Goal: Task Accomplishment & Management: Complete application form

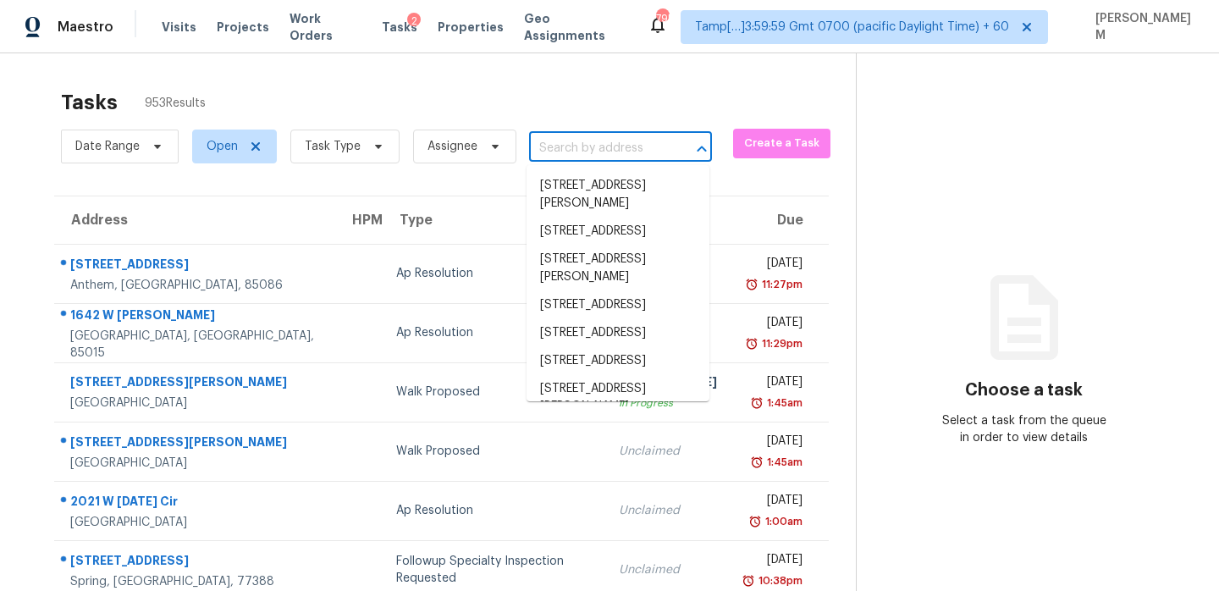
click at [611, 145] on input "text" at bounding box center [596, 148] width 135 height 26
paste input "[STREET_ADDRESS][PERSON_NAME]"
type input "[STREET_ADDRESS][PERSON_NAME]"
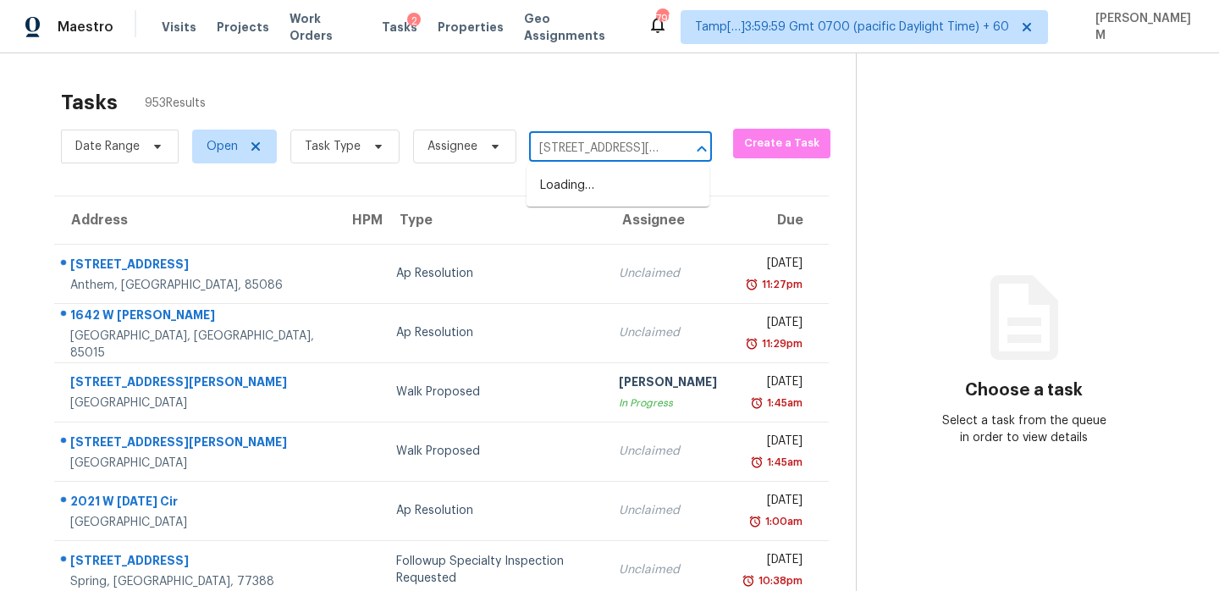
scroll to position [0, 108]
click at [635, 187] on li "[STREET_ADDRESS][PERSON_NAME]" at bounding box center [618, 195] width 183 height 46
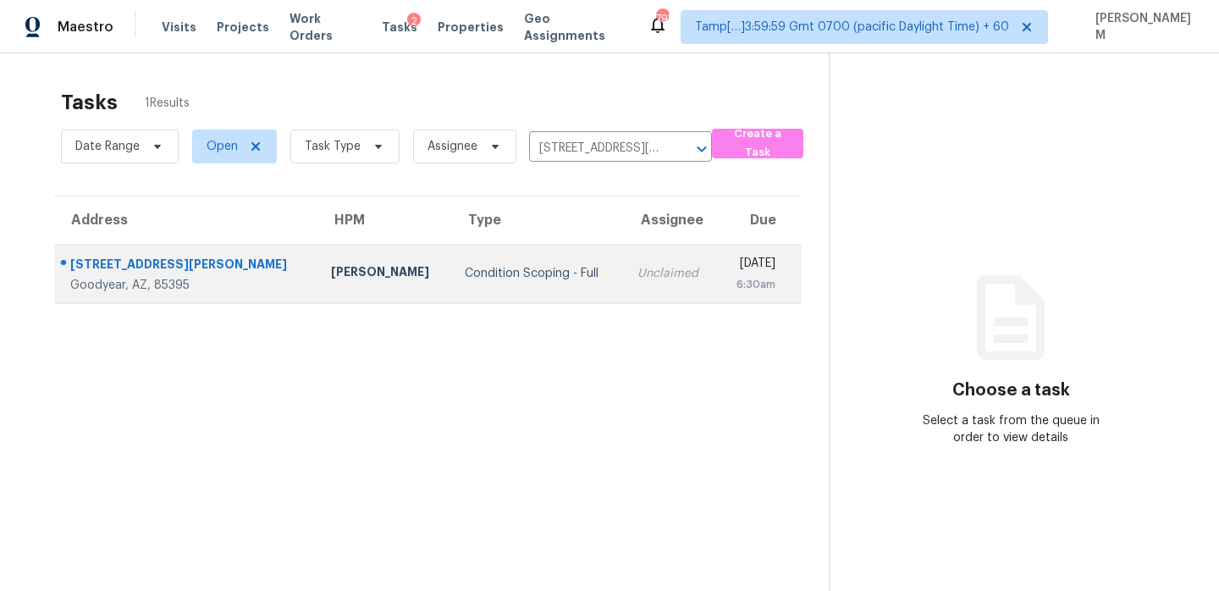
click at [624, 287] on td "Unclaimed" at bounding box center [671, 273] width 94 height 59
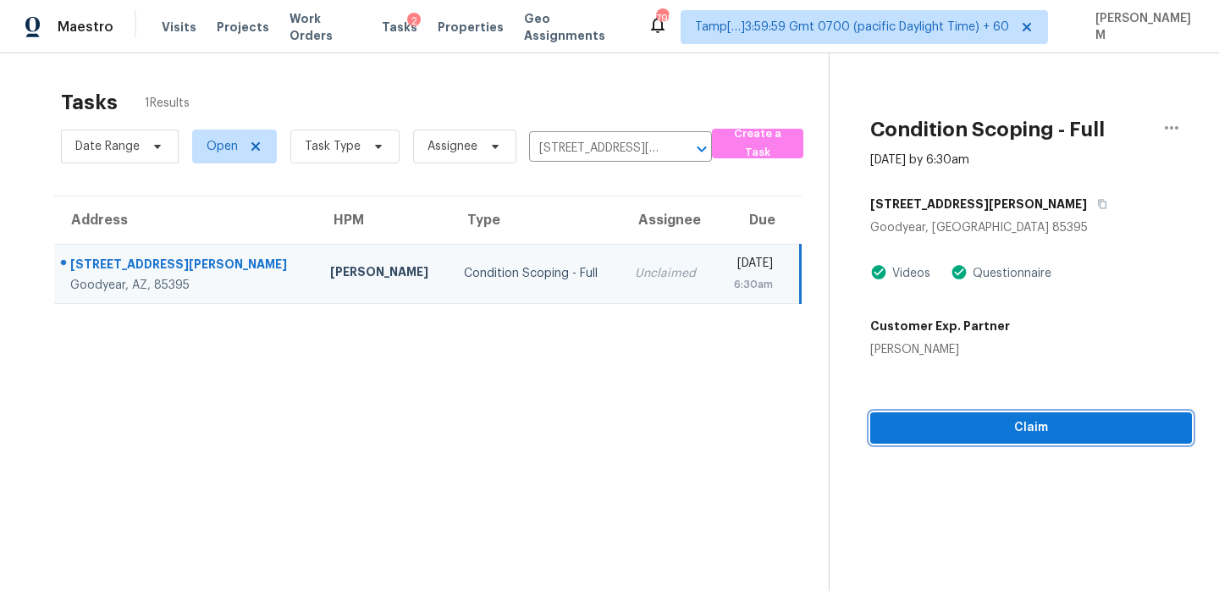
click at [1032, 433] on span "Claim" at bounding box center [1031, 427] width 295 height 21
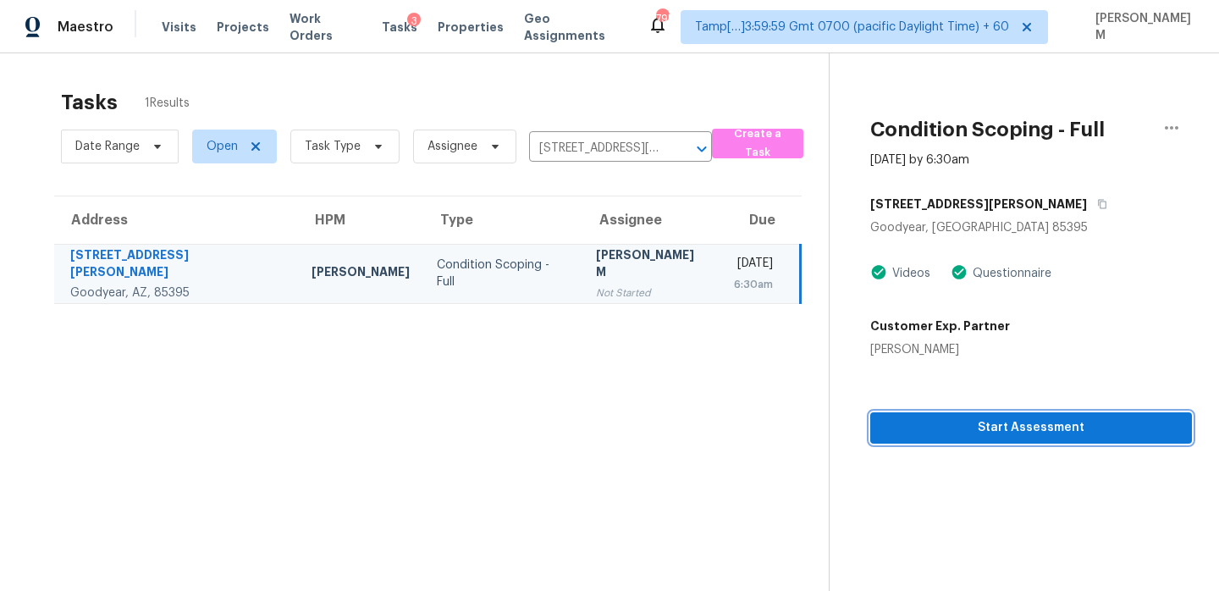
click at [937, 420] on span "Start Assessment" at bounding box center [1031, 427] width 295 height 21
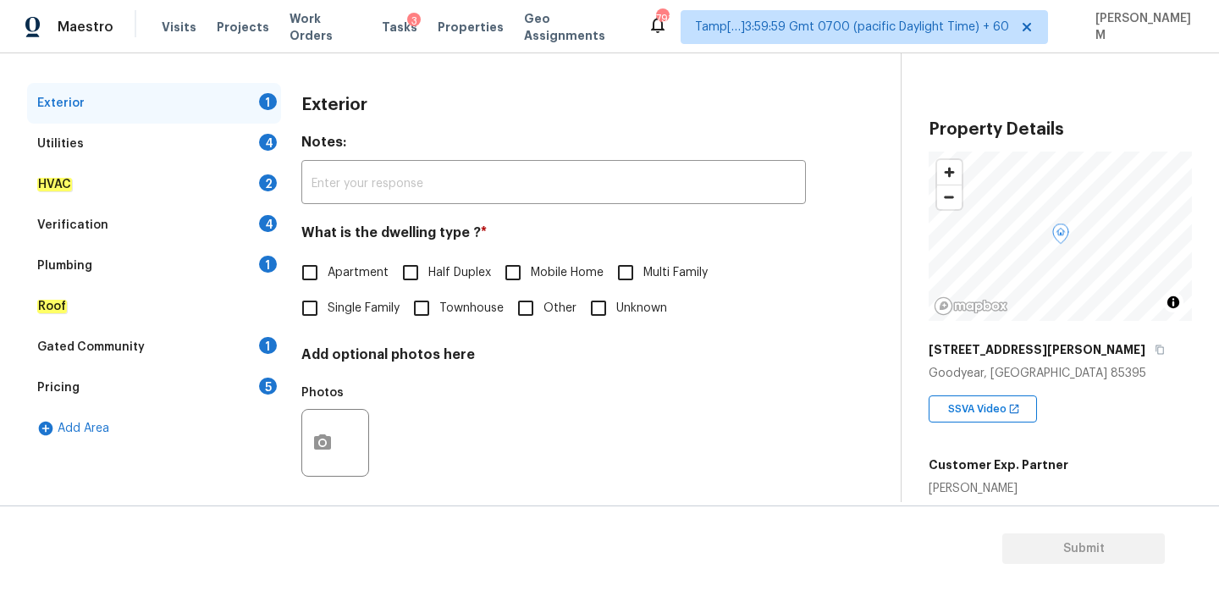
scroll to position [224, 0]
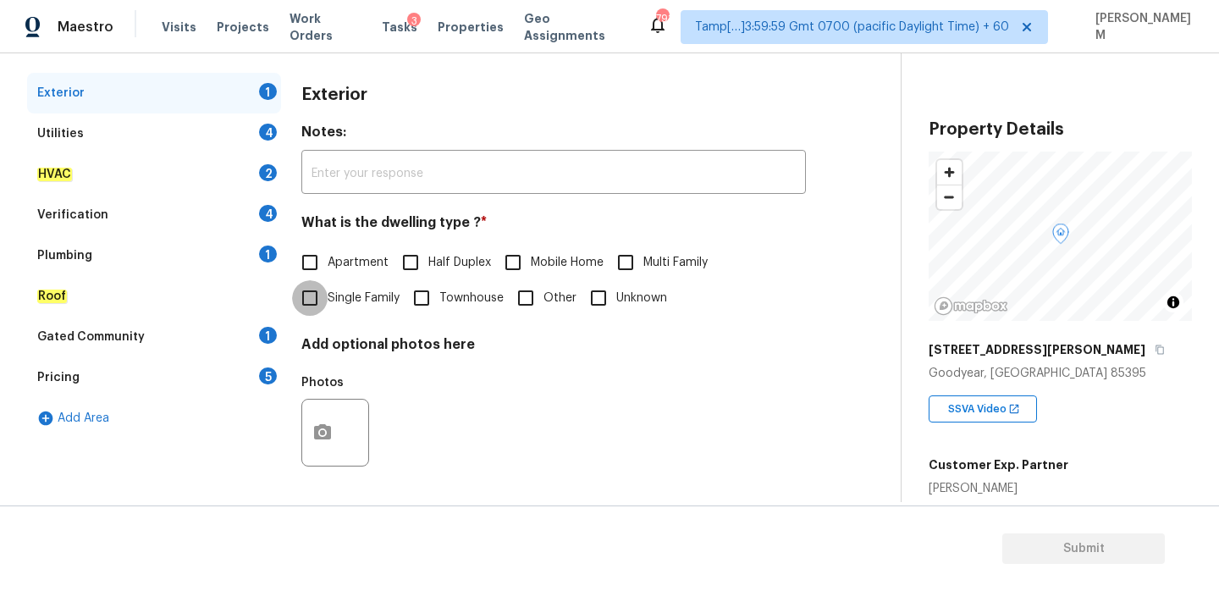
click at [314, 303] on input "Single Family" at bounding box center [310, 298] width 36 height 36
checkbox input "true"
click at [327, 423] on icon "button" at bounding box center [322, 433] width 20 height 20
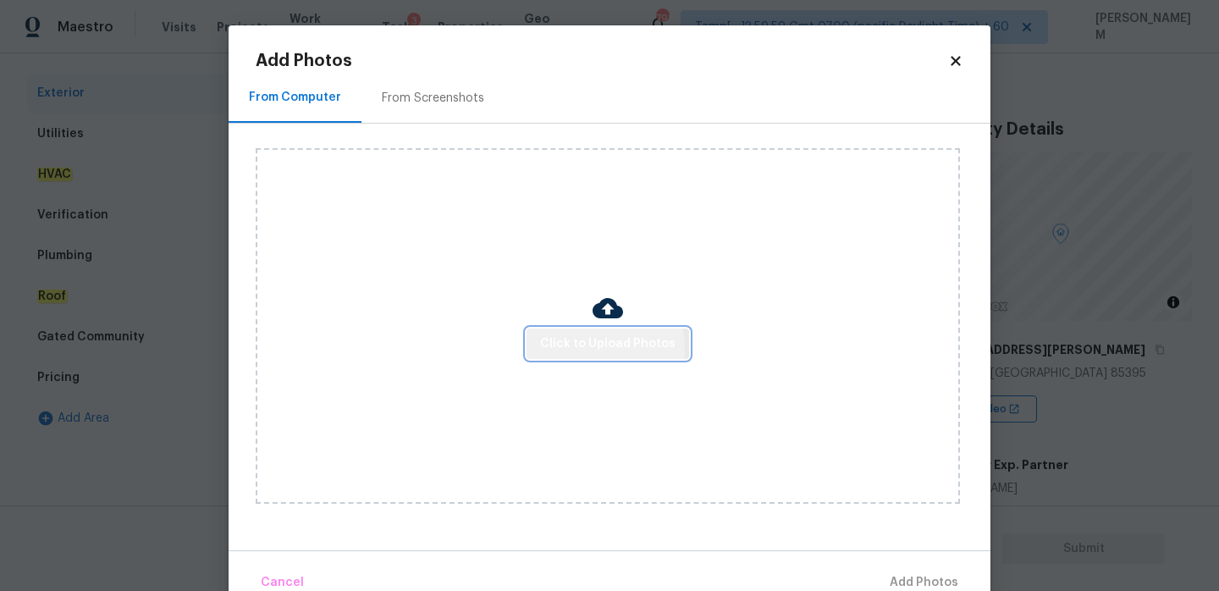
click at [555, 351] on span "Click to Upload Photos" at bounding box center [607, 344] width 135 height 21
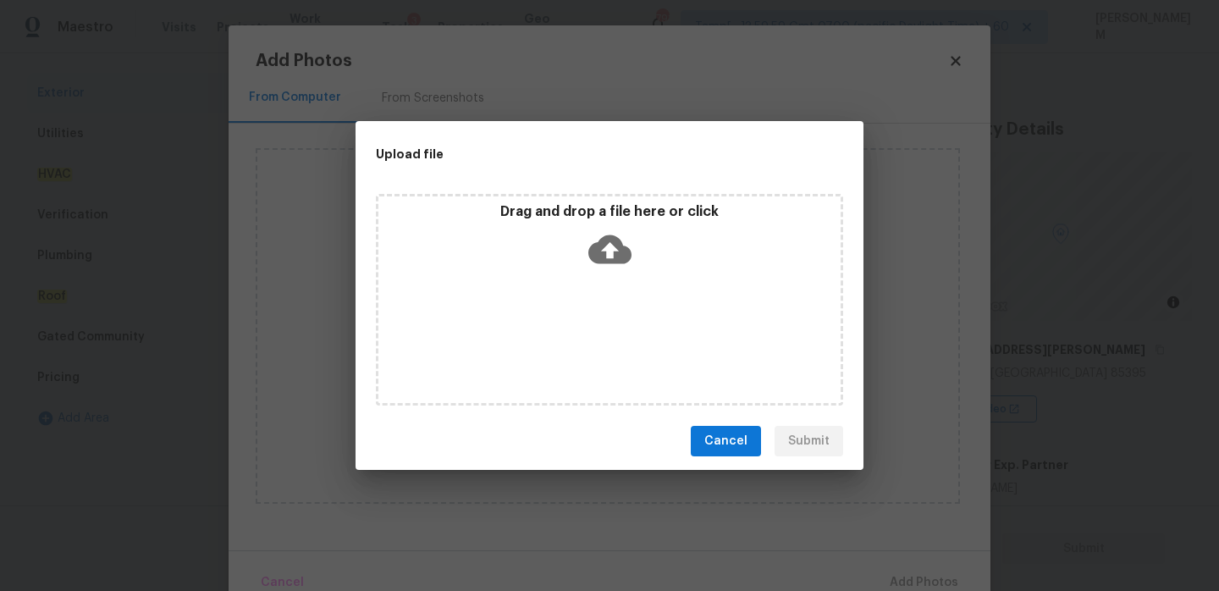
click at [631, 266] on div "Drag and drop a file here or click" at bounding box center [610, 239] width 462 height 73
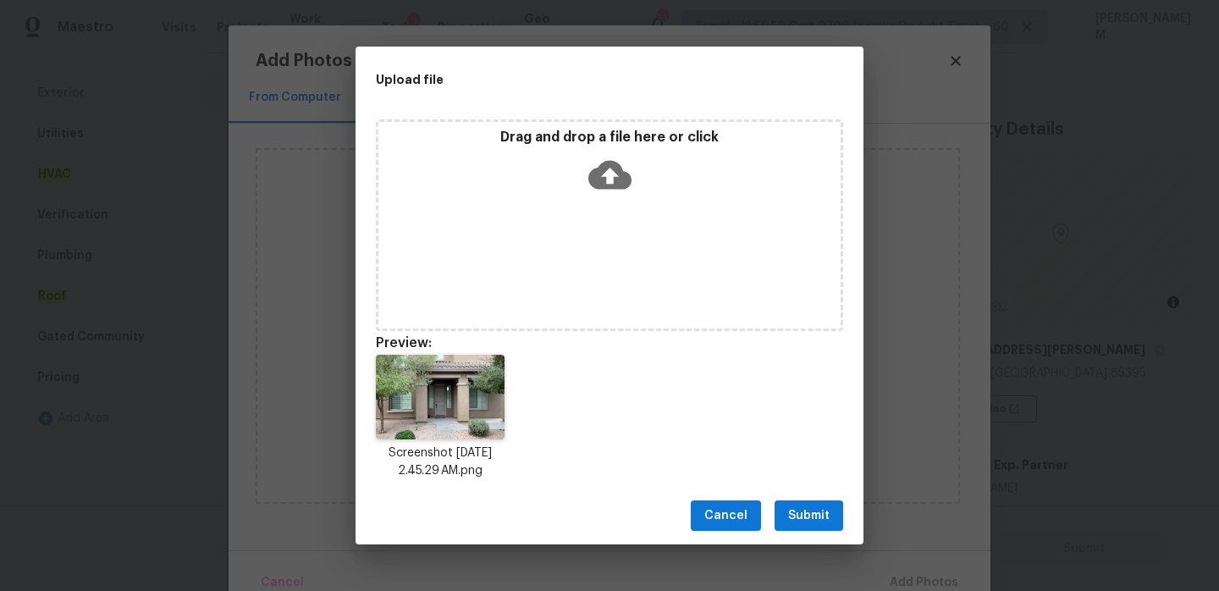
click at [823, 522] on span "Submit" at bounding box center [808, 516] width 41 height 21
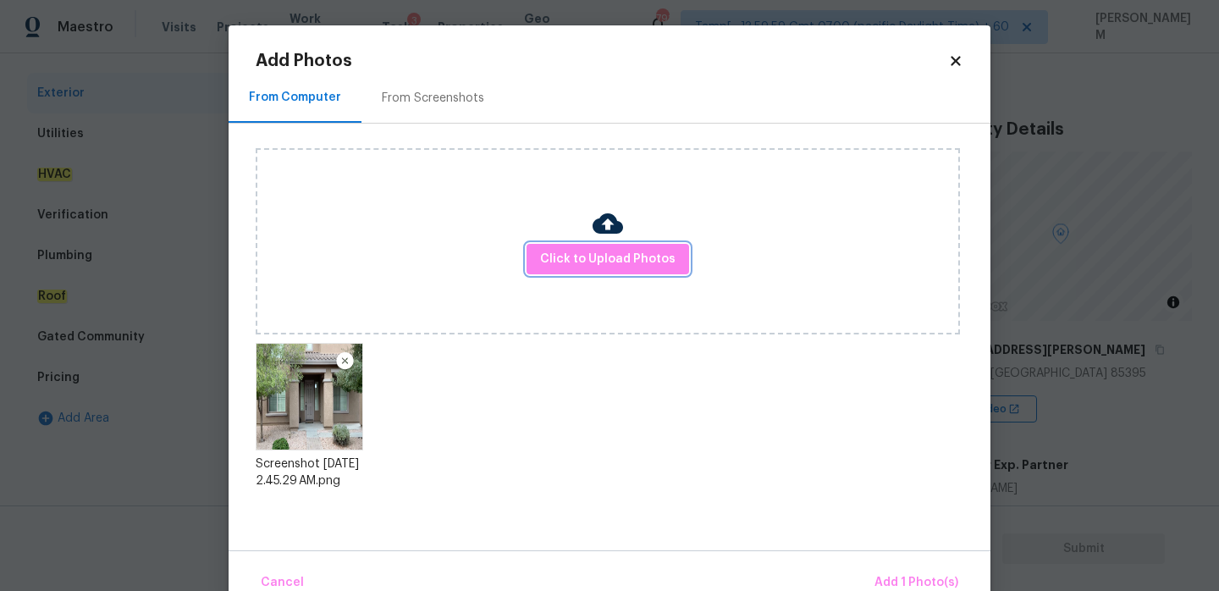
scroll to position [36, 0]
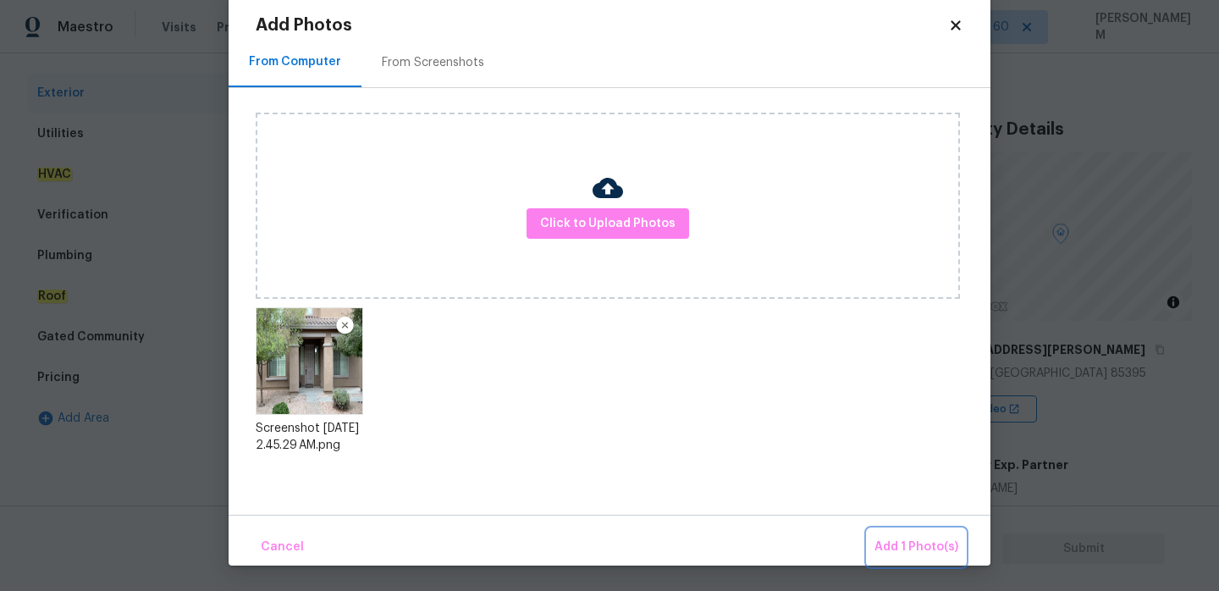
click at [917, 564] on button "Add 1 Photo(s)" at bounding box center [916, 547] width 97 height 36
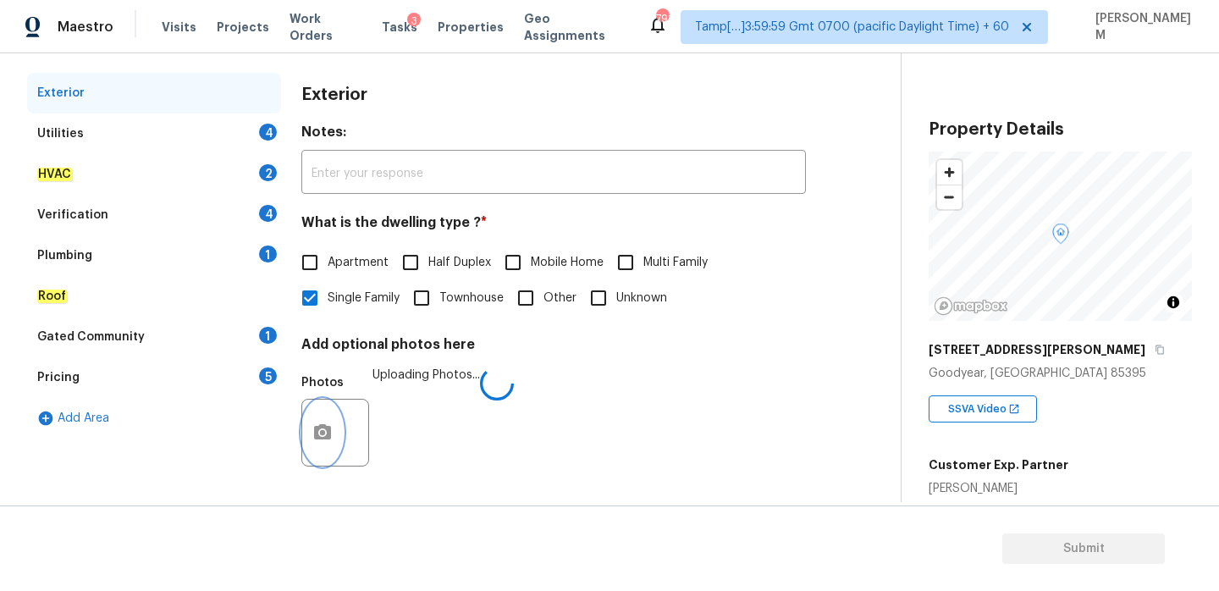
scroll to position [0, 0]
click at [212, 136] on div "Utilities 4" at bounding box center [154, 133] width 254 height 41
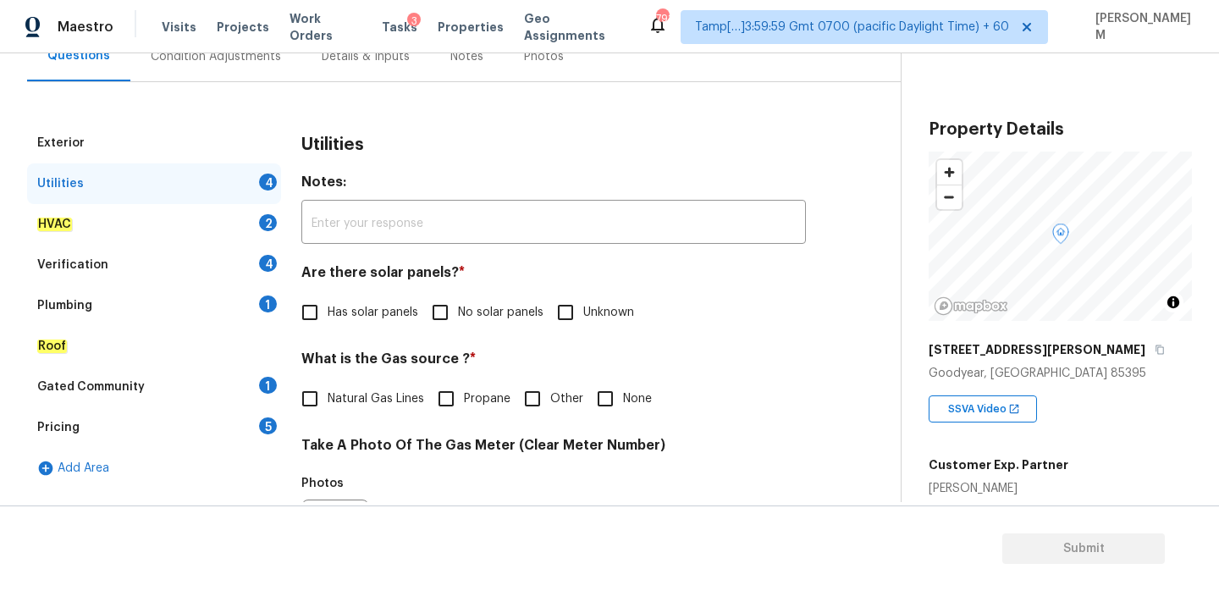
scroll to position [159, 0]
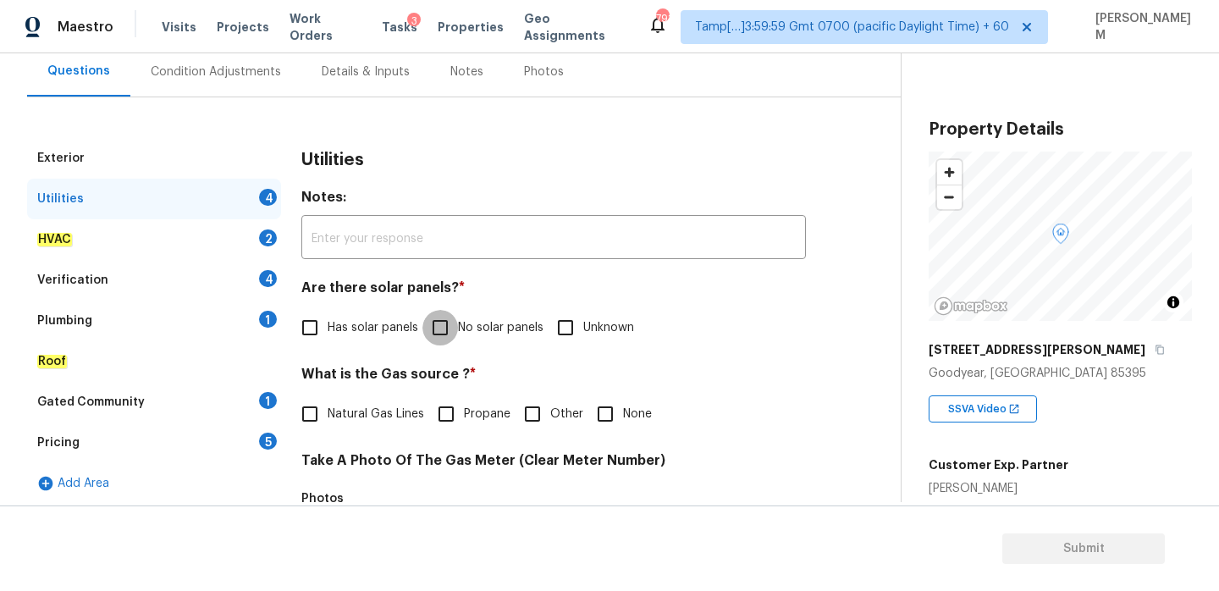
click at [437, 320] on input "No solar panels" at bounding box center [441, 328] width 36 height 36
checkbox input "true"
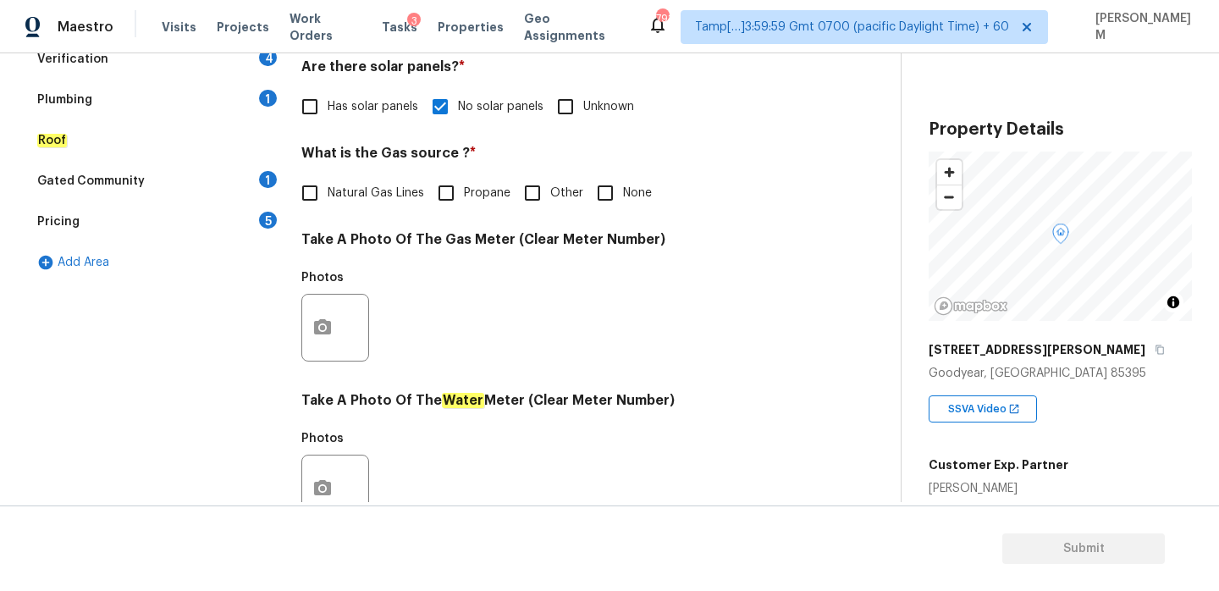
scroll to position [385, 0]
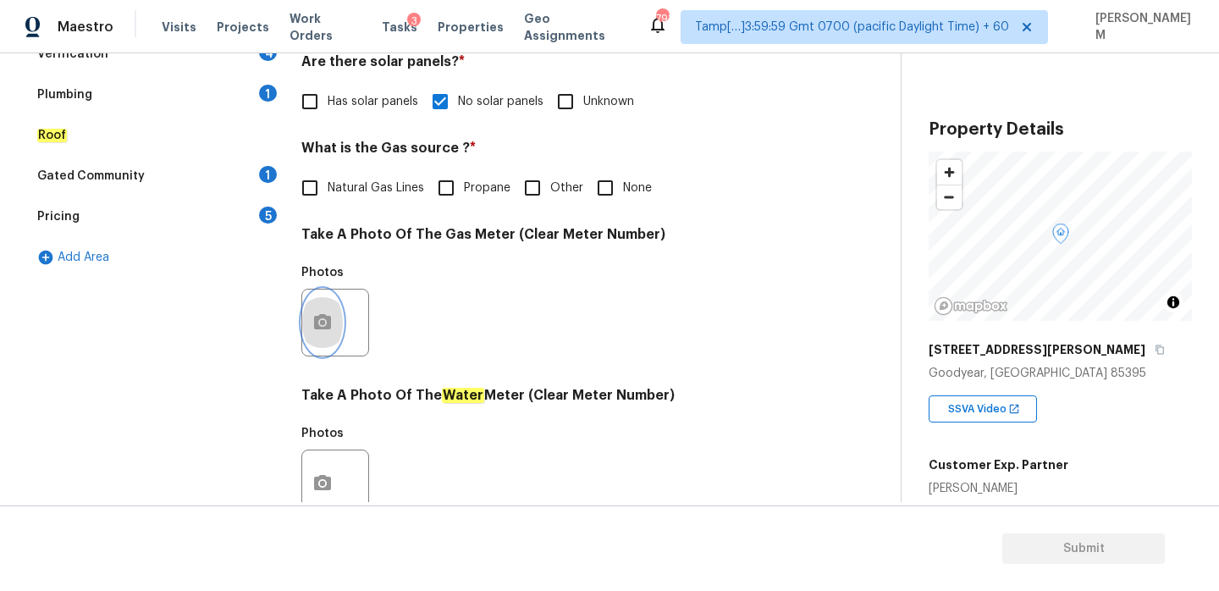
click at [313, 316] on icon "button" at bounding box center [322, 322] width 20 height 20
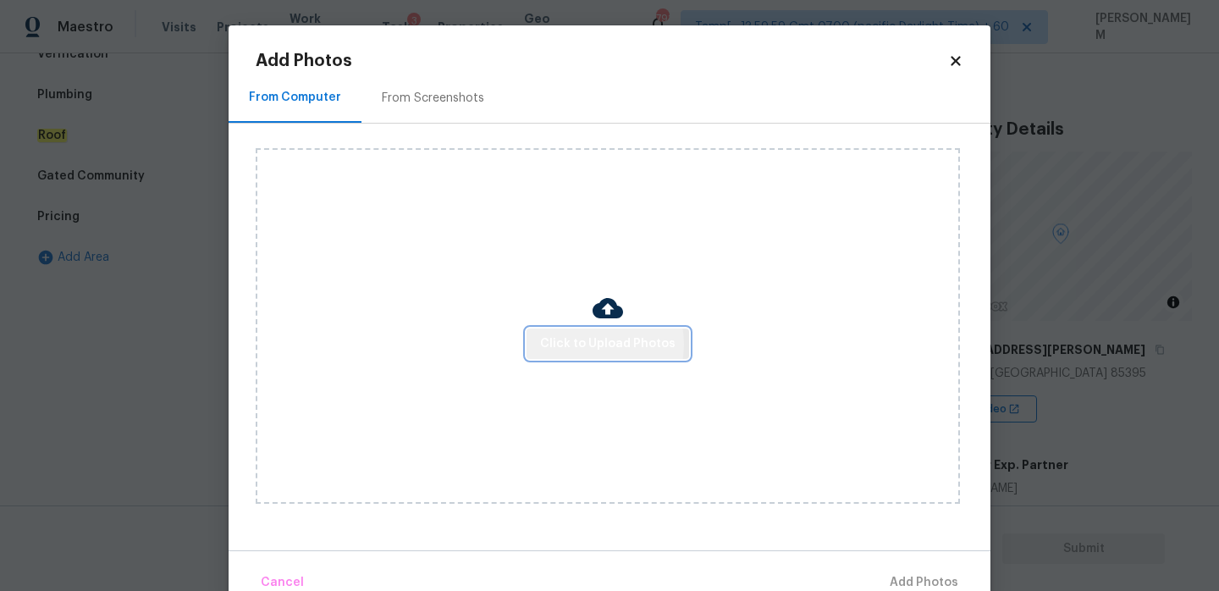
click at [589, 344] on span "Click to Upload Photos" at bounding box center [607, 344] width 135 height 21
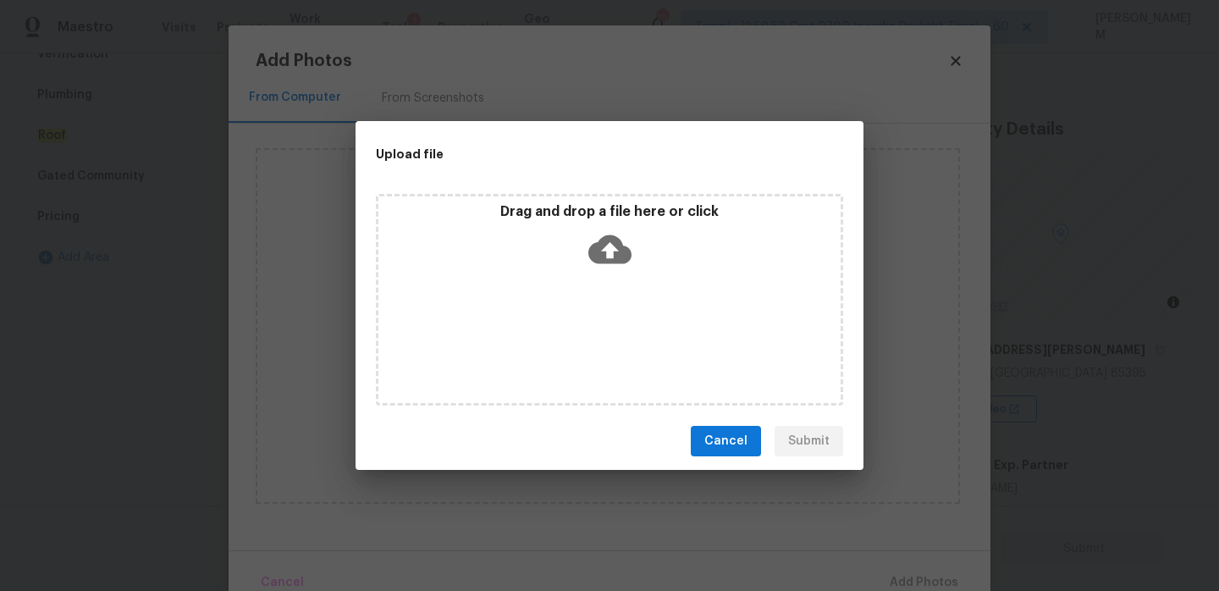
click at [616, 243] on icon at bounding box center [610, 249] width 43 height 29
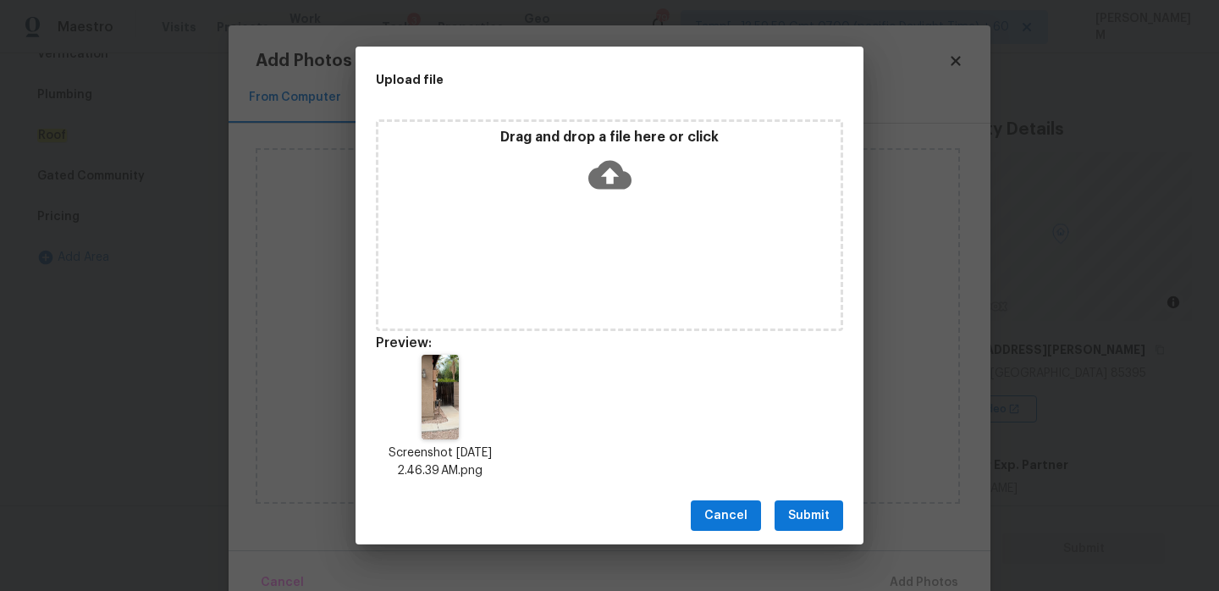
click at [799, 507] on span "Submit" at bounding box center [808, 516] width 41 height 21
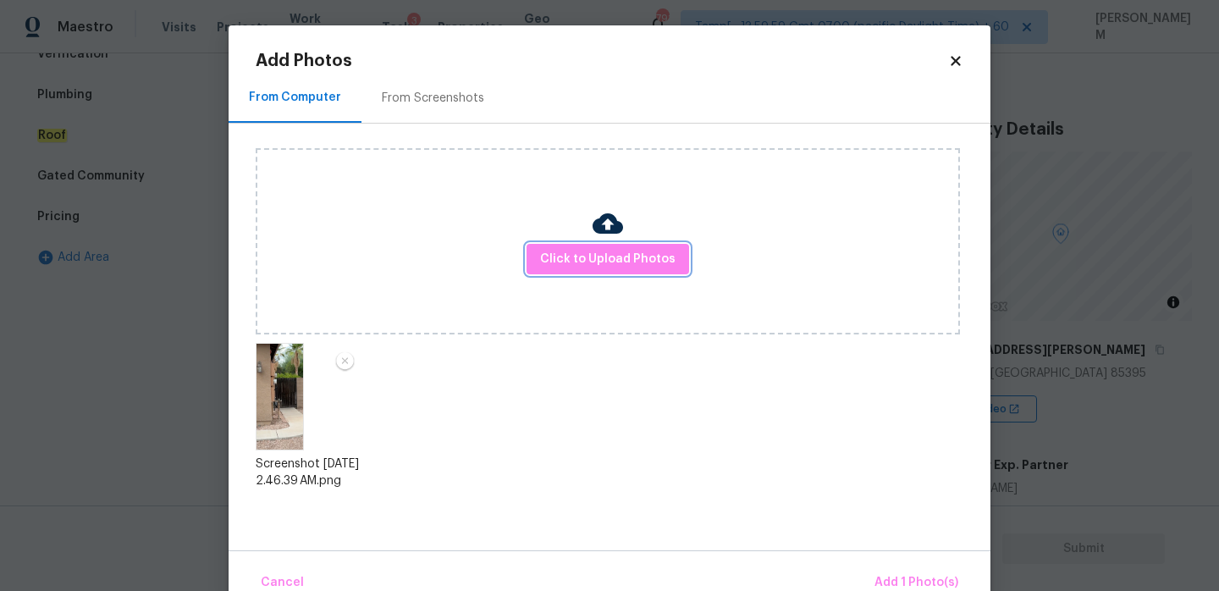
scroll to position [36, 0]
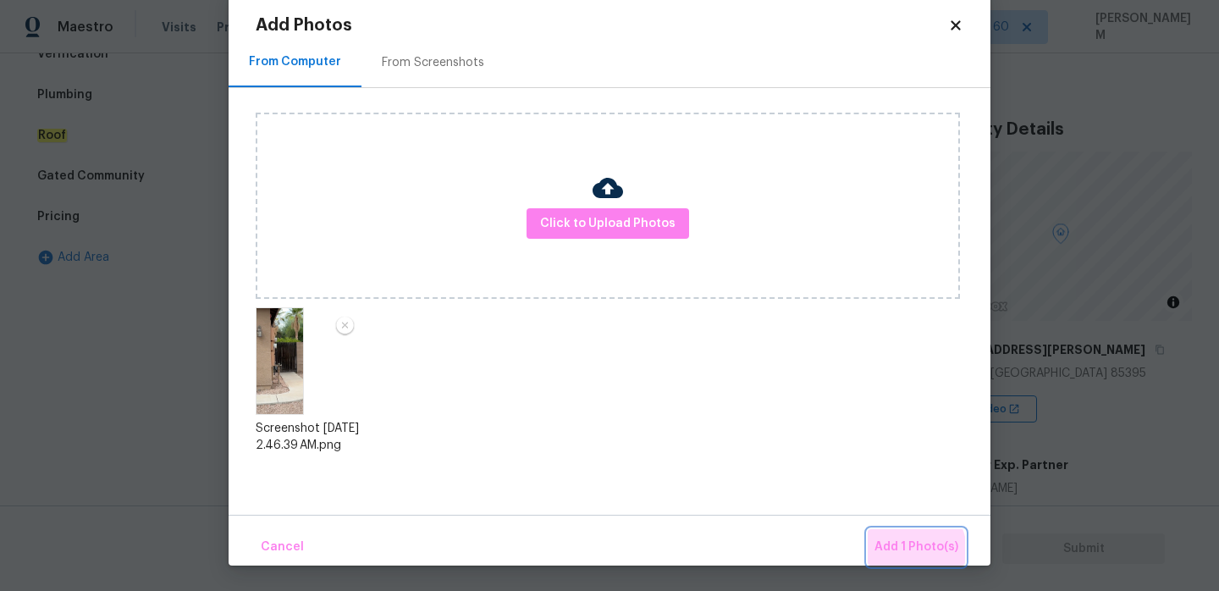
click at [913, 550] on span "Add 1 Photo(s)" at bounding box center [917, 547] width 84 height 21
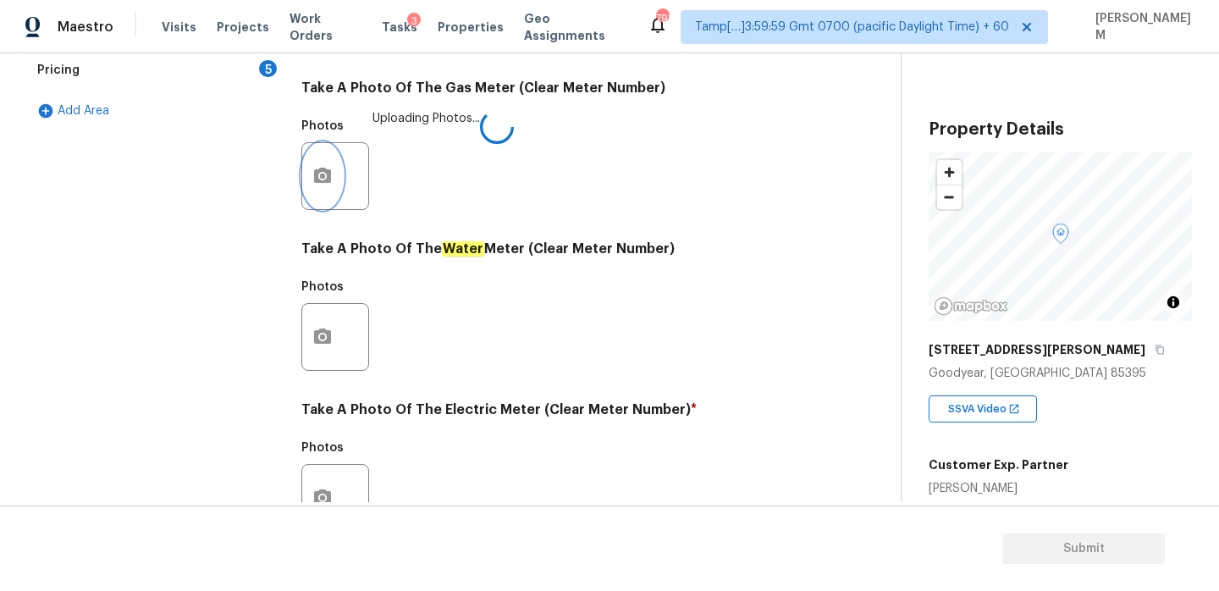
scroll to position [683, 0]
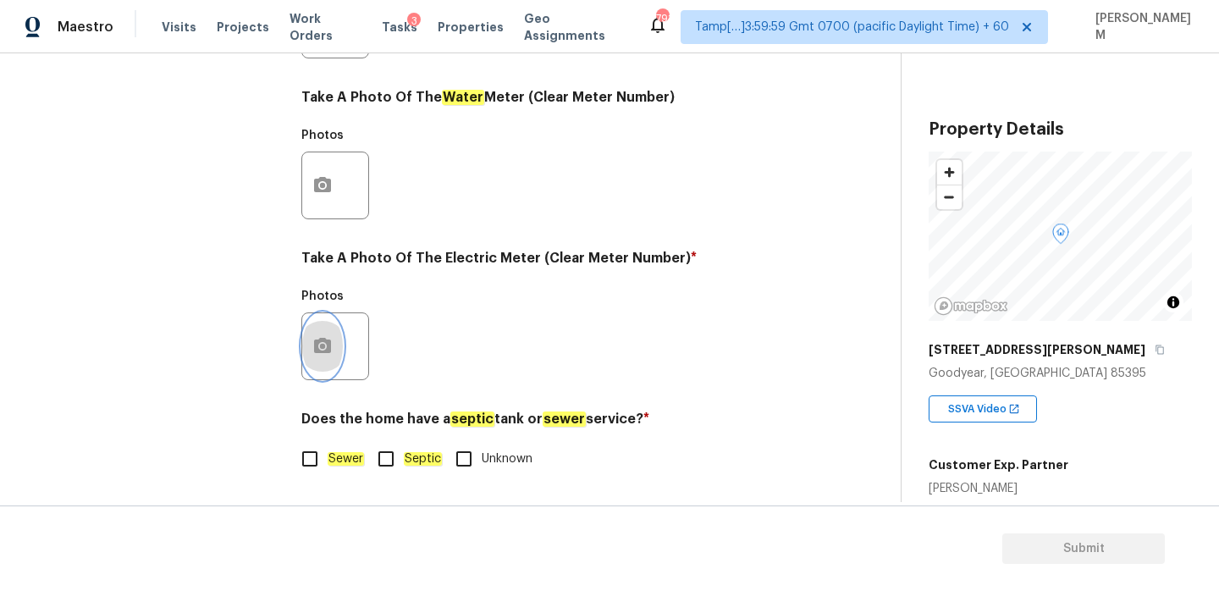
click at [317, 342] on icon "button" at bounding box center [322, 345] width 17 height 15
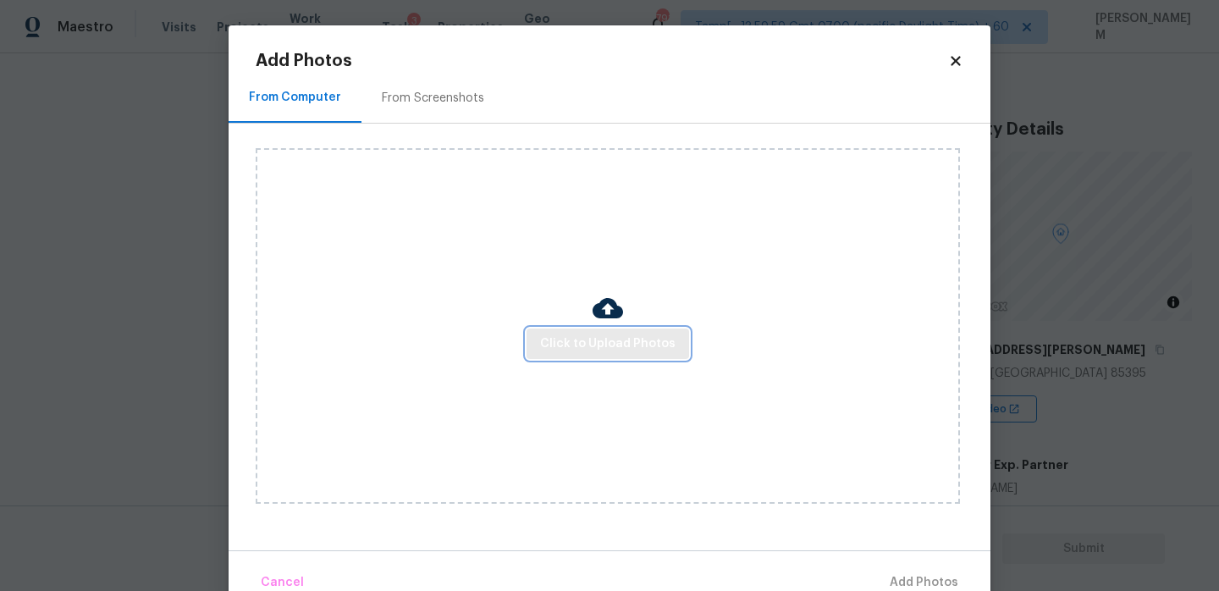
click at [582, 346] on span "Click to Upload Photos" at bounding box center [607, 344] width 135 height 21
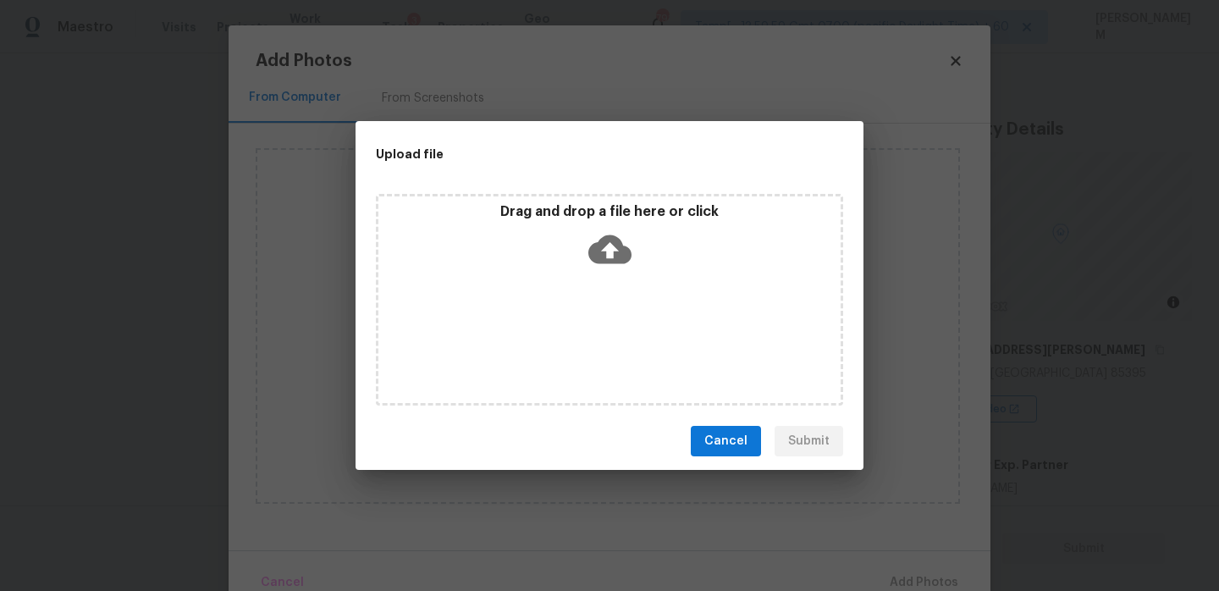
click at [616, 241] on icon at bounding box center [610, 249] width 43 height 29
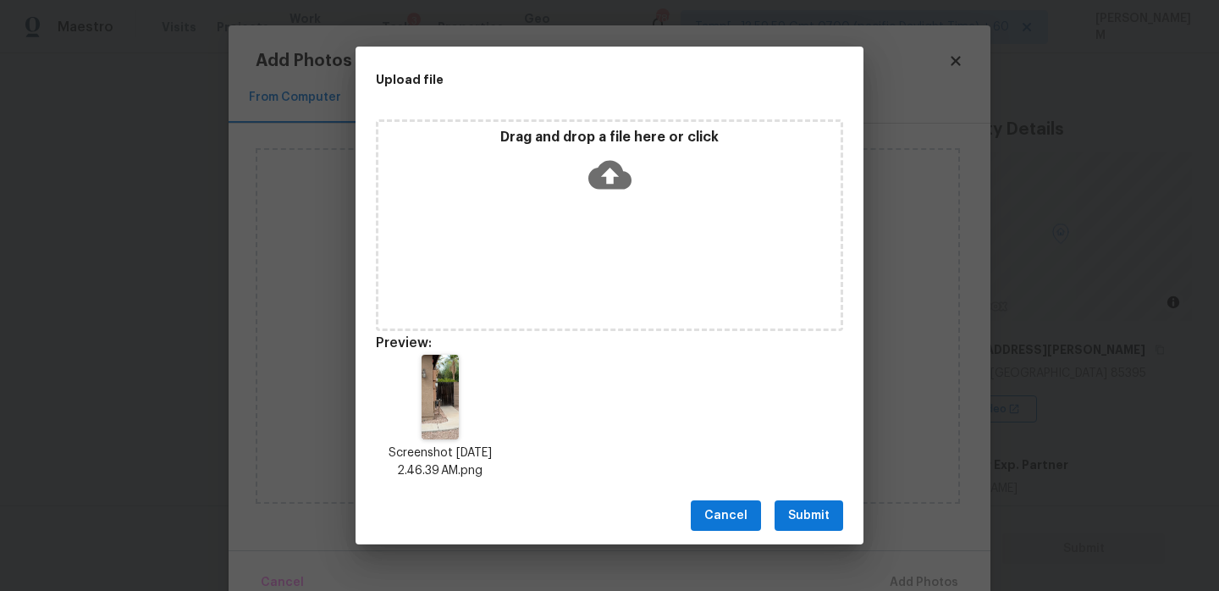
click at [820, 512] on span "Submit" at bounding box center [808, 516] width 41 height 21
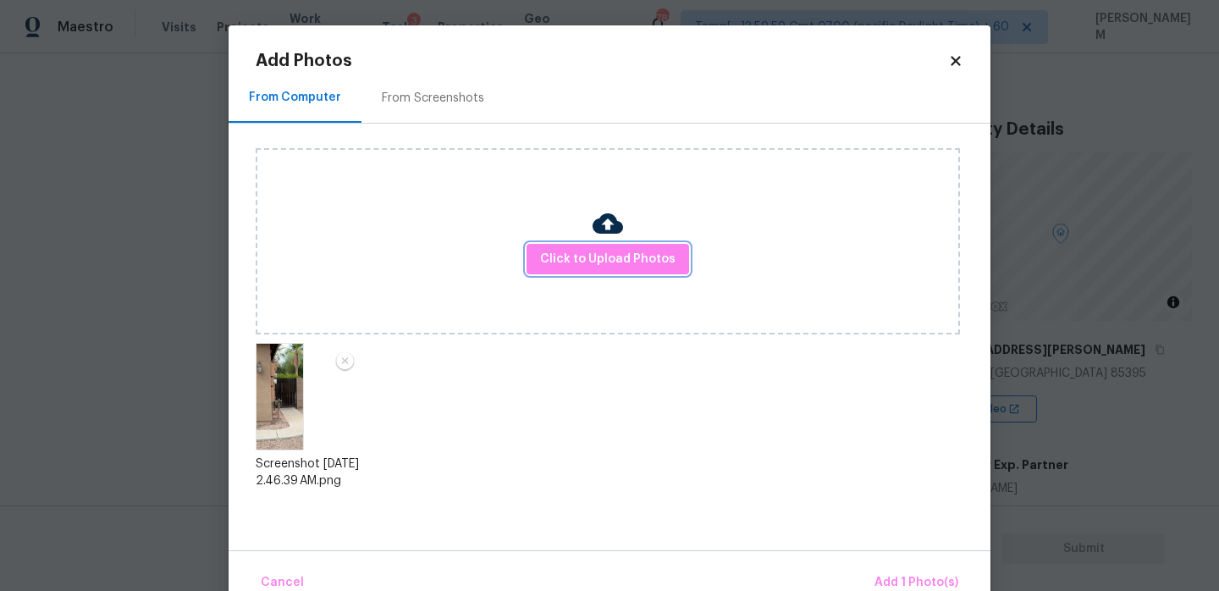
scroll to position [36, 0]
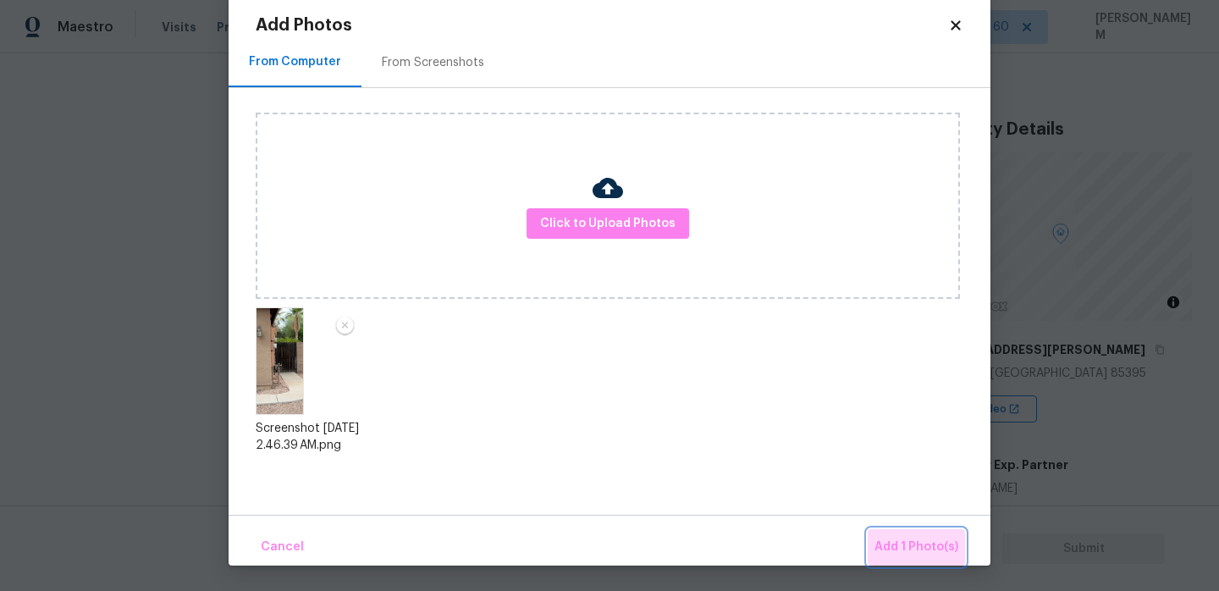
click at [928, 545] on span "Add 1 Photo(s)" at bounding box center [917, 547] width 84 height 21
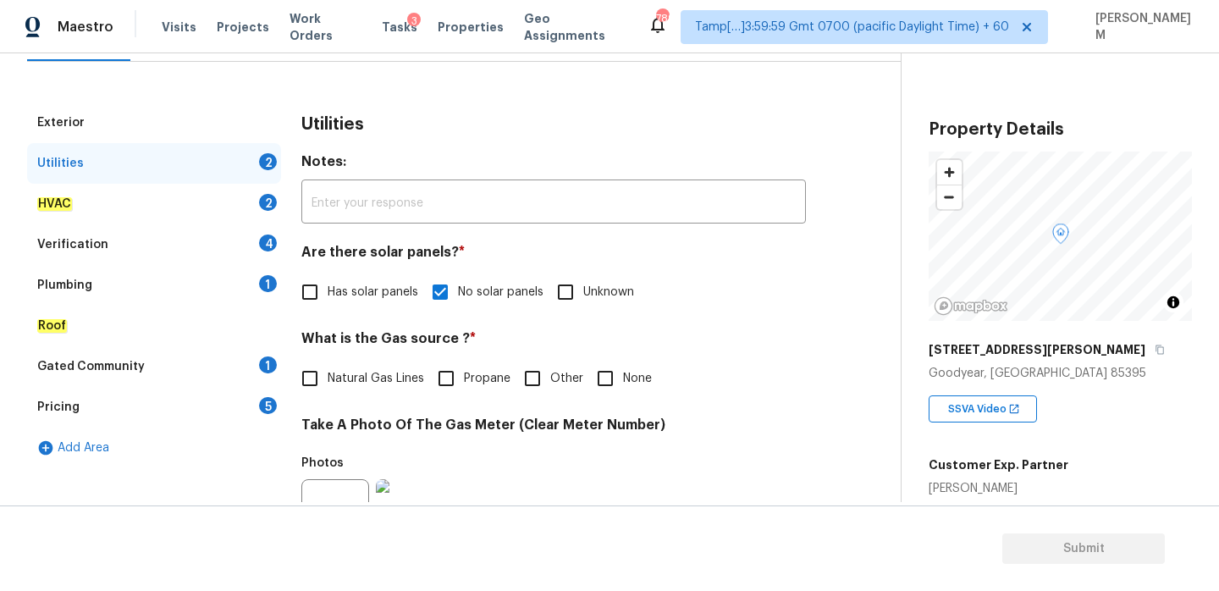
scroll to position [207, 0]
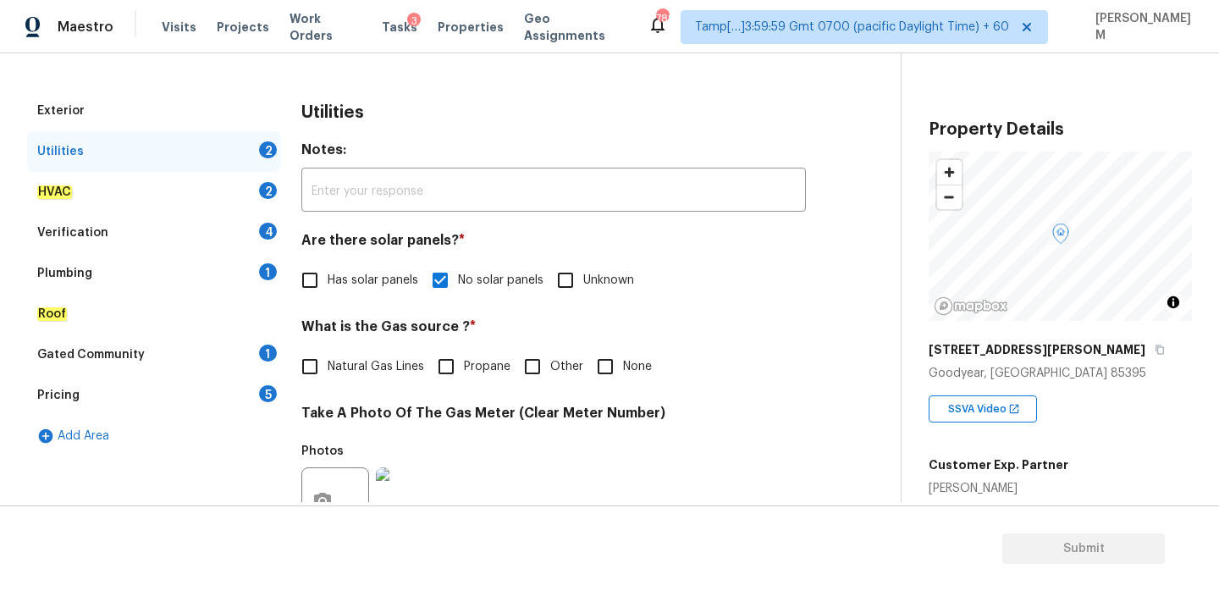
click at [311, 370] on input "Natural Gas Lines" at bounding box center [310, 367] width 36 height 36
checkbox input "true"
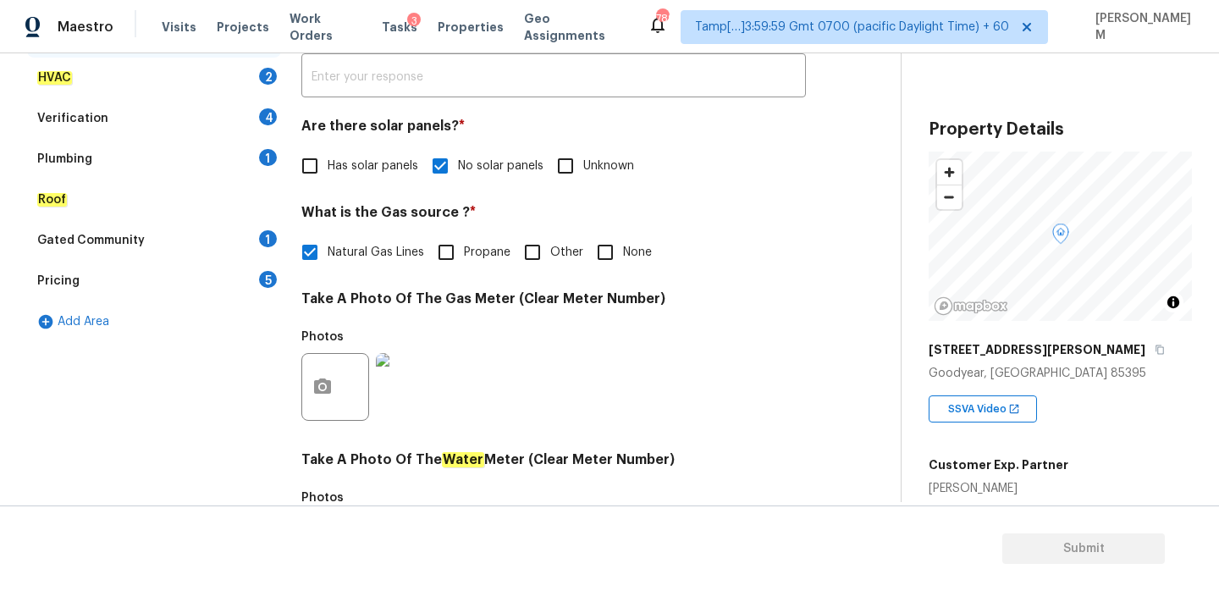
scroll to position [683, 0]
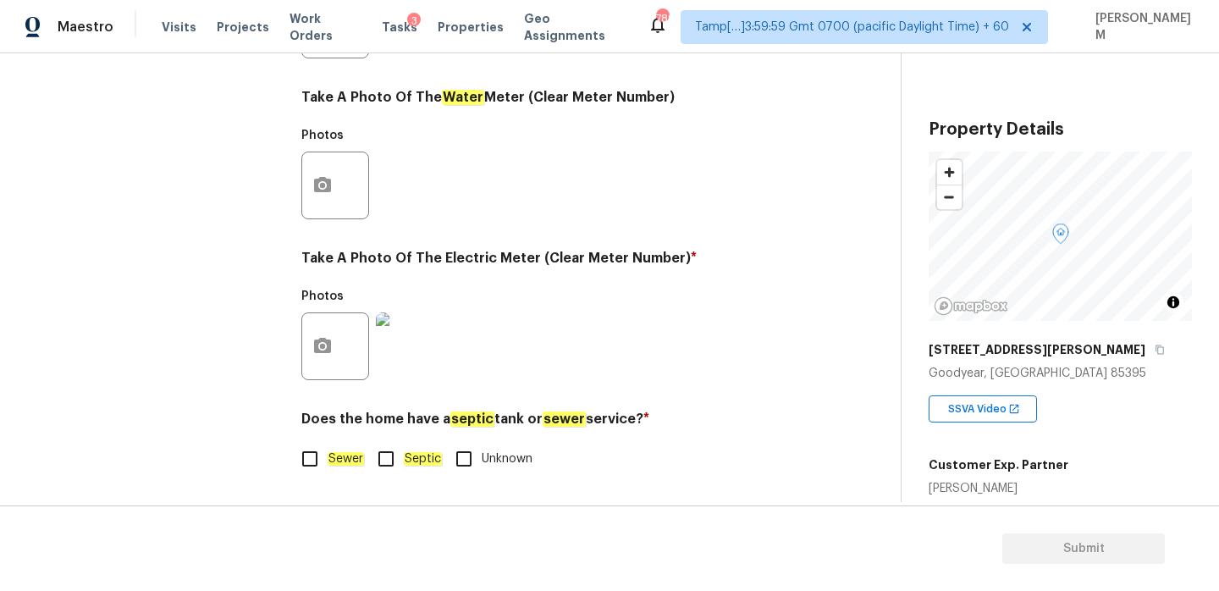
click at [323, 457] on input "Sewer" at bounding box center [310, 459] width 36 height 36
checkbox input "true"
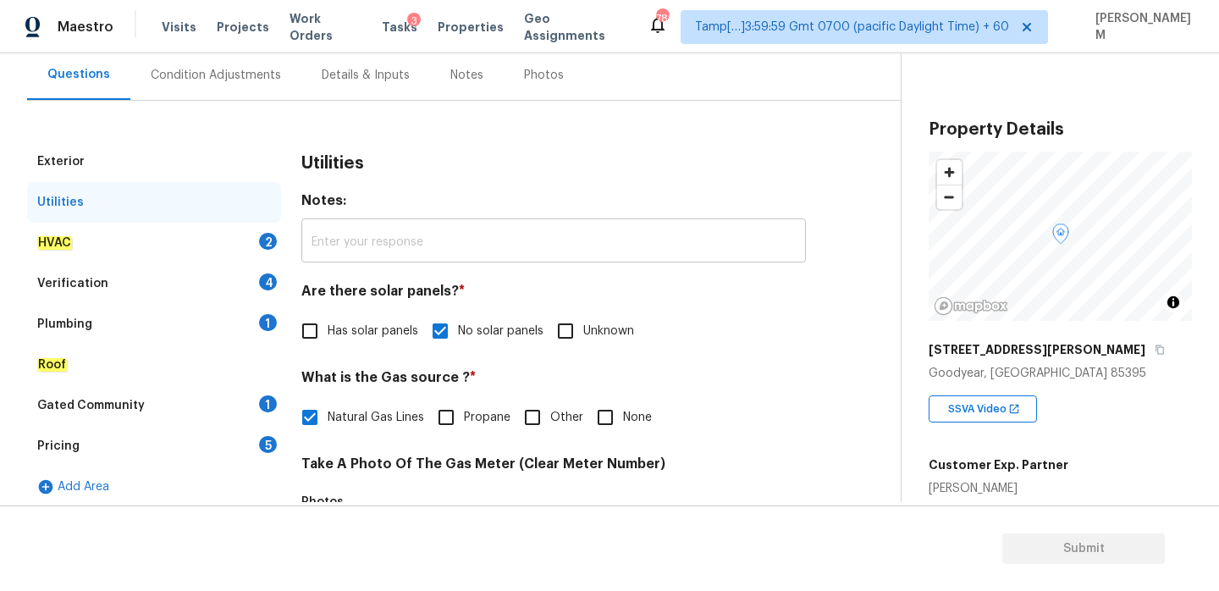
scroll to position [41, 0]
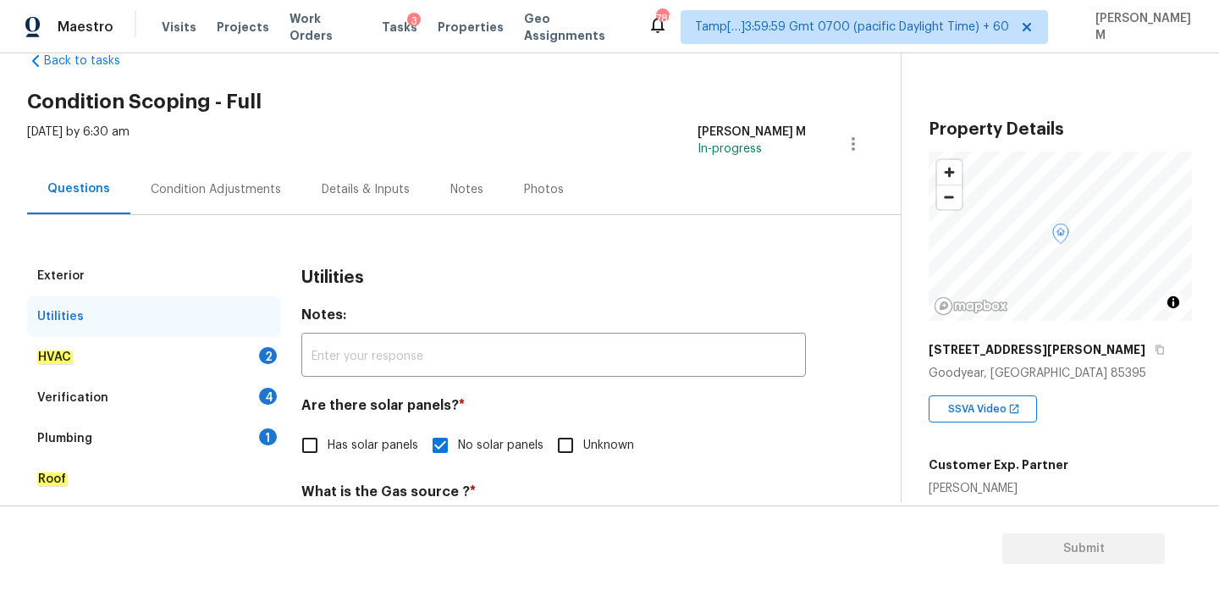
click at [190, 359] on div "HVAC 2" at bounding box center [154, 357] width 254 height 41
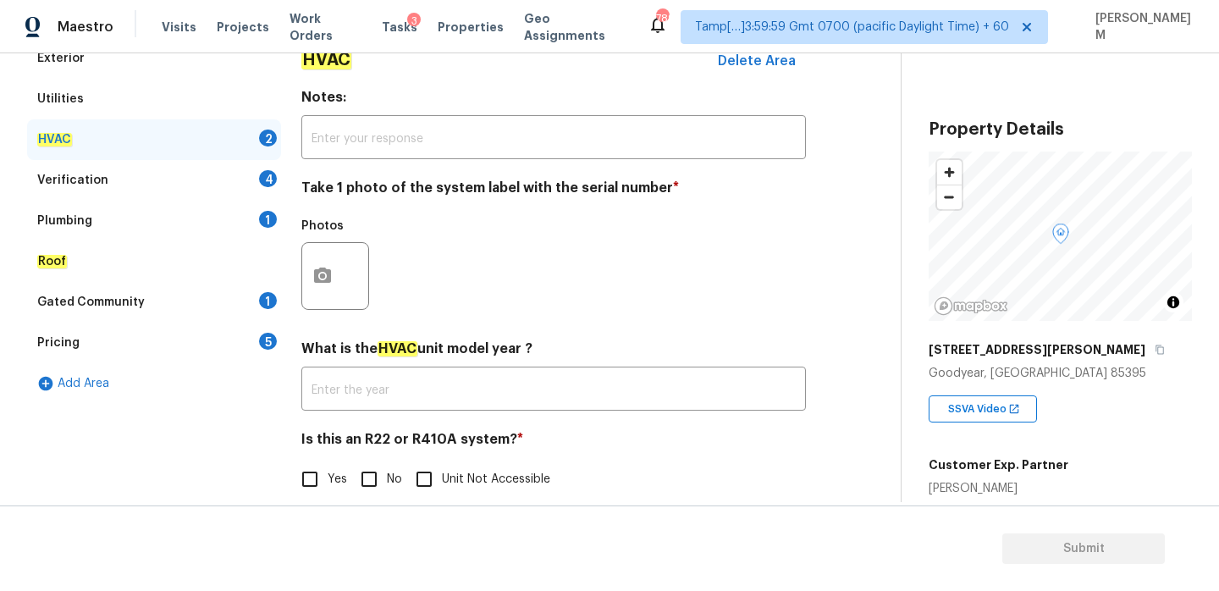
scroll to position [280, 0]
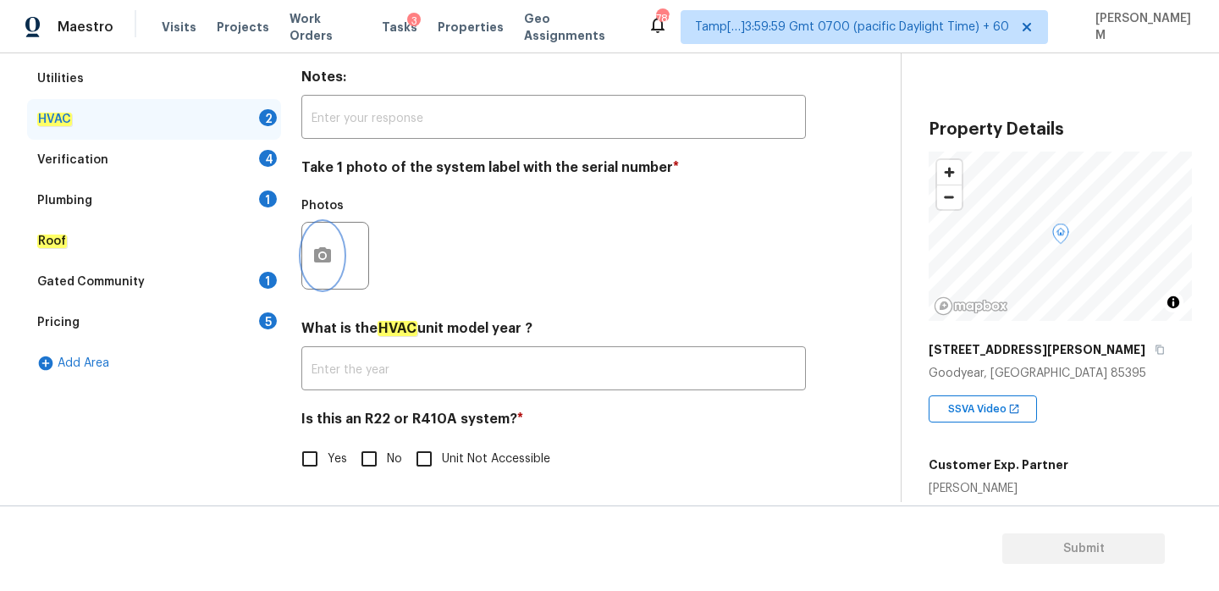
click at [319, 260] on icon "button" at bounding box center [322, 254] width 17 height 15
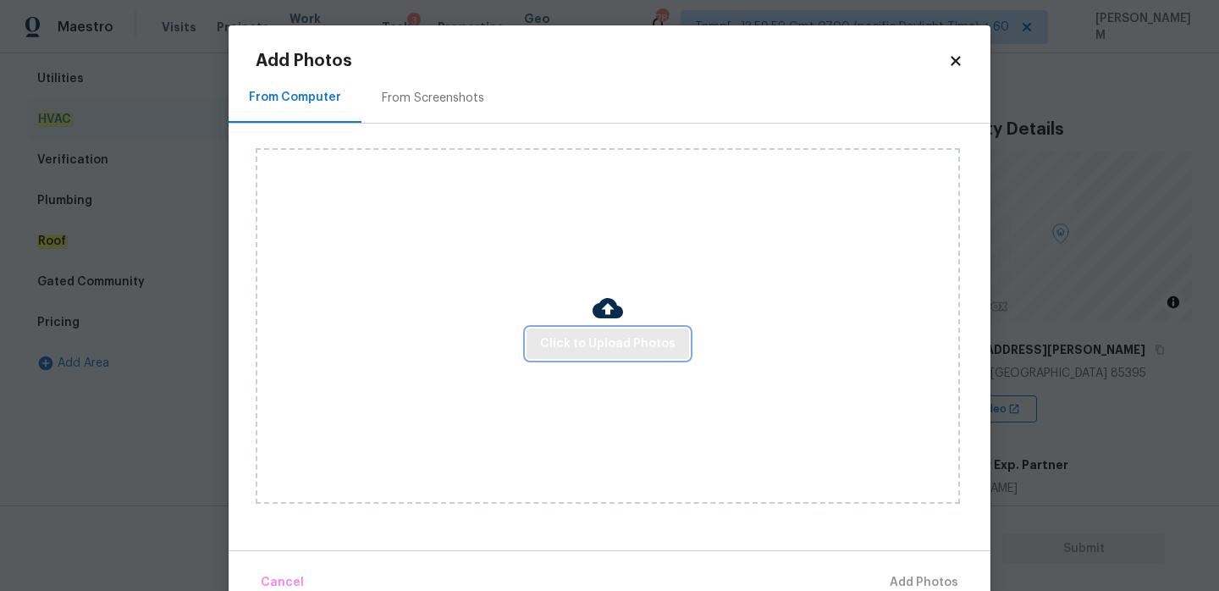
click at [593, 352] on span "Click to Upload Photos" at bounding box center [607, 344] width 135 height 21
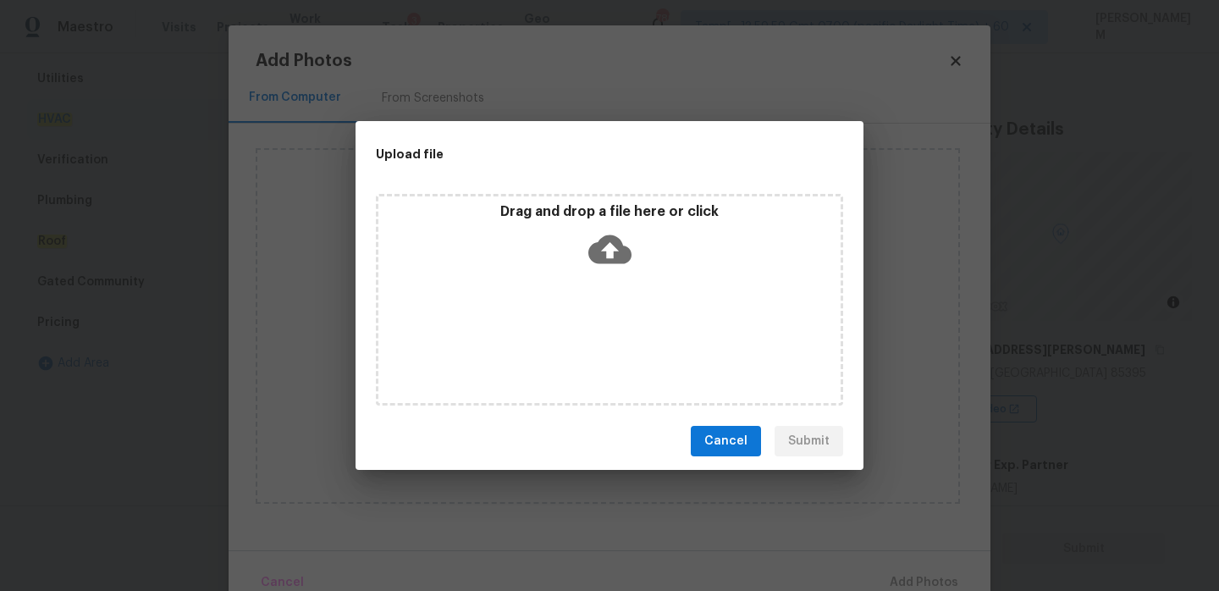
click at [620, 255] on icon at bounding box center [610, 249] width 43 height 29
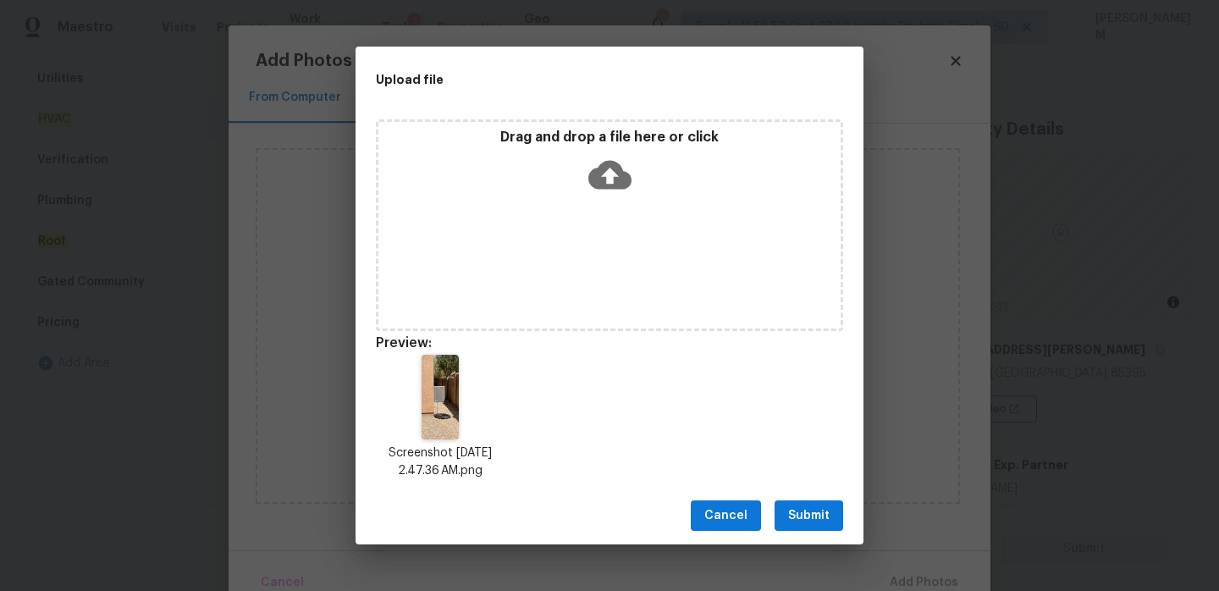
click at [826, 495] on div "Cancel Submit" at bounding box center [610, 516] width 508 height 58
click at [801, 508] on span "Submit" at bounding box center [808, 516] width 41 height 21
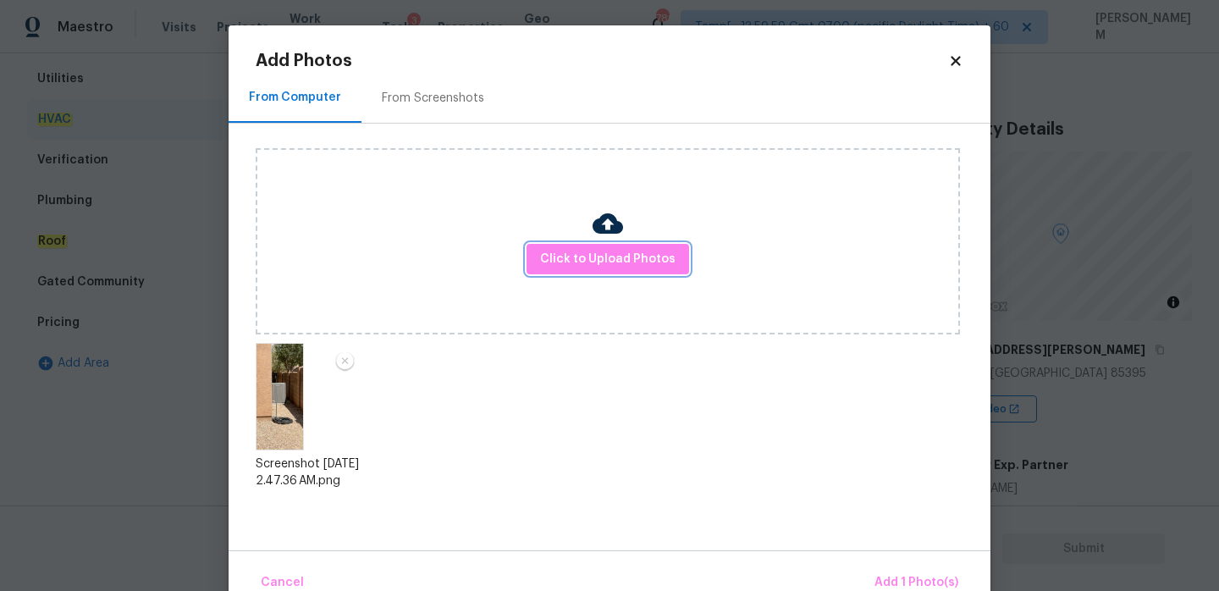
scroll to position [36, 0]
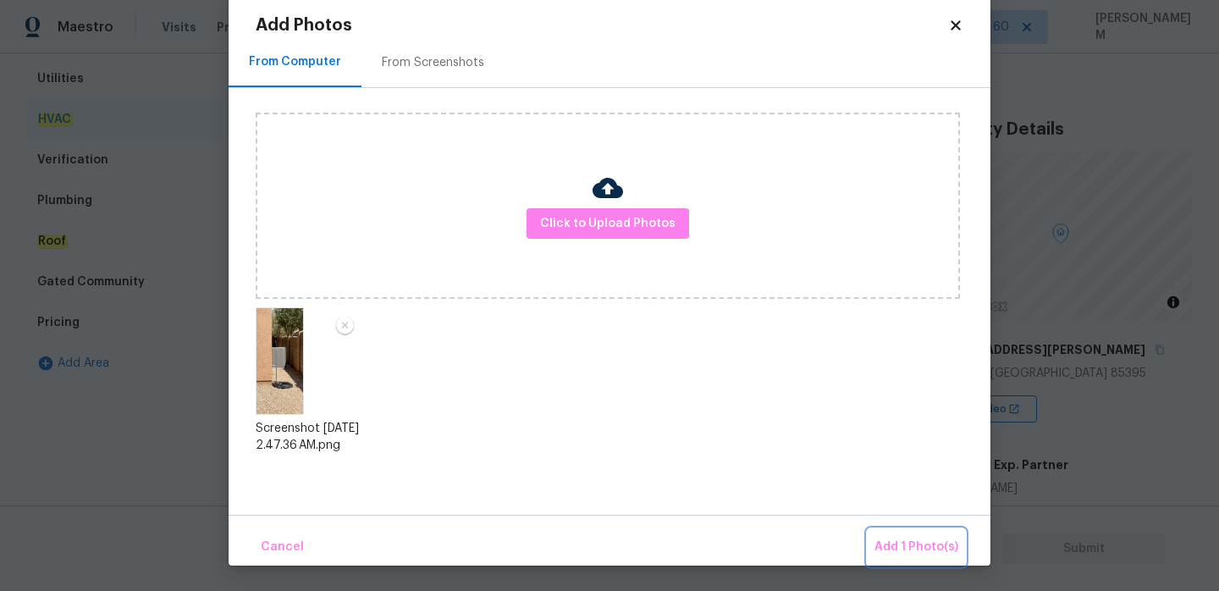
click at [932, 565] on button "Add 1 Photo(s)" at bounding box center [916, 547] width 97 height 36
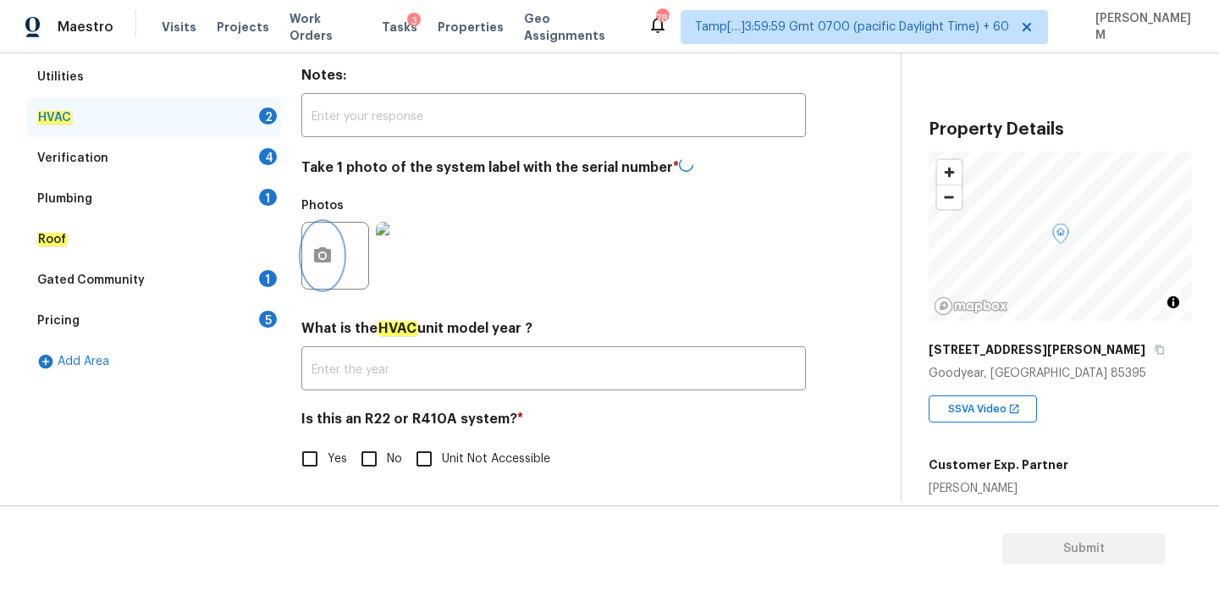
scroll to position [280, 0]
click at [436, 375] on input "text" at bounding box center [553, 371] width 505 height 40
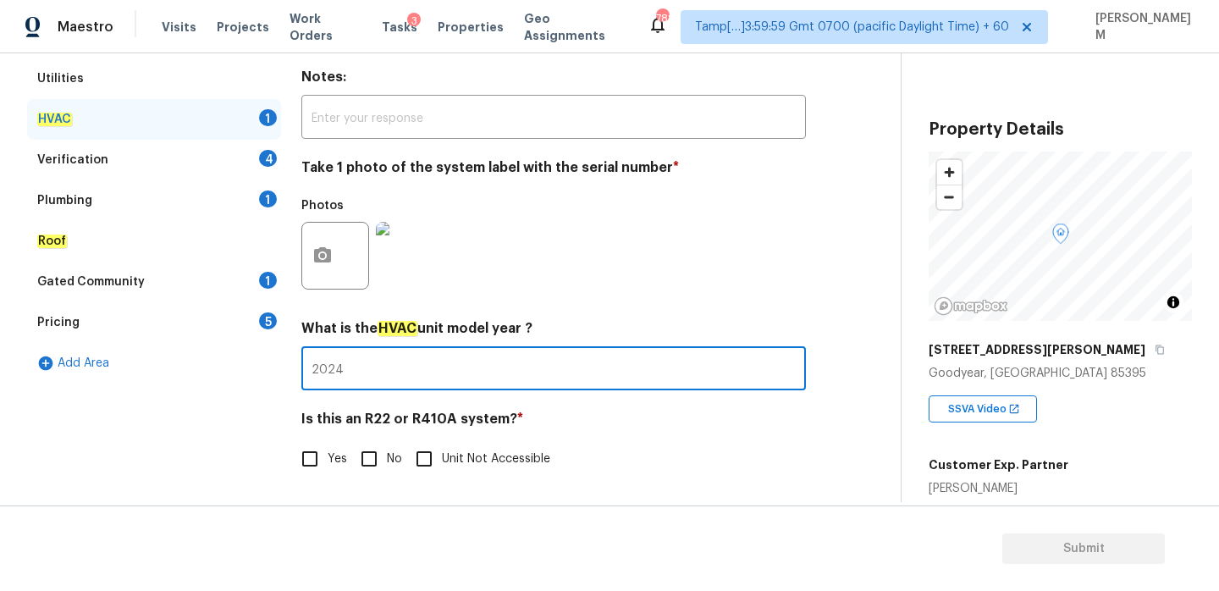
type input "2024"
click at [313, 464] on input "Yes" at bounding box center [310, 459] width 36 height 36
checkbox input "true"
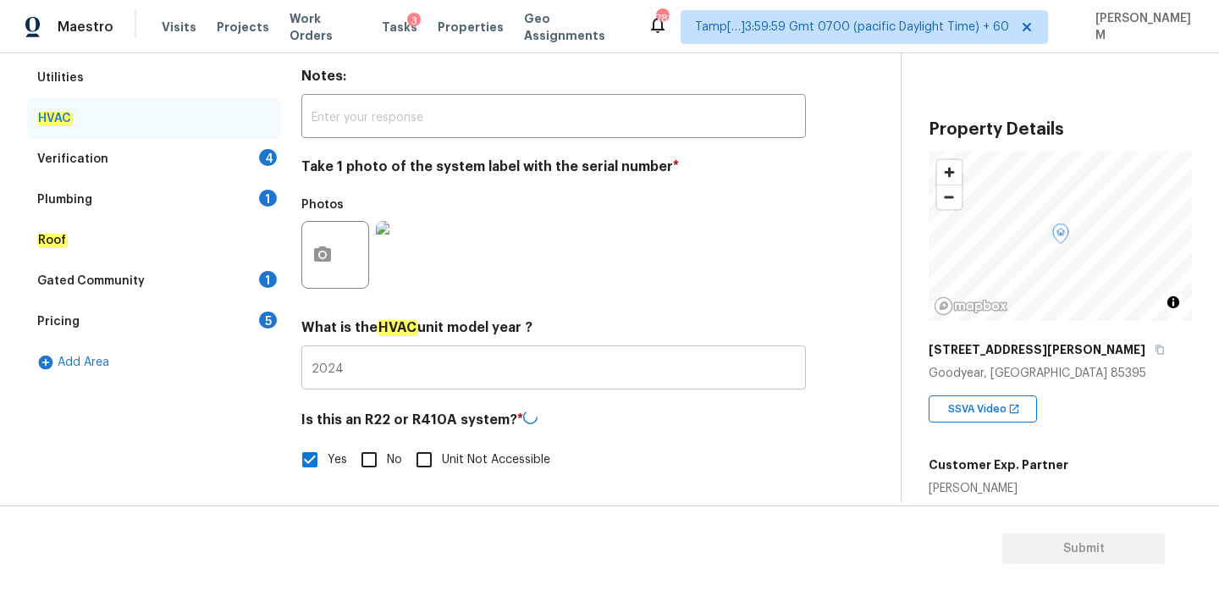
scroll to position [181, 0]
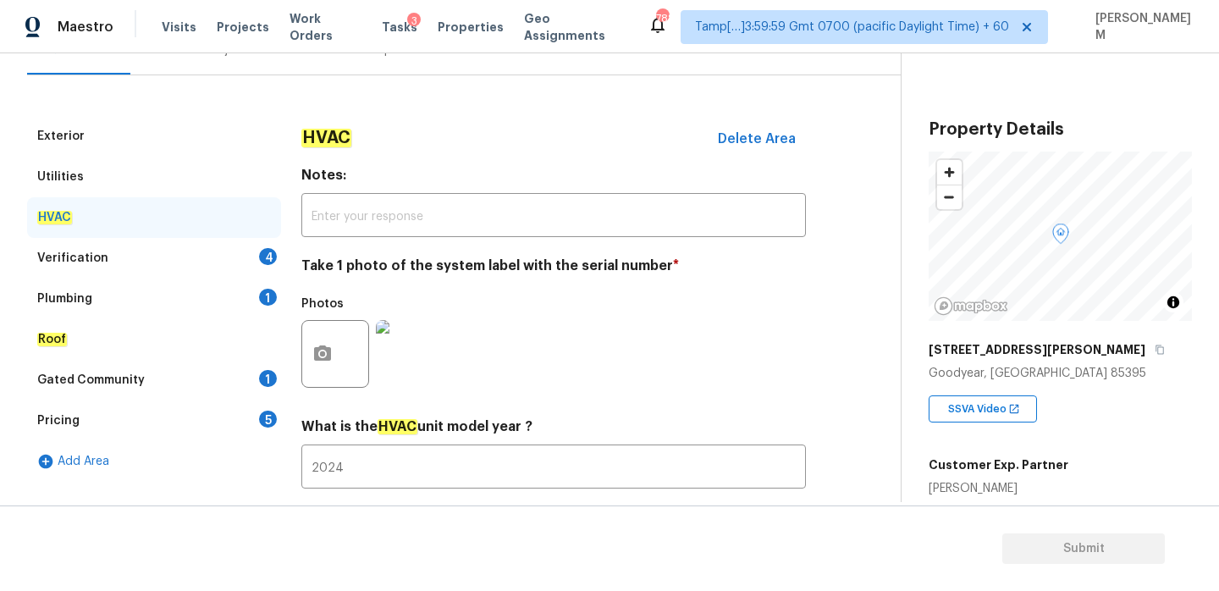
click at [124, 260] on div "Verification 4" at bounding box center [154, 258] width 254 height 41
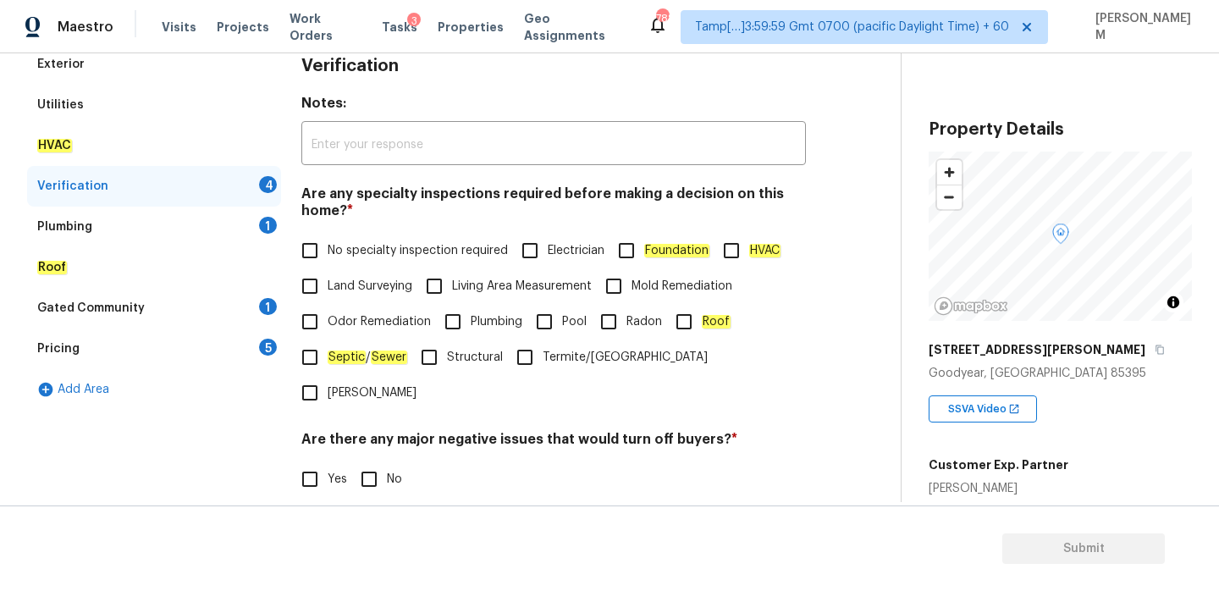
scroll to position [281, 0]
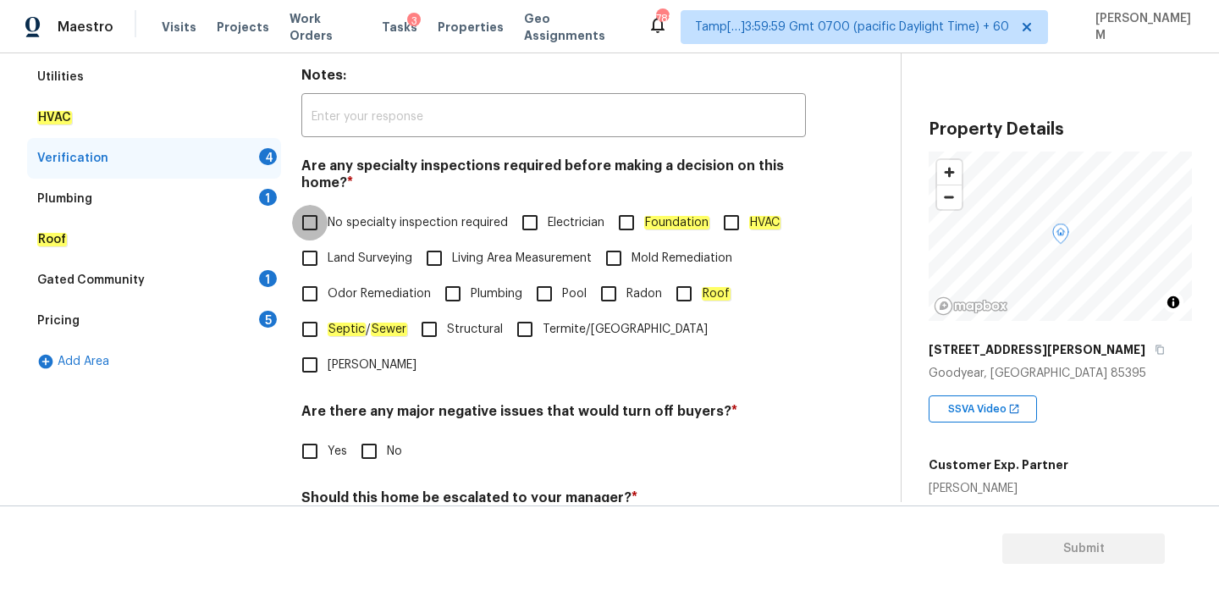
click at [317, 219] on input "No specialty inspection required" at bounding box center [310, 223] width 36 height 36
checkbox input "true"
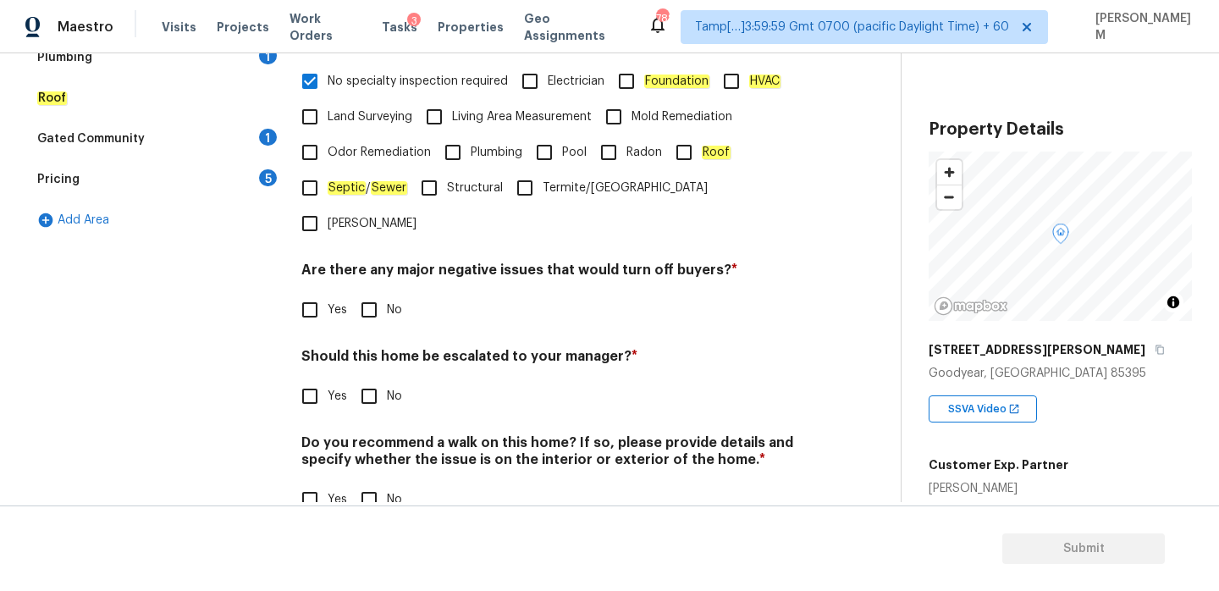
scroll to position [428, 0]
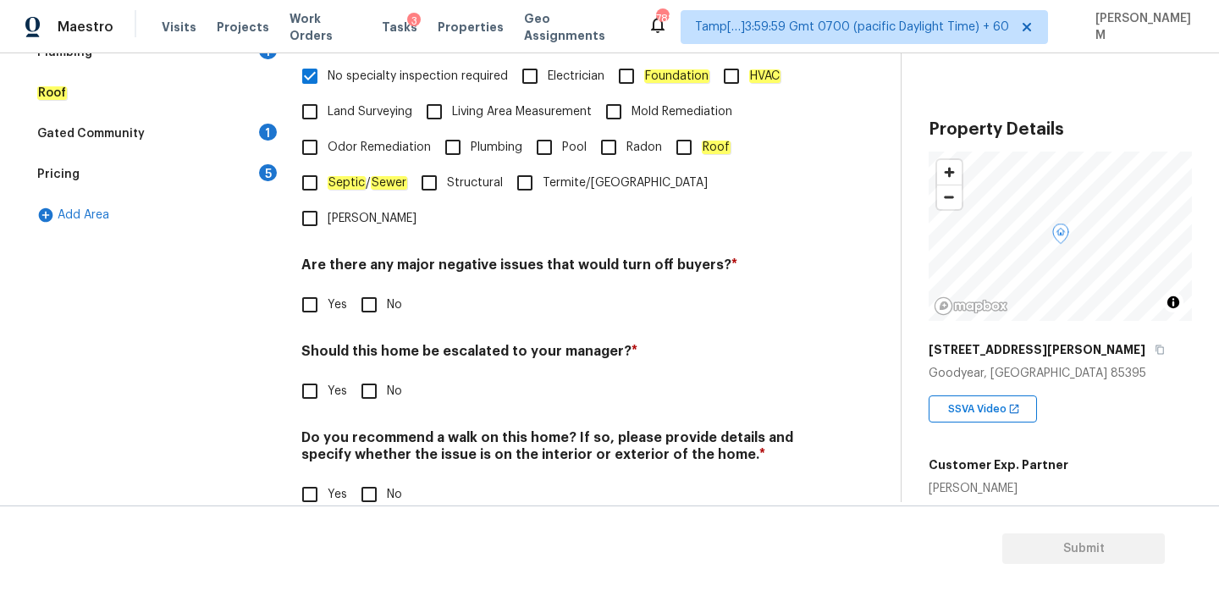
click at [366, 287] on input "No" at bounding box center [369, 305] width 36 height 36
checkbox input "true"
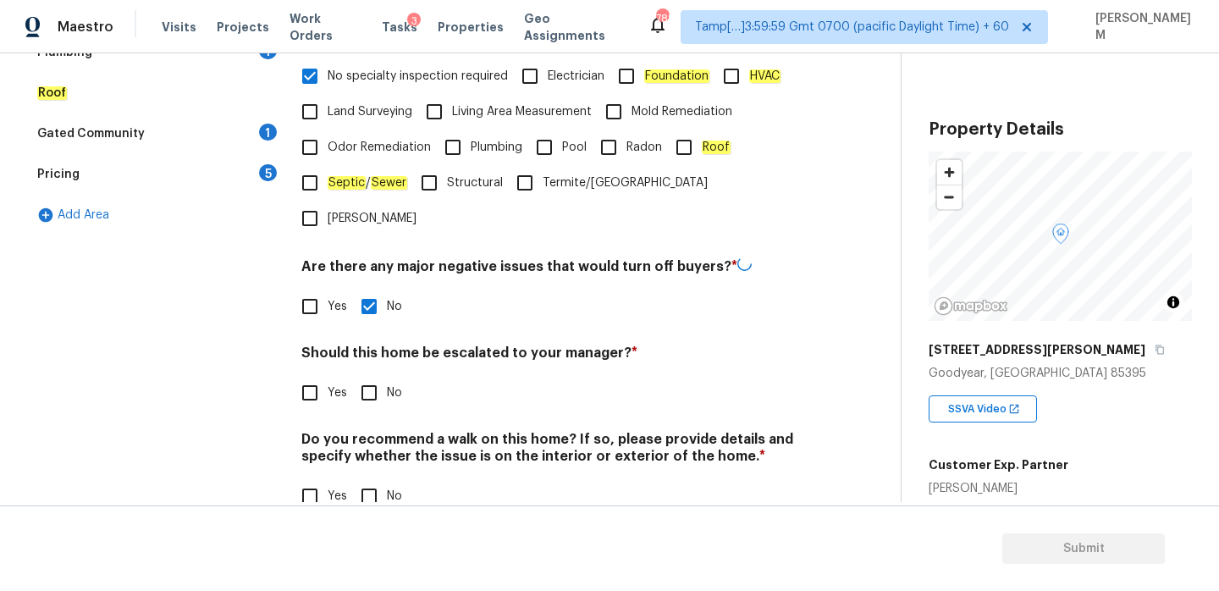
click at [369, 345] on div "Should this home be escalated to your manager? * Yes No" at bounding box center [553, 378] width 505 height 66
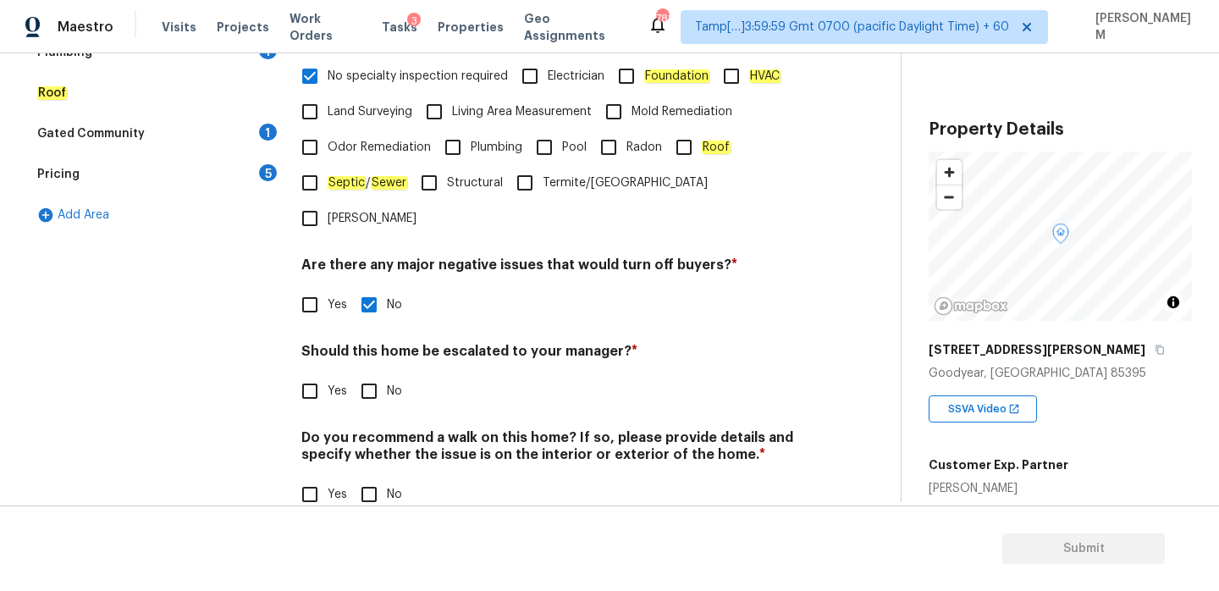
click at [369, 373] on input "No" at bounding box center [369, 391] width 36 height 36
checkbox input "true"
click at [368, 477] on input "No" at bounding box center [369, 495] width 36 height 36
checkbox input "true"
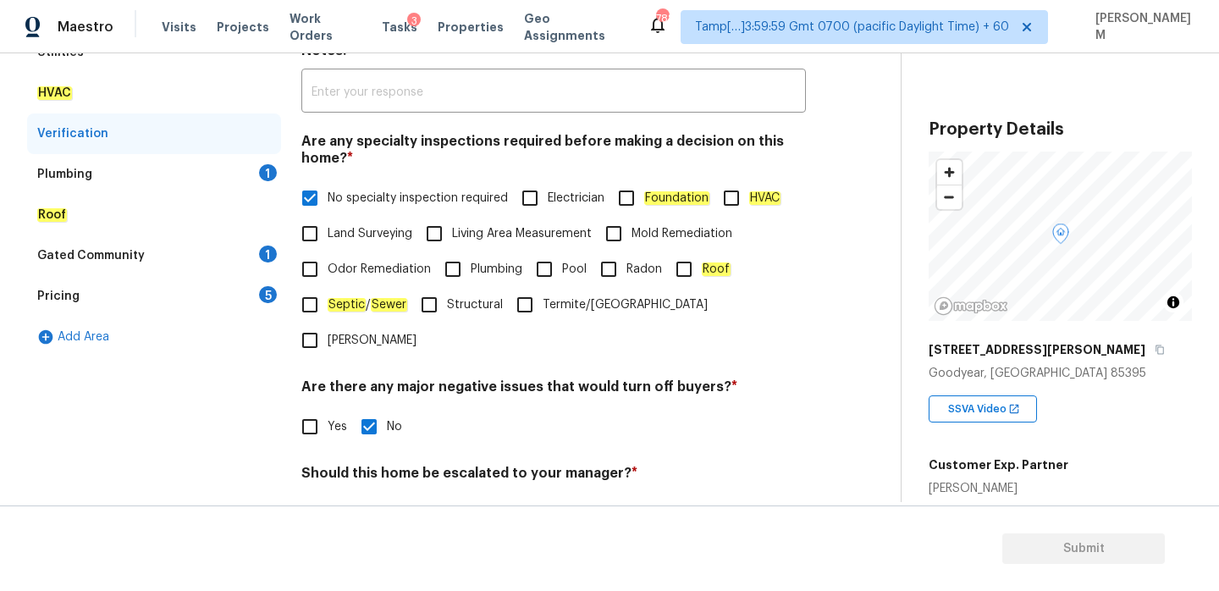
scroll to position [287, 0]
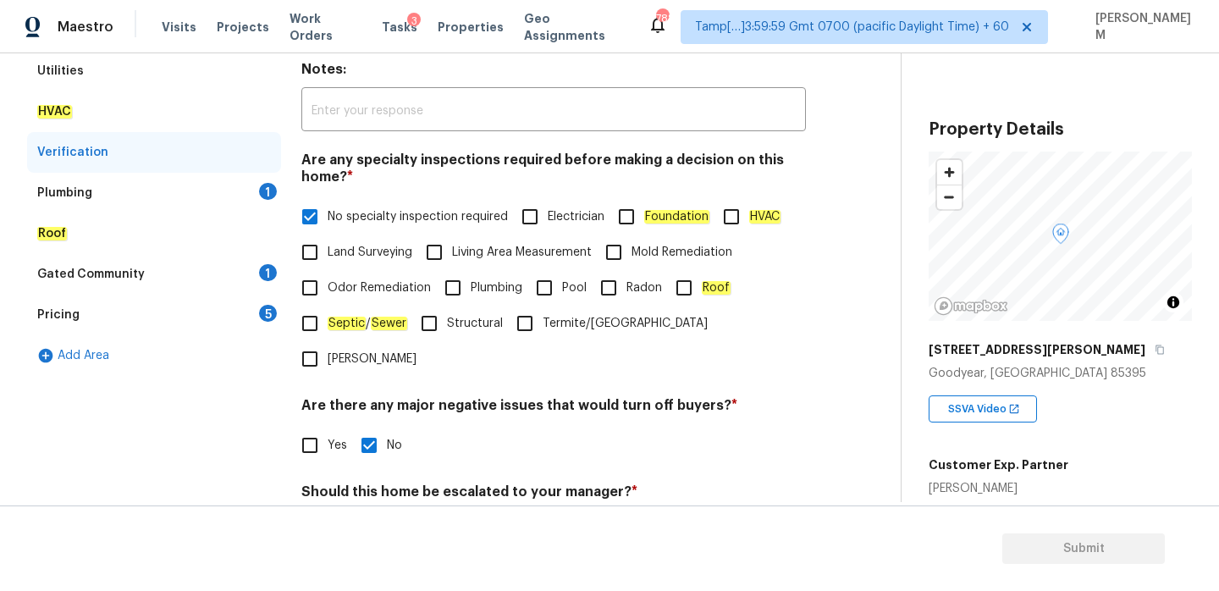
click at [182, 188] on div "Plumbing 1" at bounding box center [154, 193] width 254 height 41
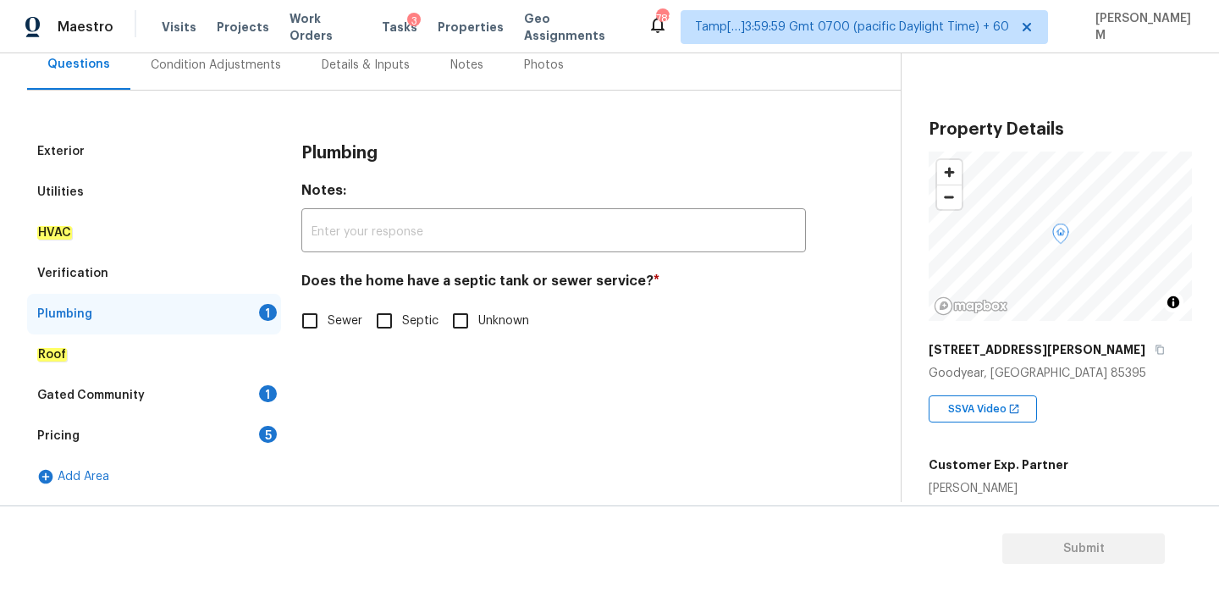
scroll to position [166, 0]
click at [313, 323] on input "Sewer" at bounding box center [310, 321] width 36 height 36
checkbox input "true"
click at [155, 371] on div "Roof" at bounding box center [154, 355] width 254 height 41
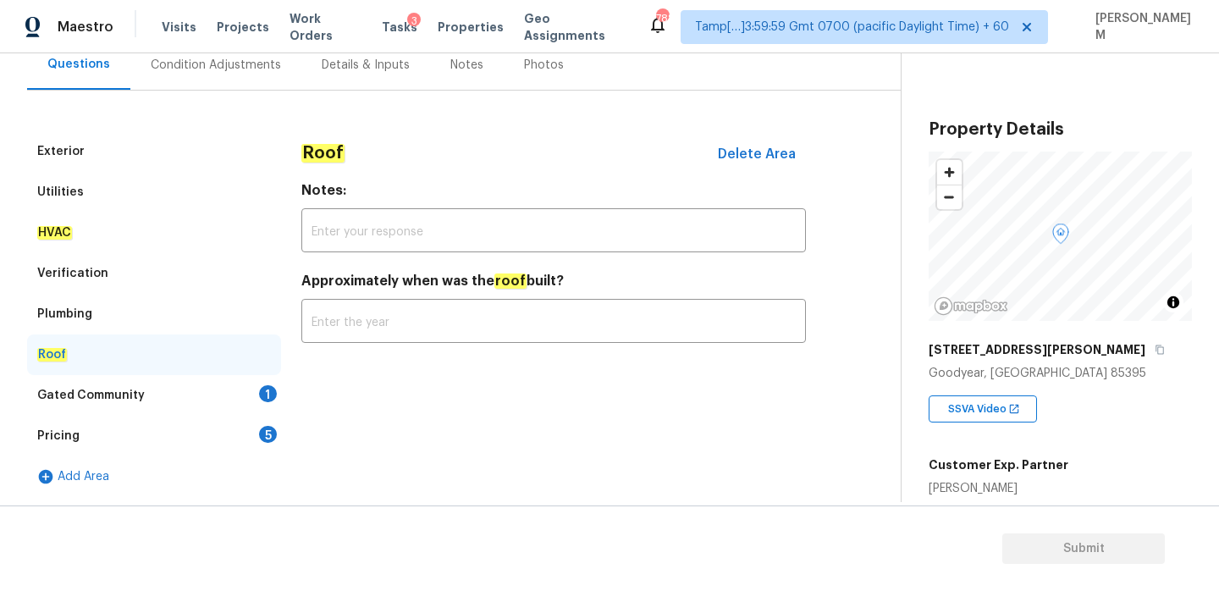
click at [155, 406] on div "Gated Community 1" at bounding box center [154, 395] width 254 height 41
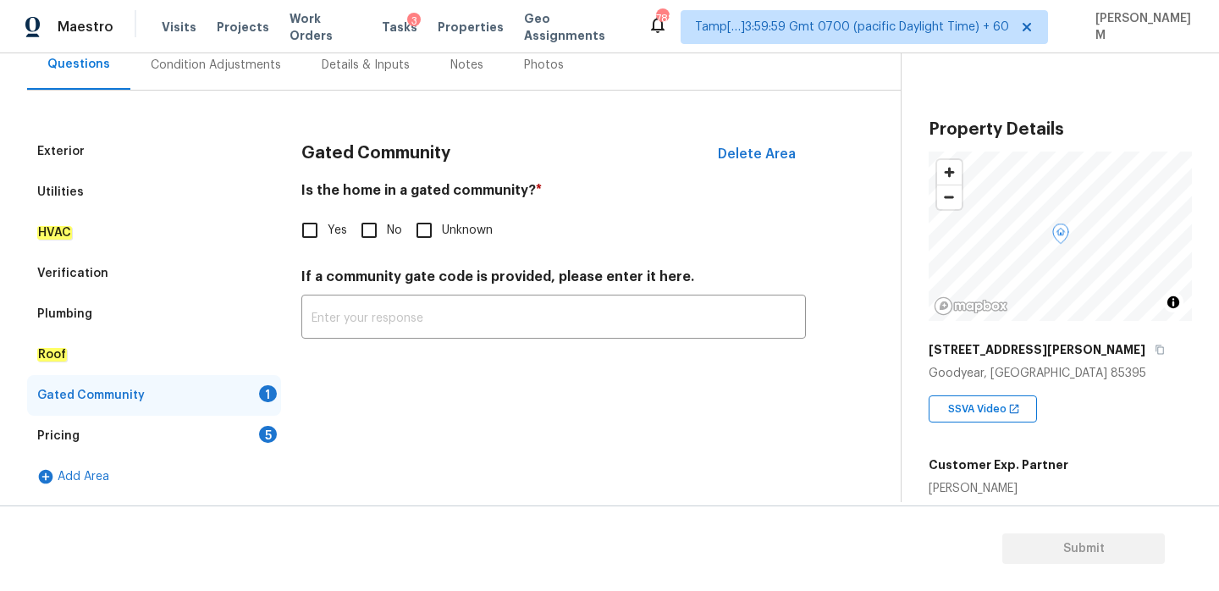
click at [372, 228] on input "No" at bounding box center [369, 231] width 36 height 36
checkbox input "true"
click at [175, 431] on div "Pricing 5" at bounding box center [154, 436] width 254 height 41
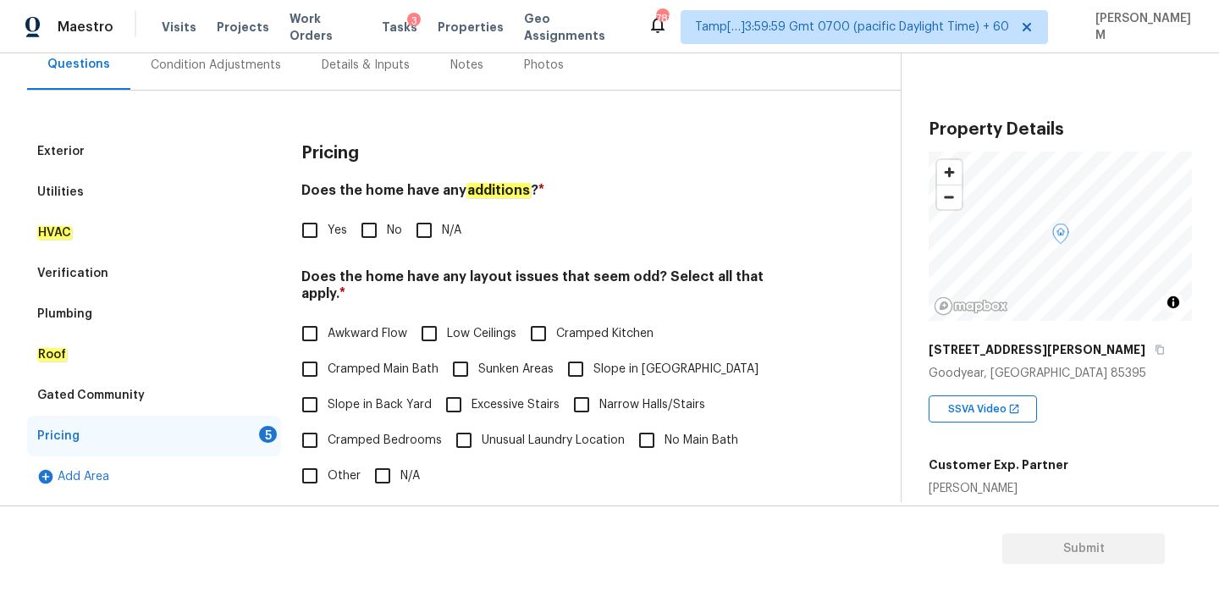
click at [426, 227] on input "N/A" at bounding box center [424, 231] width 36 height 36
checkbox input "true"
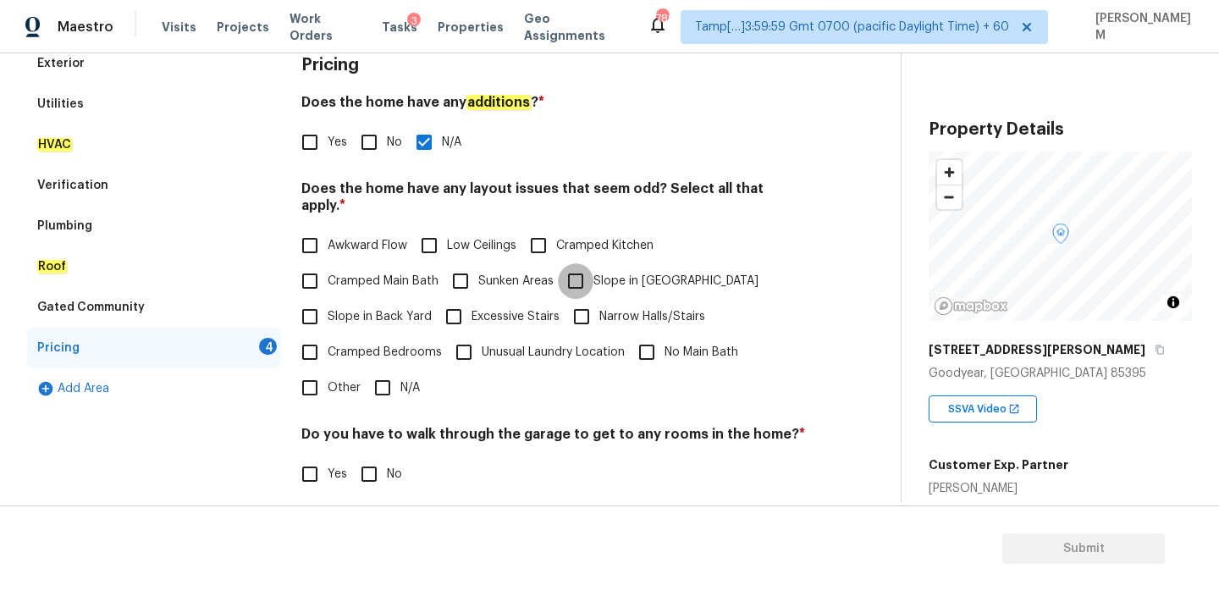
click at [591, 263] on input "Slope in [GEOGRAPHIC_DATA]" at bounding box center [576, 281] width 36 height 36
checkbox input "true"
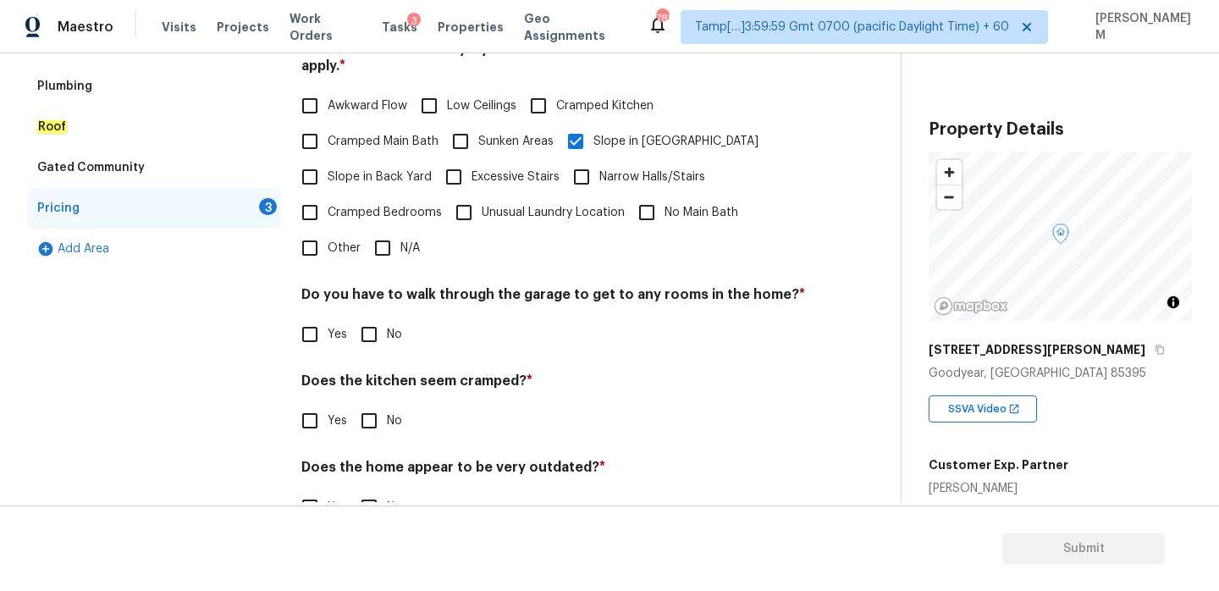
scroll to position [425, 0]
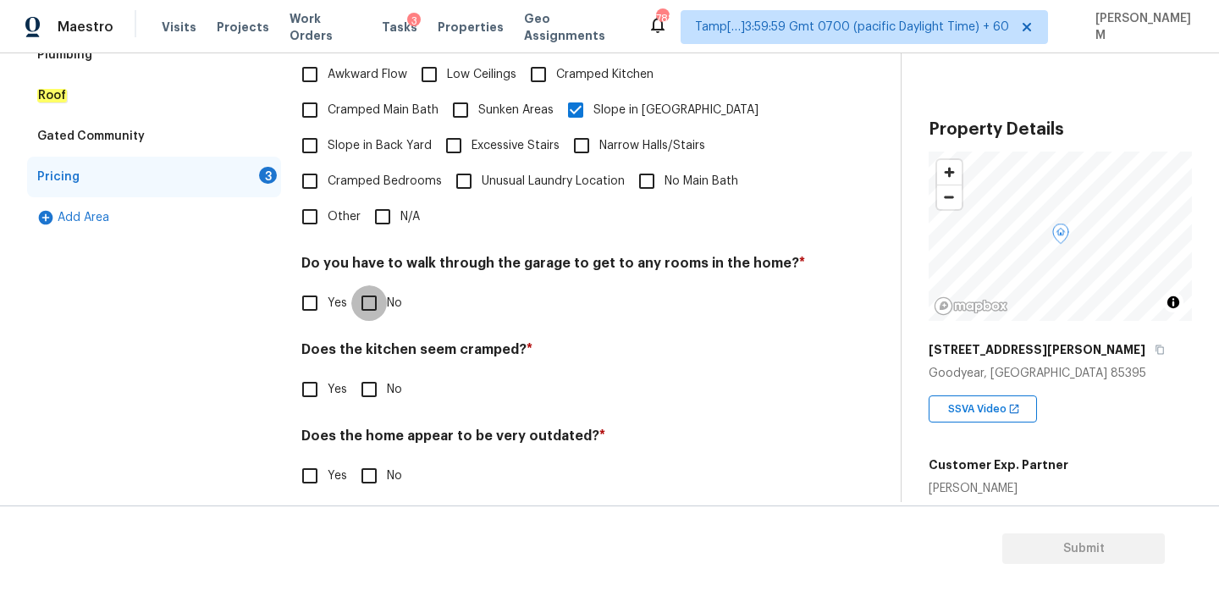
click at [366, 286] on input "No" at bounding box center [369, 303] width 36 height 36
checkbox input "true"
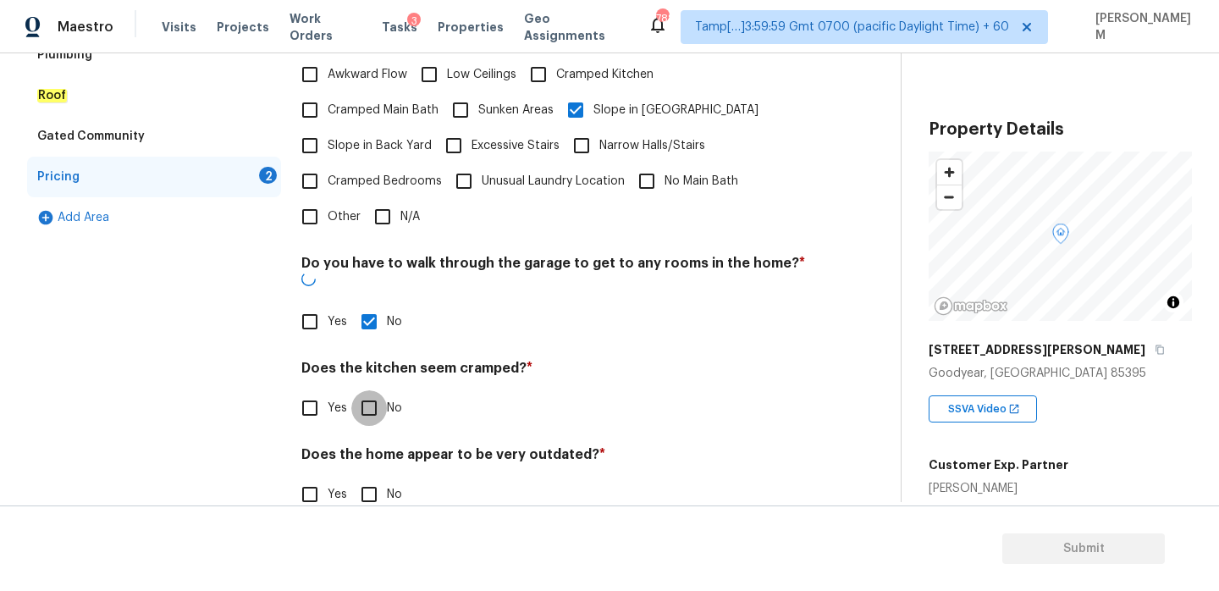
click at [358, 390] on input "No" at bounding box center [369, 408] width 36 height 36
checkbox input "true"
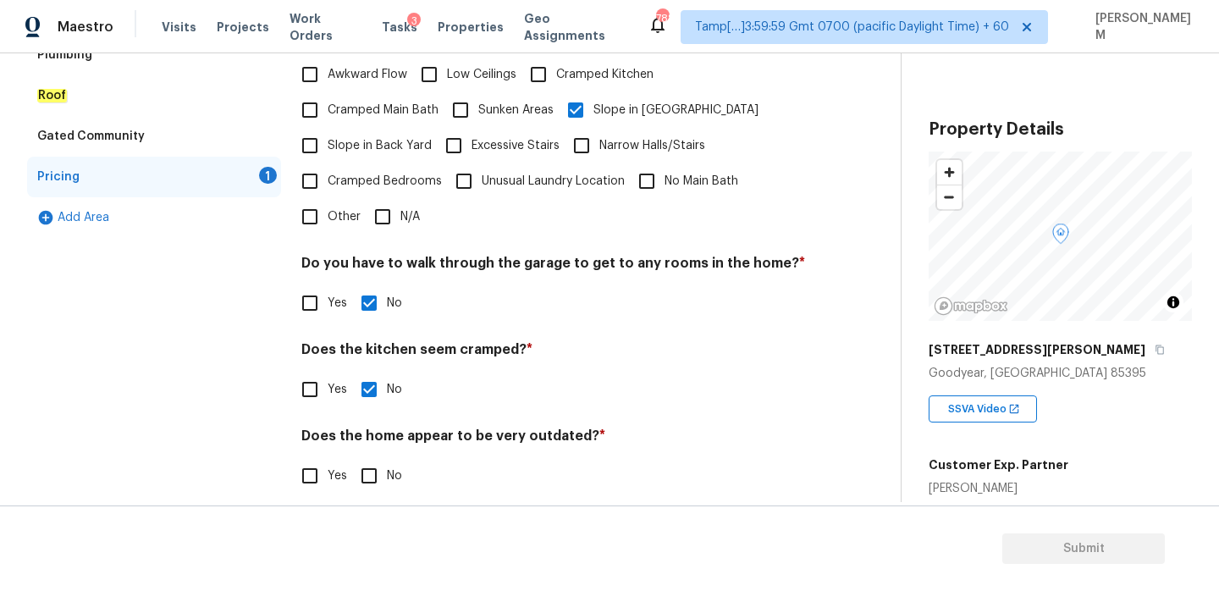
click at [367, 440] on div "Does the home appear to be very outdated? * Yes No" at bounding box center [553, 461] width 505 height 66
click at [365, 458] on input "No" at bounding box center [369, 476] width 36 height 36
checkbox input "true"
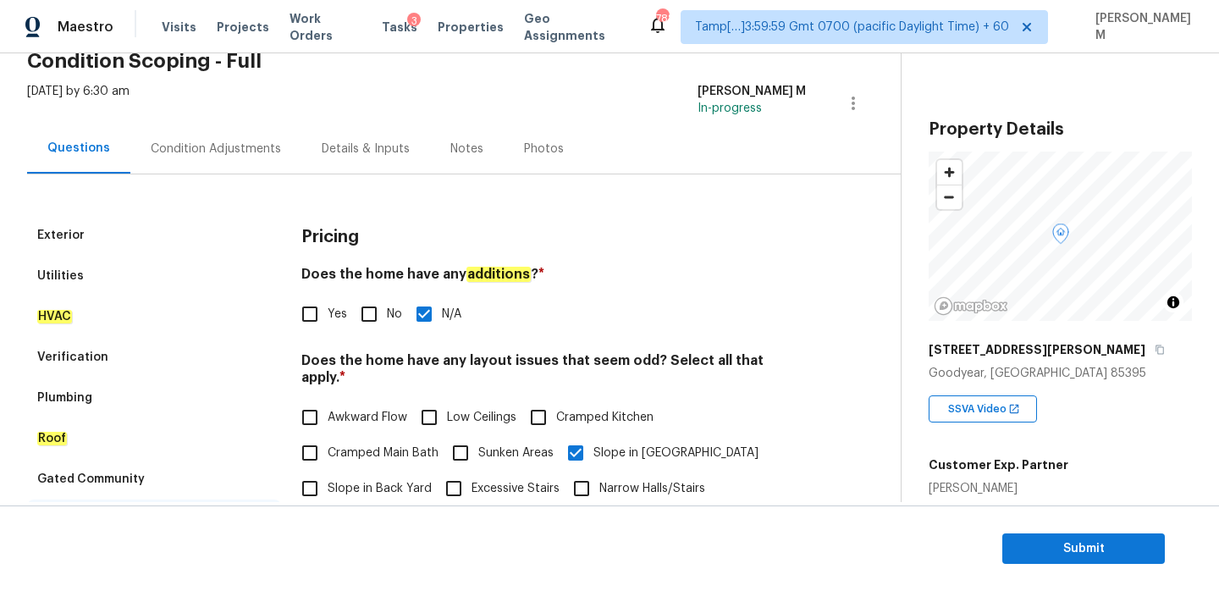
scroll to position [0, 0]
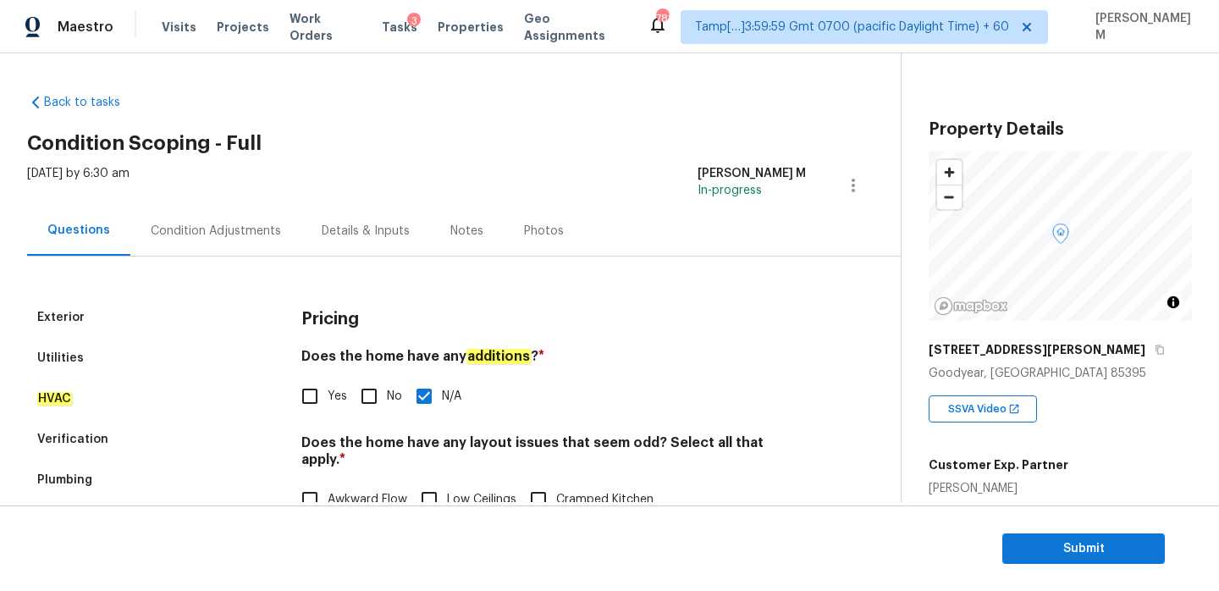
click at [174, 230] on div "Condition Adjustments" at bounding box center [216, 231] width 130 height 17
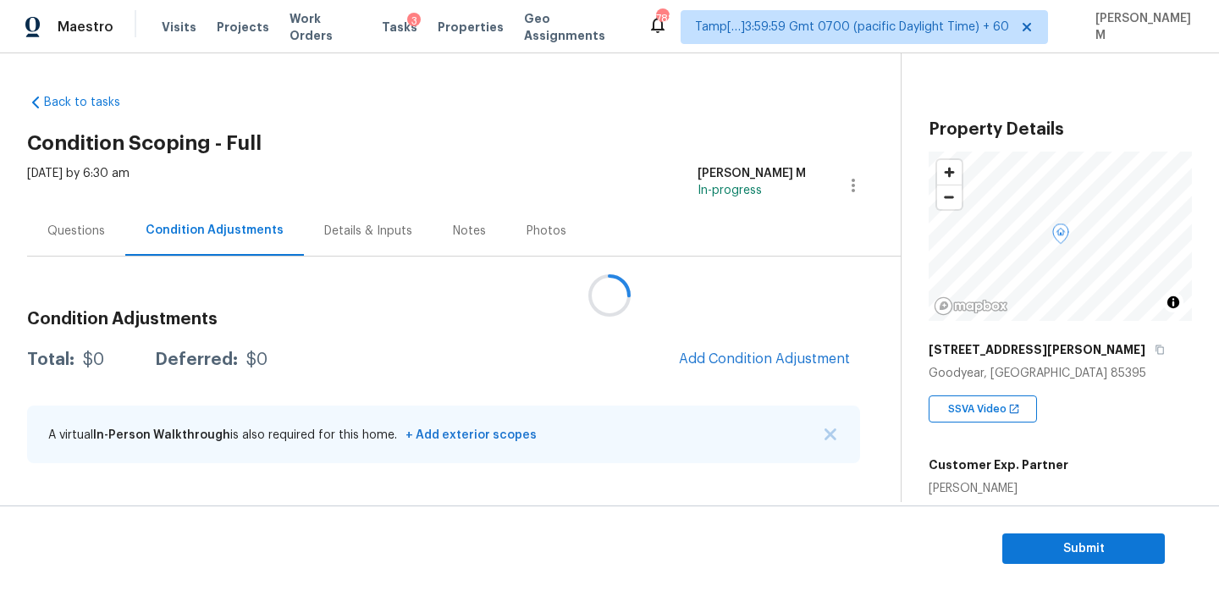
click at [107, 226] on div at bounding box center [609, 295] width 1219 height 591
click at [93, 230] on div "Questions" at bounding box center [76, 231] width 58 height 17
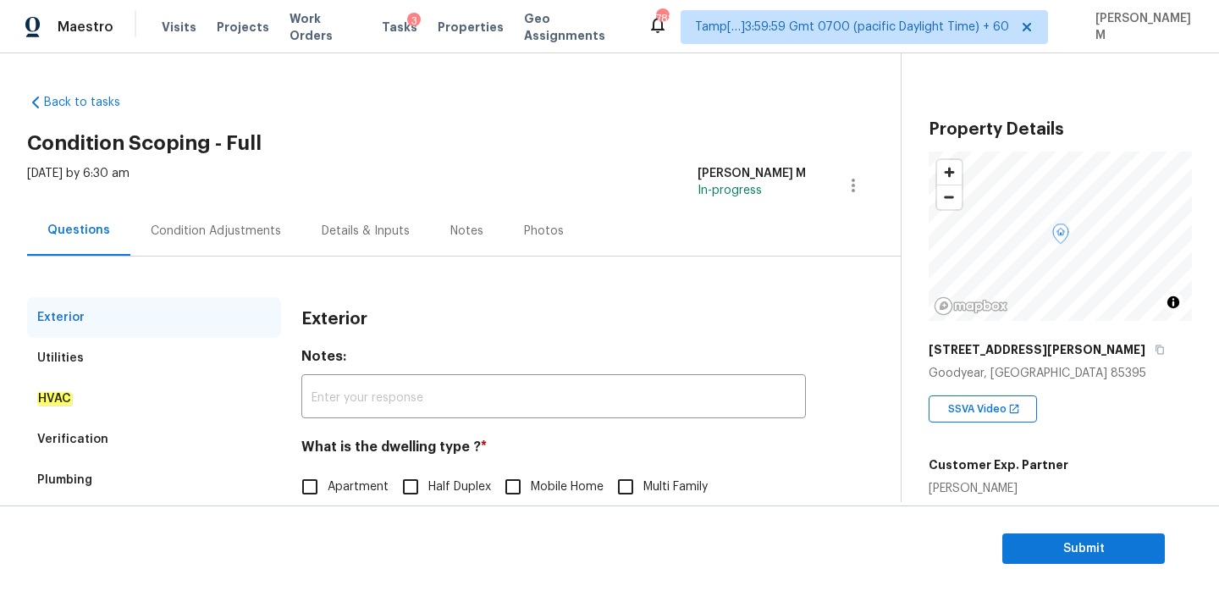
scroll to position [224, 0]
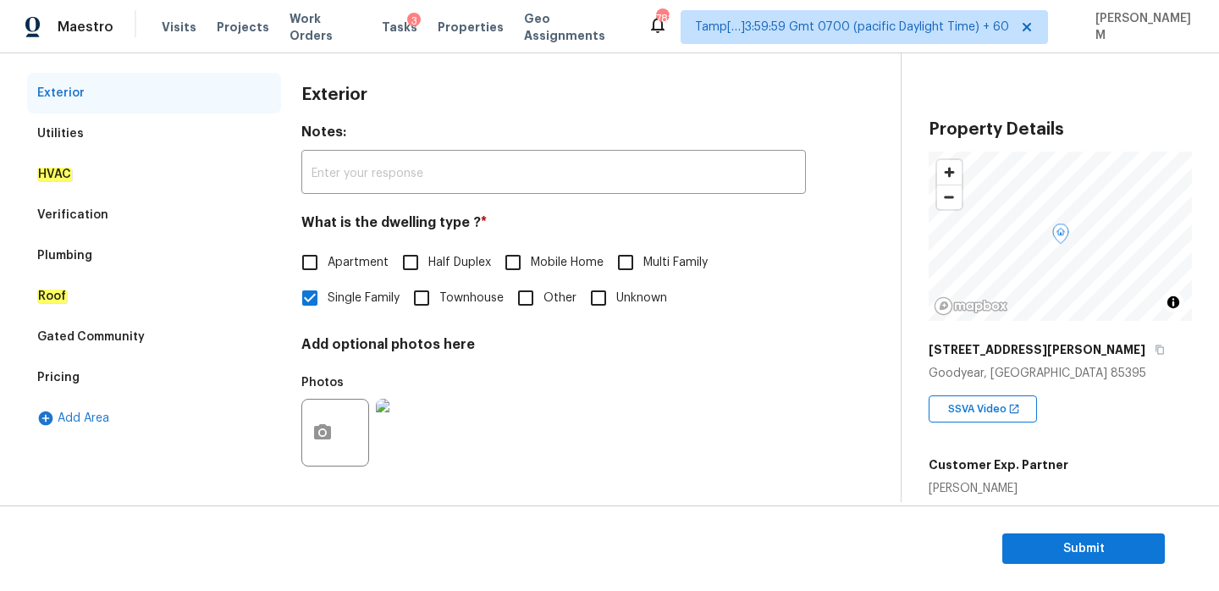
click at [122, 124] on div "Utilities" at bounding box center [154, 133] width 254 height 41
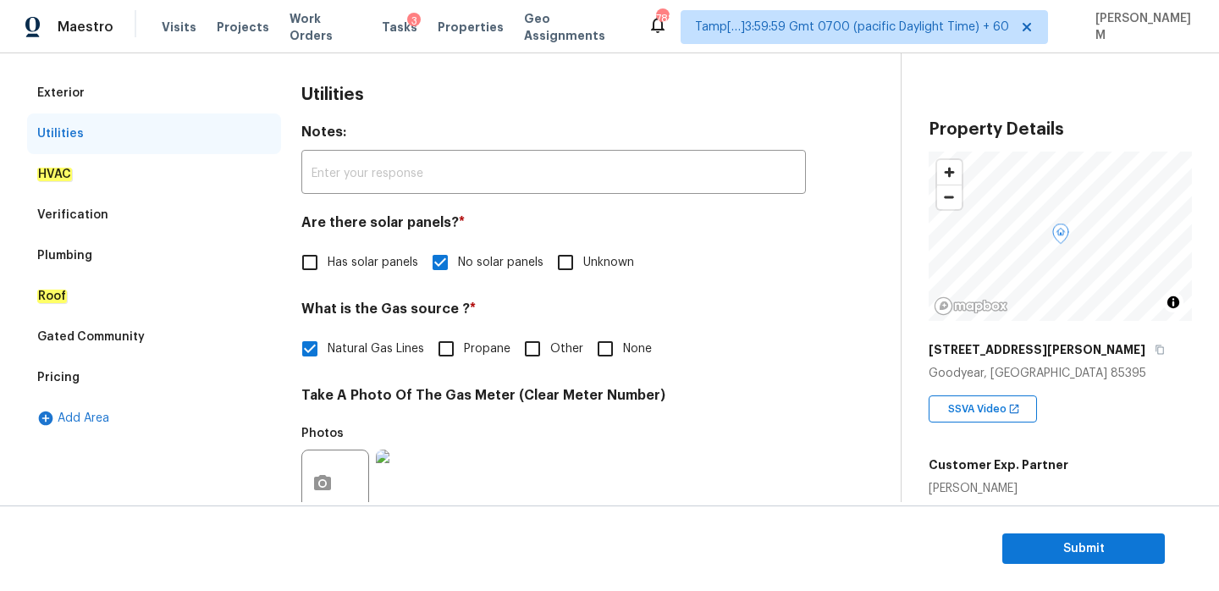
click at [147, 163] on div "HVAC" at bounding box center [154, 174] width 254 height 41
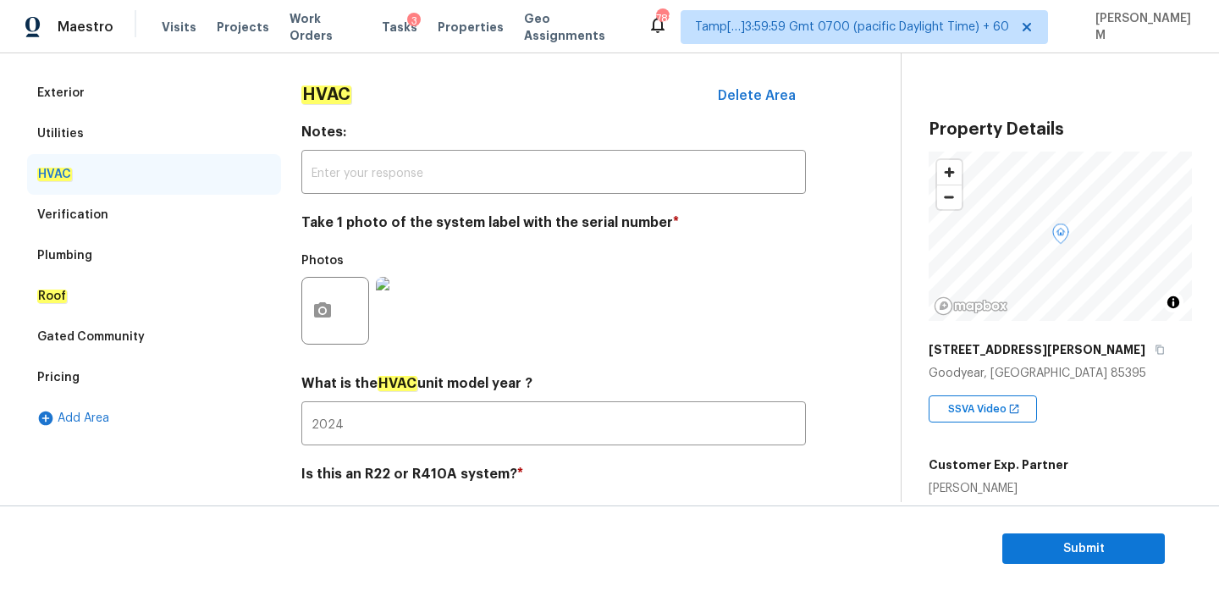
click at [152, 187] on div "HVAC" at bounding box center [154, 174] width 254 height 41
click at [172, 239] on div "Plumbing" at bounding box center [154, 255] width 254 height 41
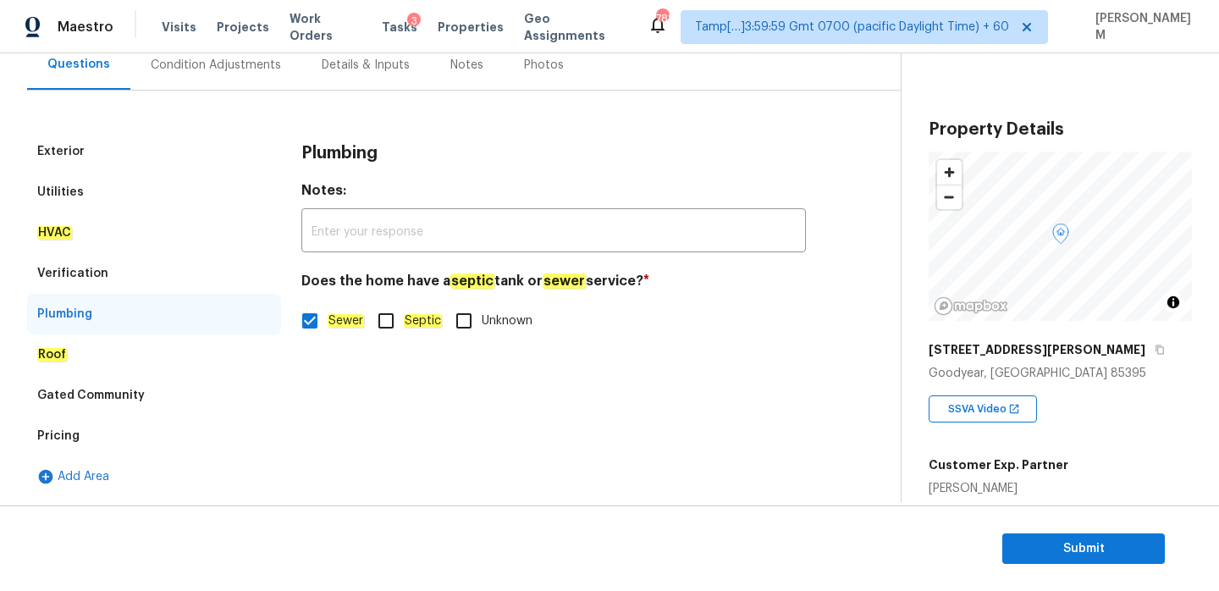
click at [142, 279] on div "Verification" at bounding box center [154, 273] width 254 height 41
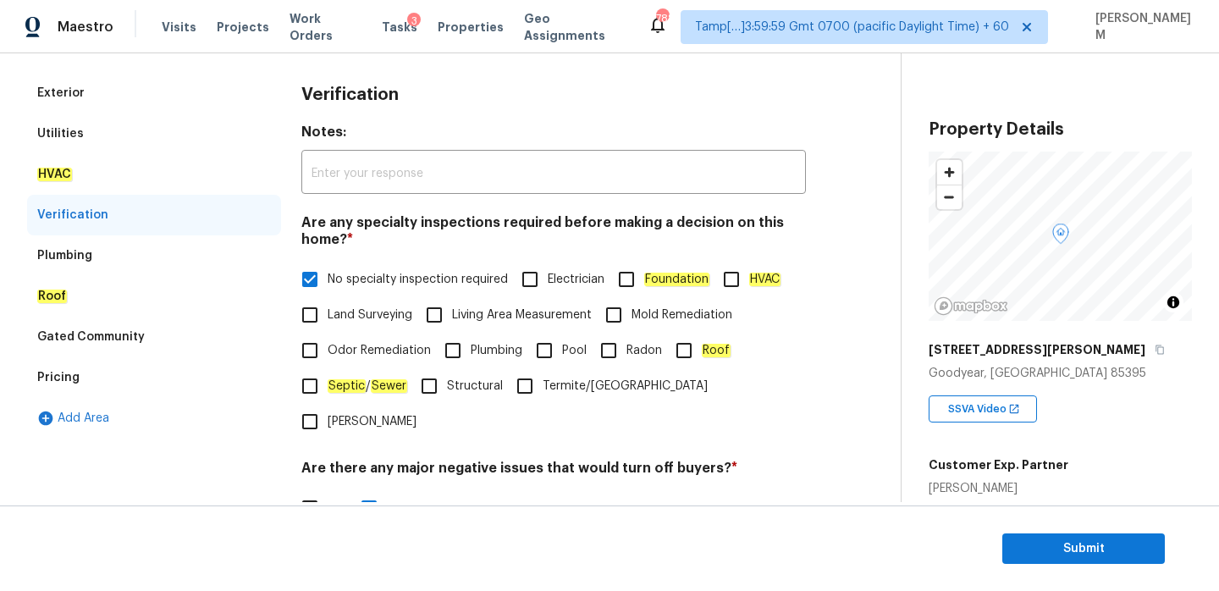
click at [144, 274] on div "Plumbing" at bounding box center [154, 255] width 254 height 41
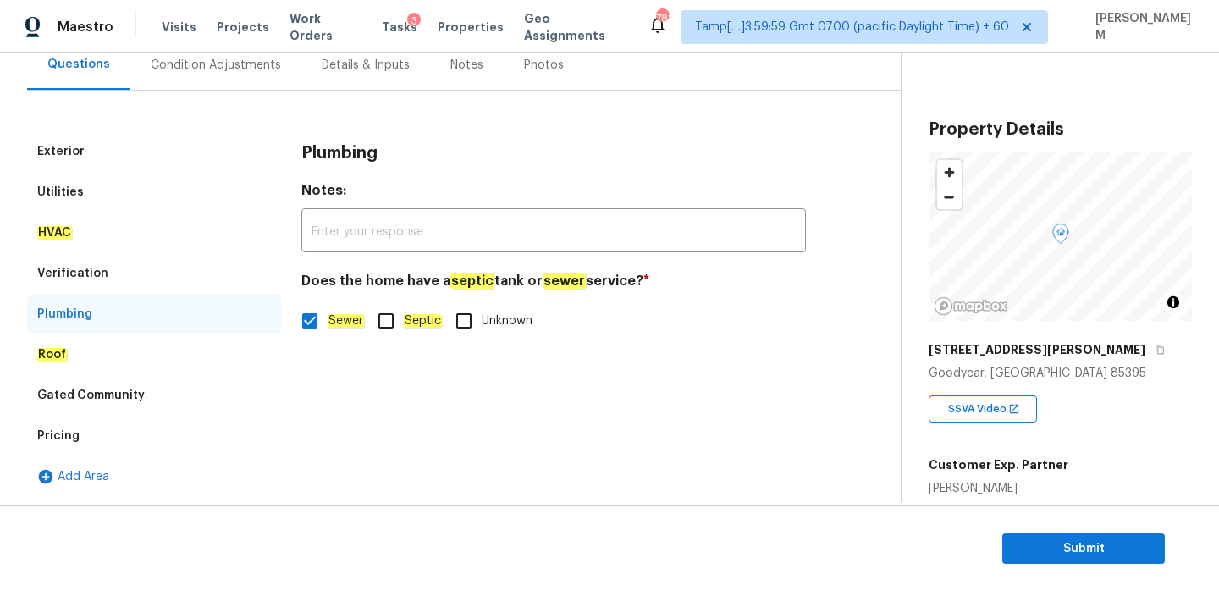
click at [153, 350] on div "Roof" at bounding box center [154, 355] width 254 height 41
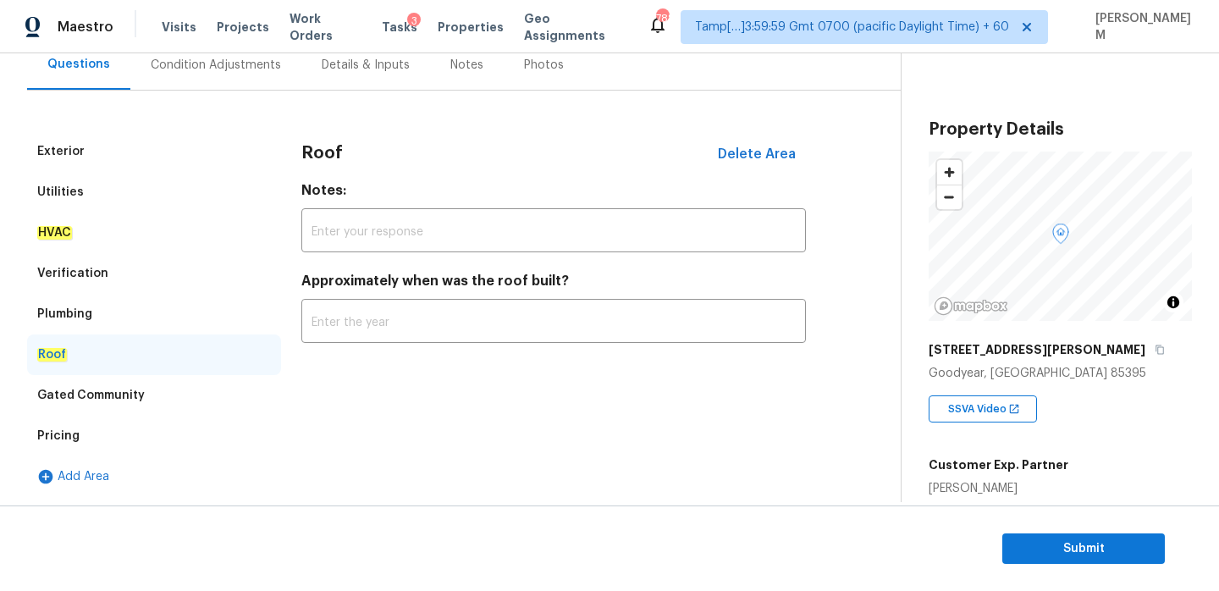
click at [154, 401] on div "Gated Community" at bounding box center [154, 395] width 254 height 41
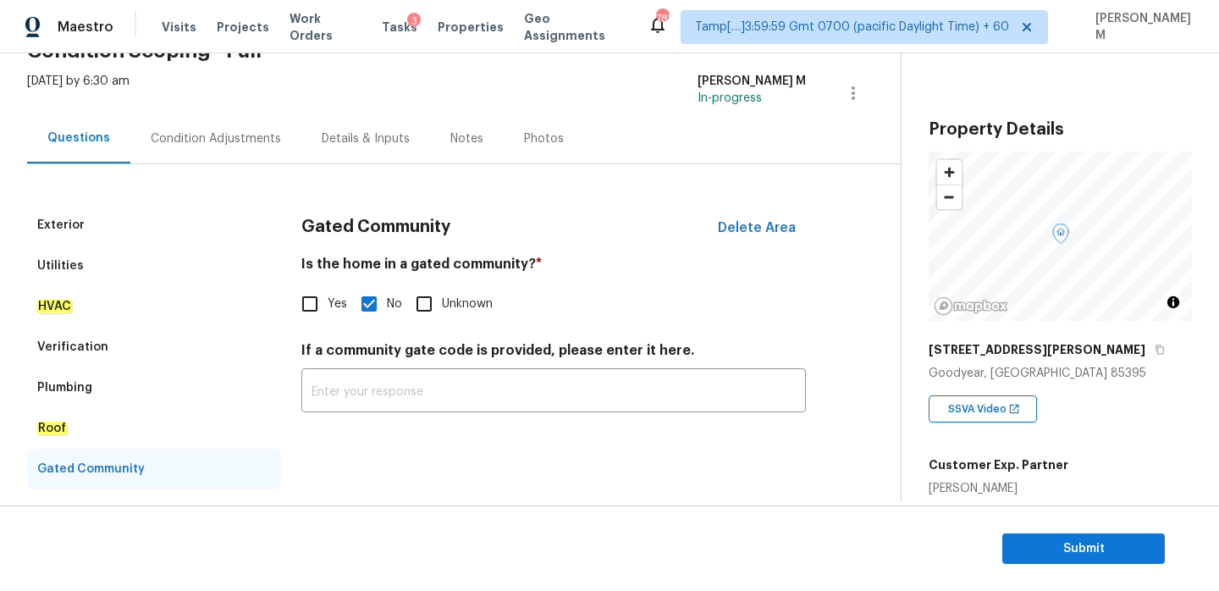
scroll to position [86, 0]
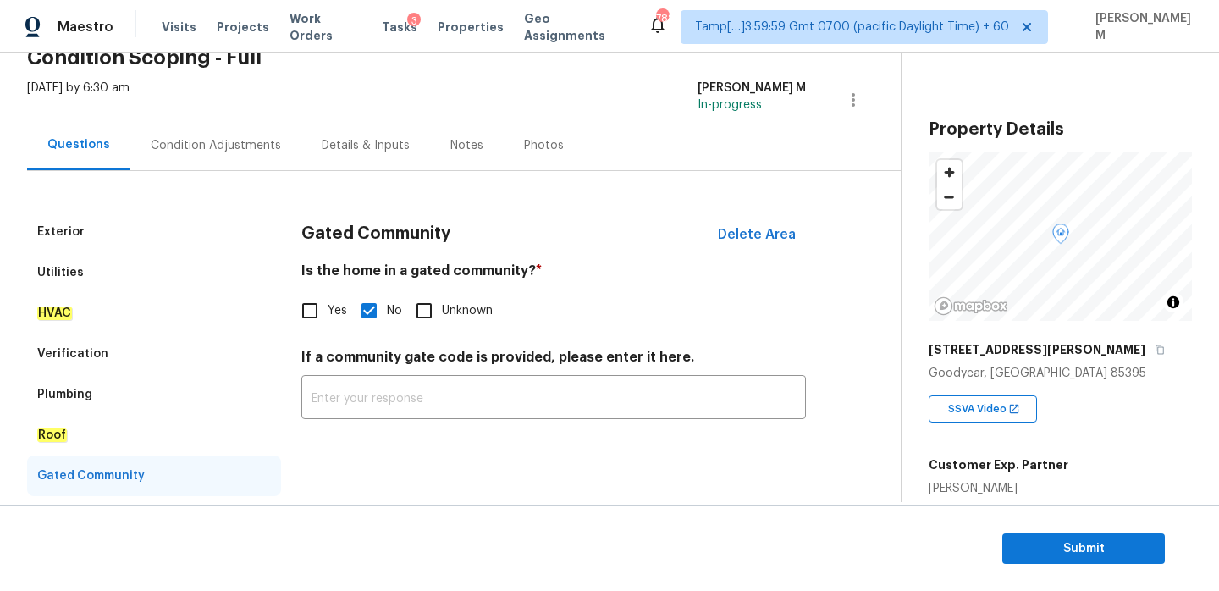
click at [131, 218] on div "Exterior" at bounding box center [154, 232] width 254 height 41
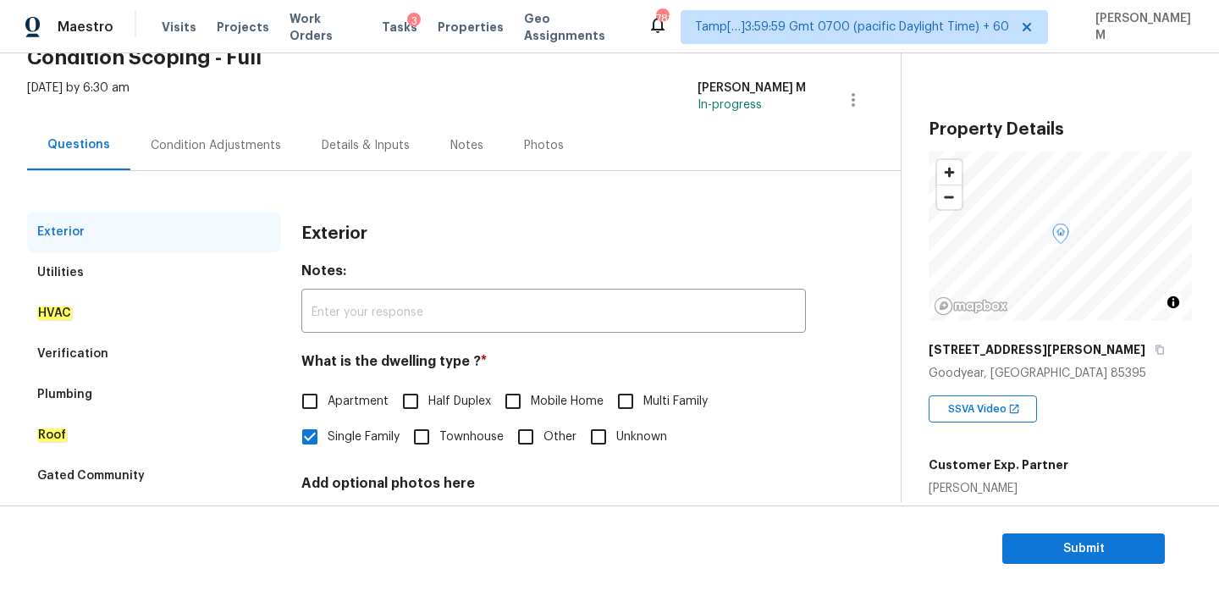
click at [216, 142] on div "Condition Adjustments" at bounding box center [216, 145] width 130 height 17
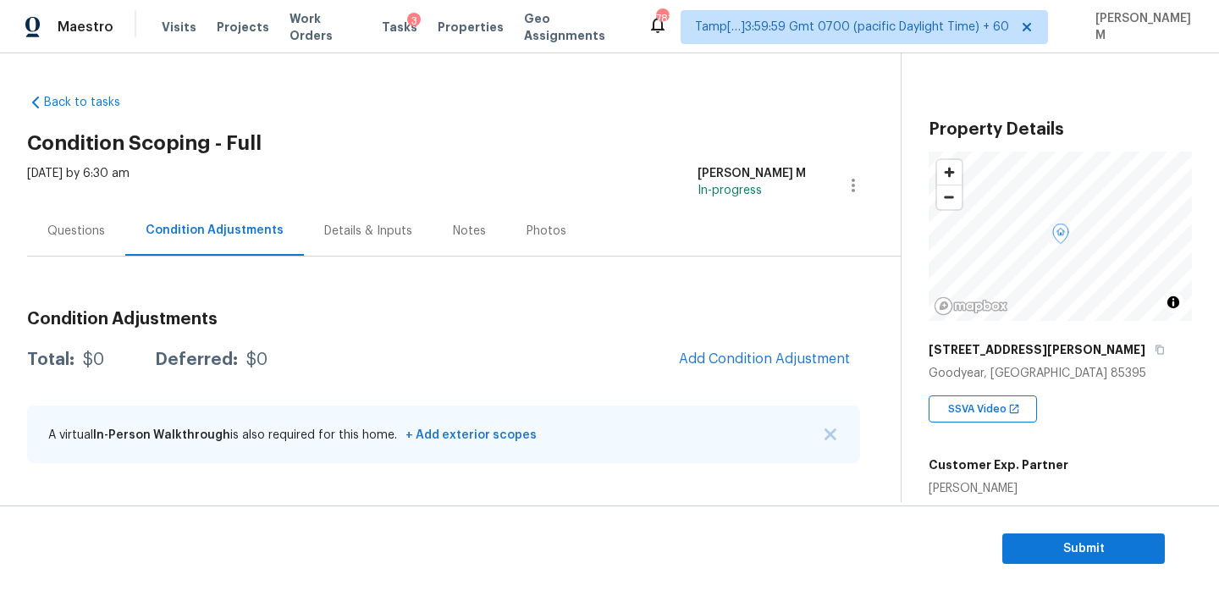
click at [98, 231] on div "Questions" at bounding box center [76, 231] width 58 height 17
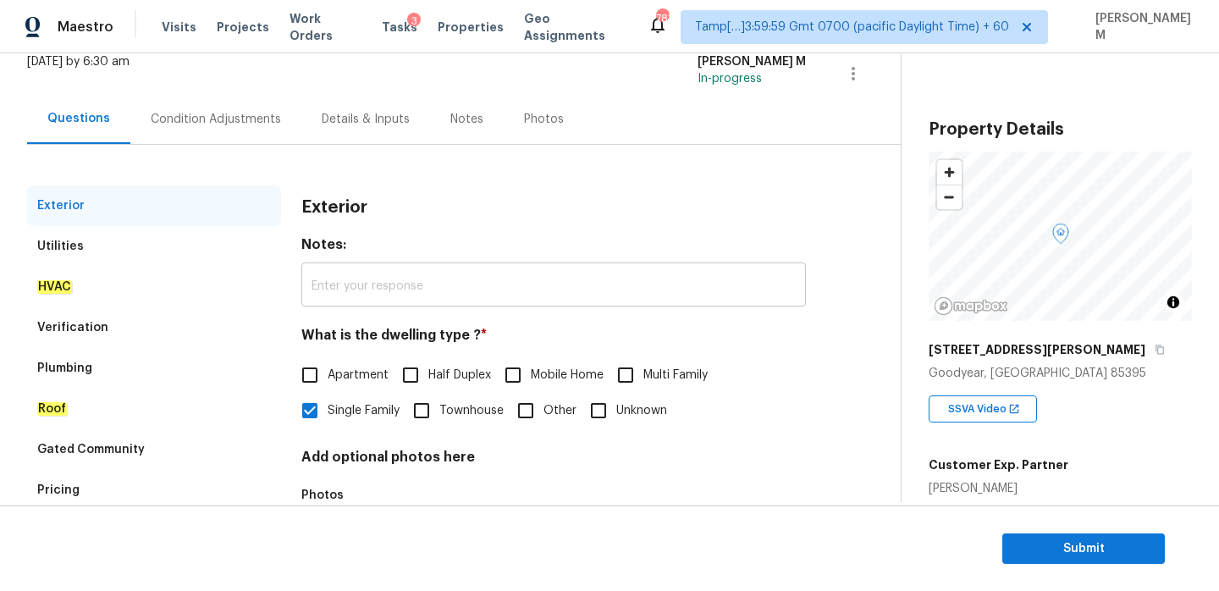
scroll to position [224, 0]
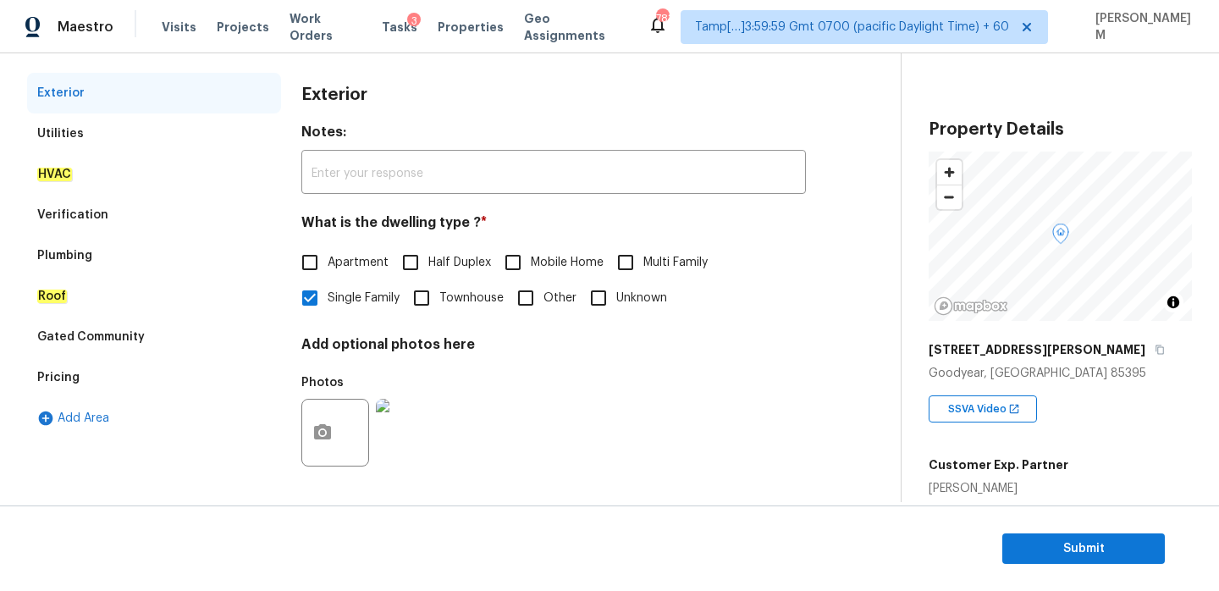
click at [86, 131] on div "Utilities" at bounding box center [154, 133] width 254 height 41
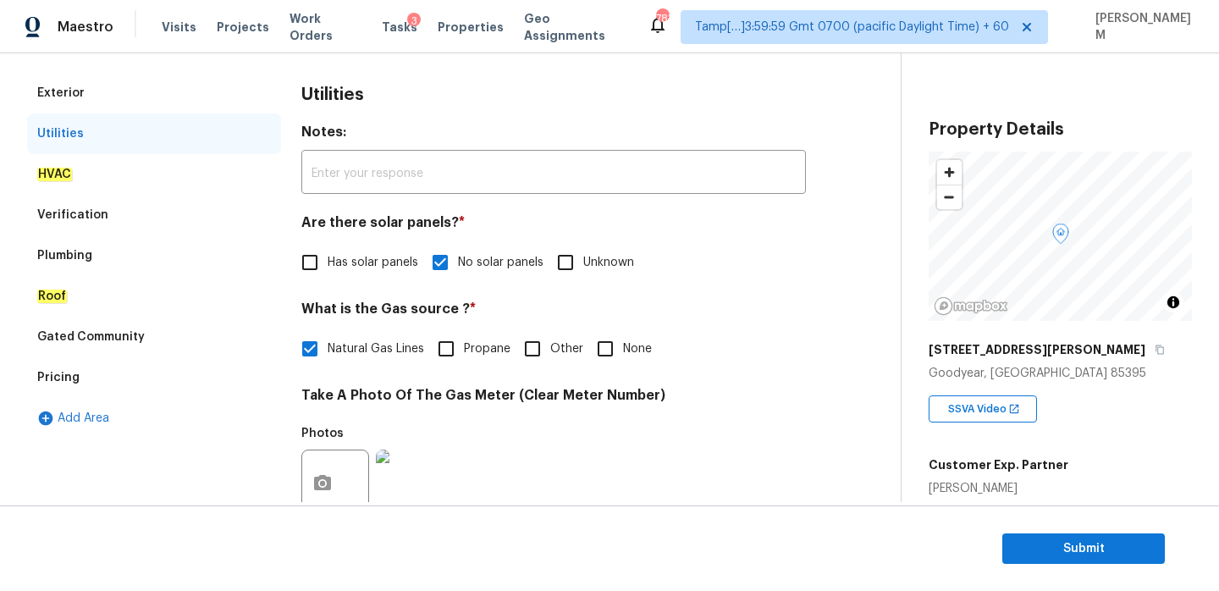
click at [113, 180] on div "HVAC" at bounding box center [154, 174] width 254 height 41
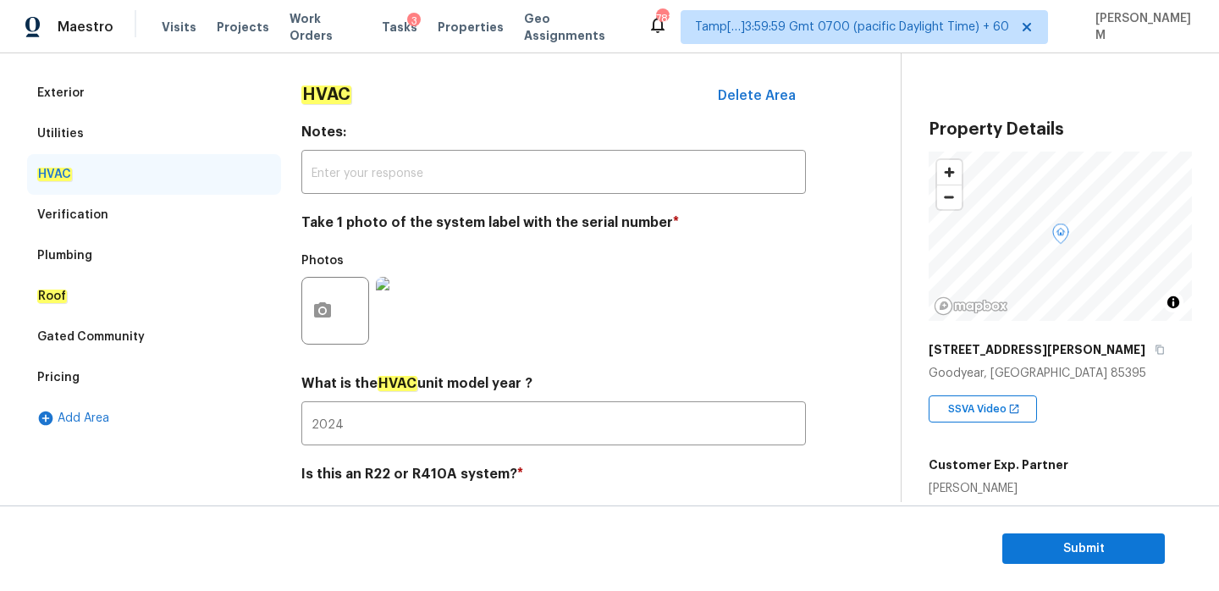
click at [113, 213] on div "Verification" at bounding box center [154, 215] width 254 height 41
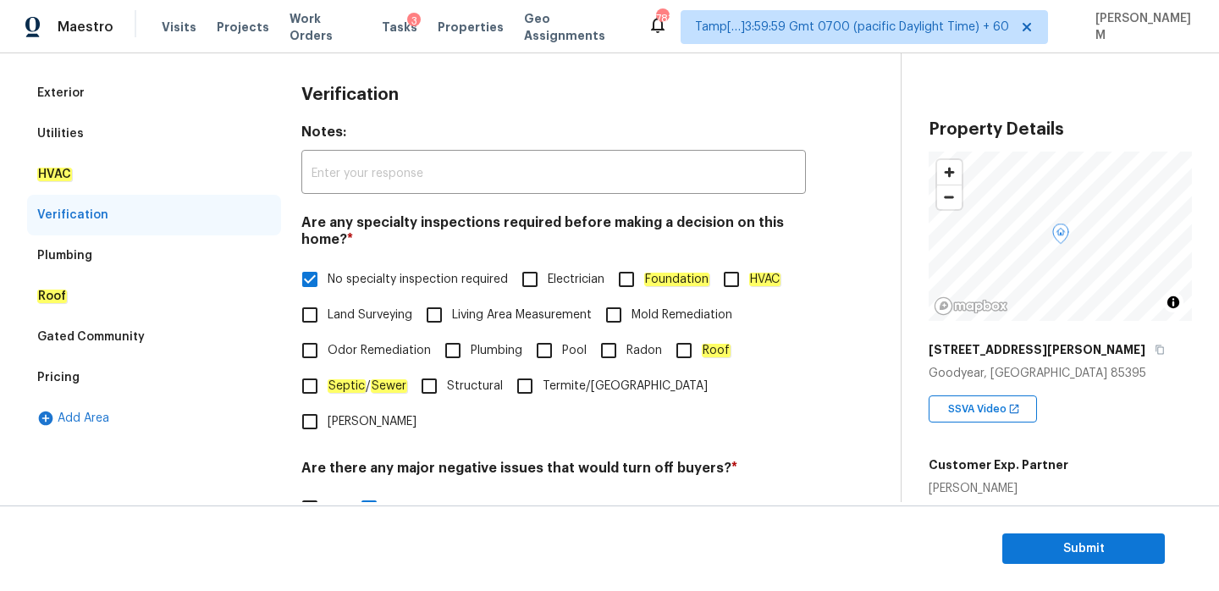
click at [154, 249] on div "Plumbing" at bounding box center [154, 255] width 254 height 41
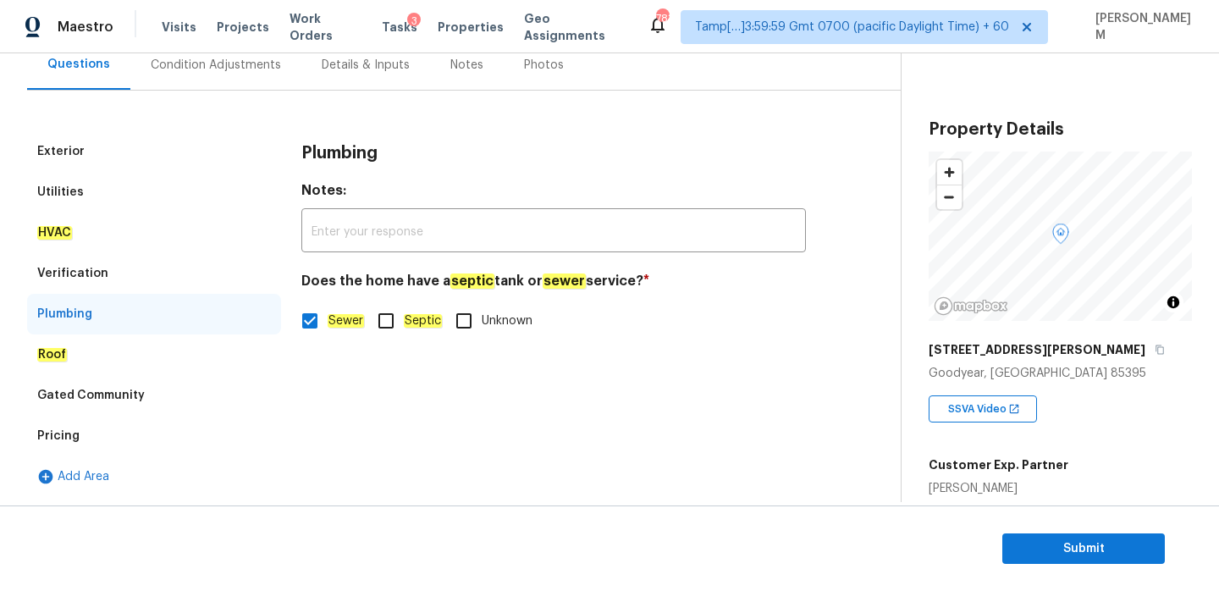
click at [109, 357] on div "Roof" at bounding box center [154, 355] width 254 height 41
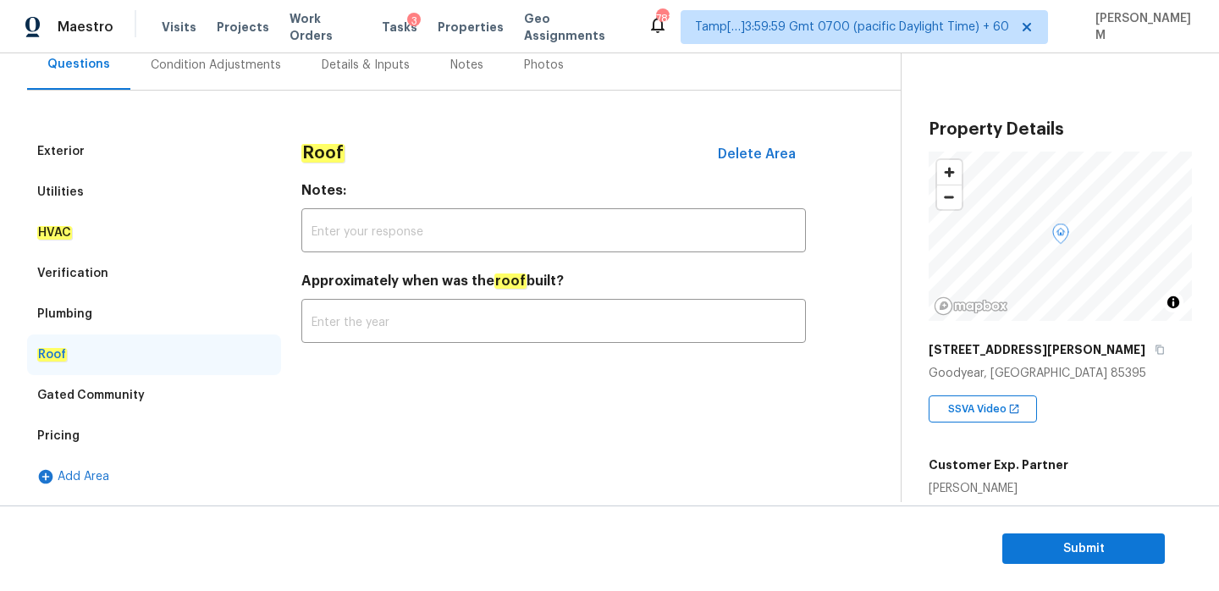
click at [124, 389] on div "Gated Community" at bounding box center [91, 395] width 108 height 17
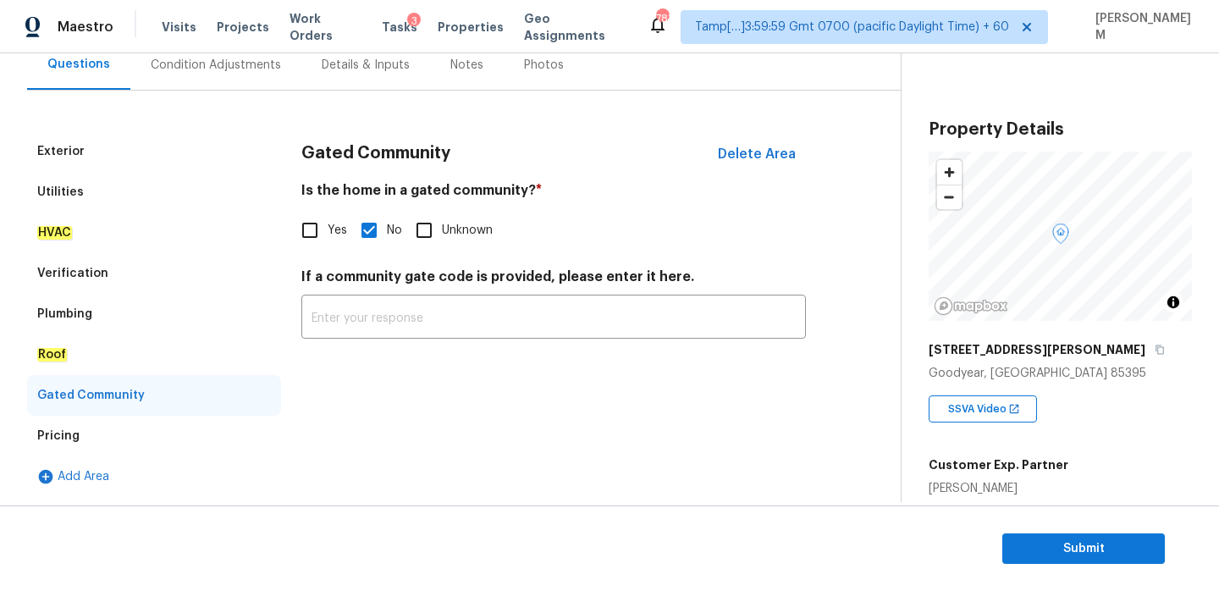
click at [109, 430] on div "Pricing" at bounding box center [154, 436] width 254 height 41
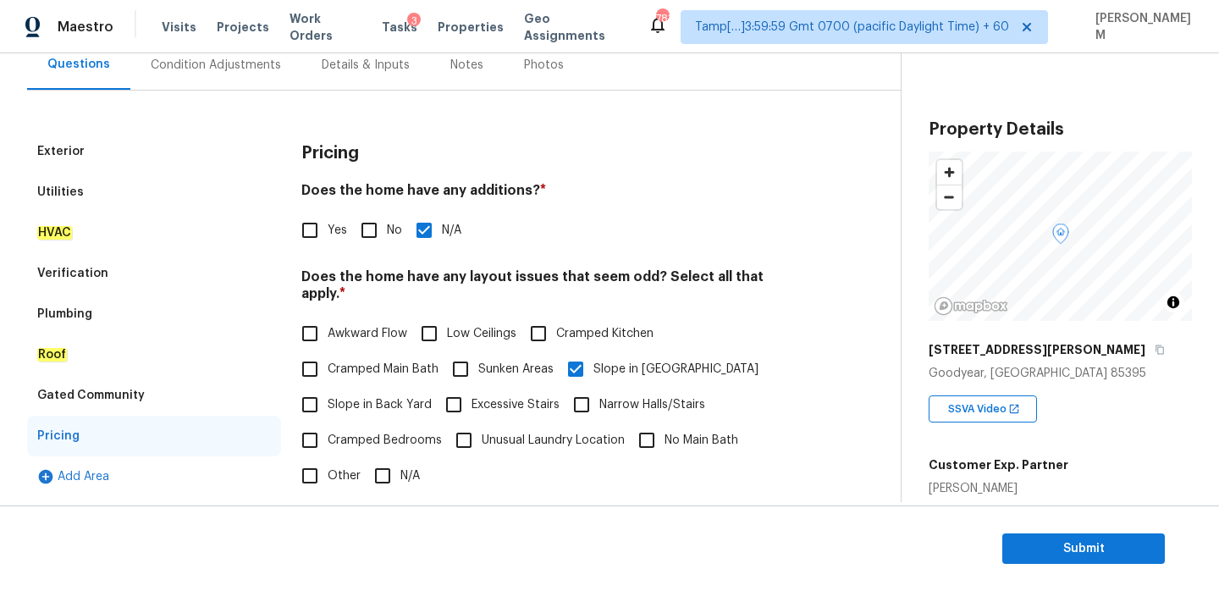
scroll to position [224, 0]
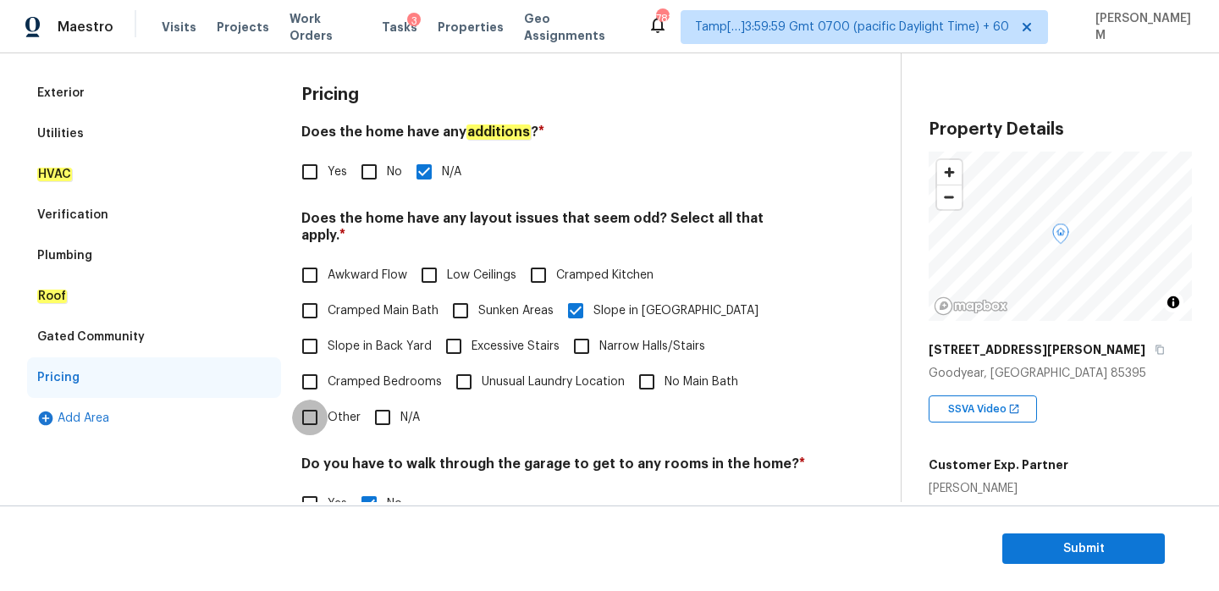
click at [312, 401] on input "Other" at bounding box center [310, 418] width 36 height 36
checkbox input "true"
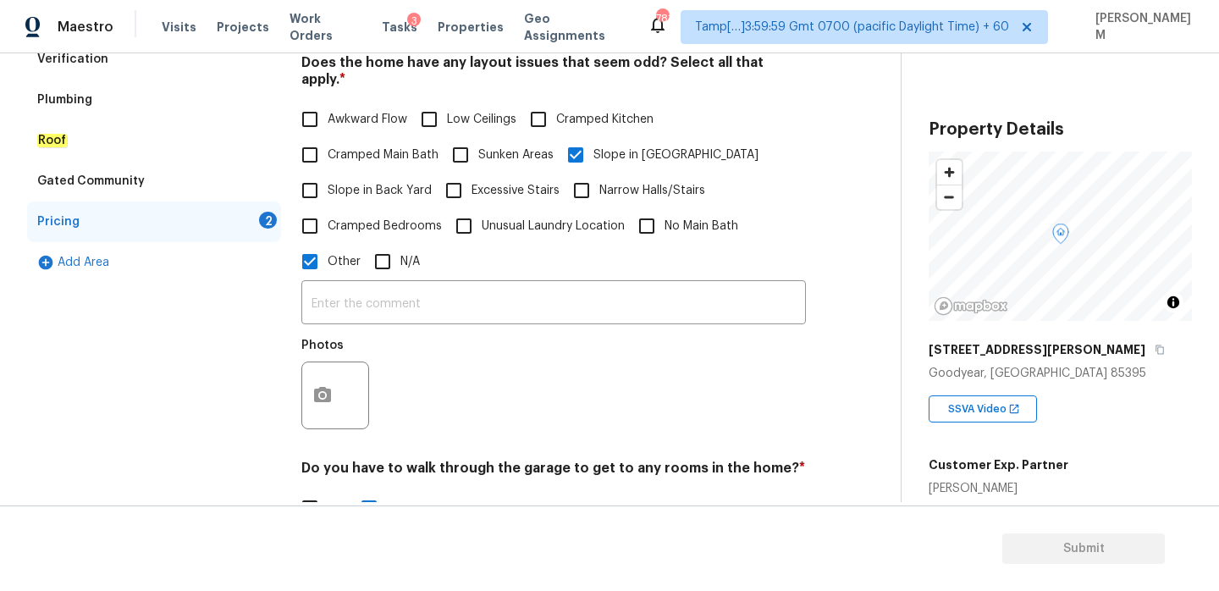
scroll to position [414, 0]
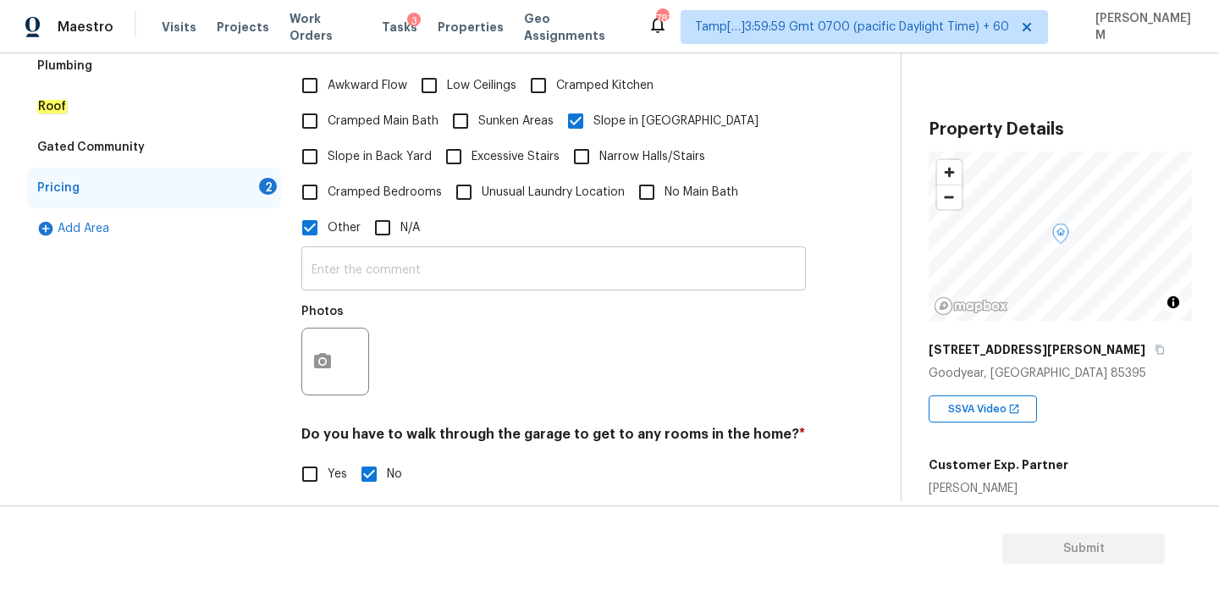
click at [463, 258] on input "text" at bounding box center [553, 271] width 505 height 40
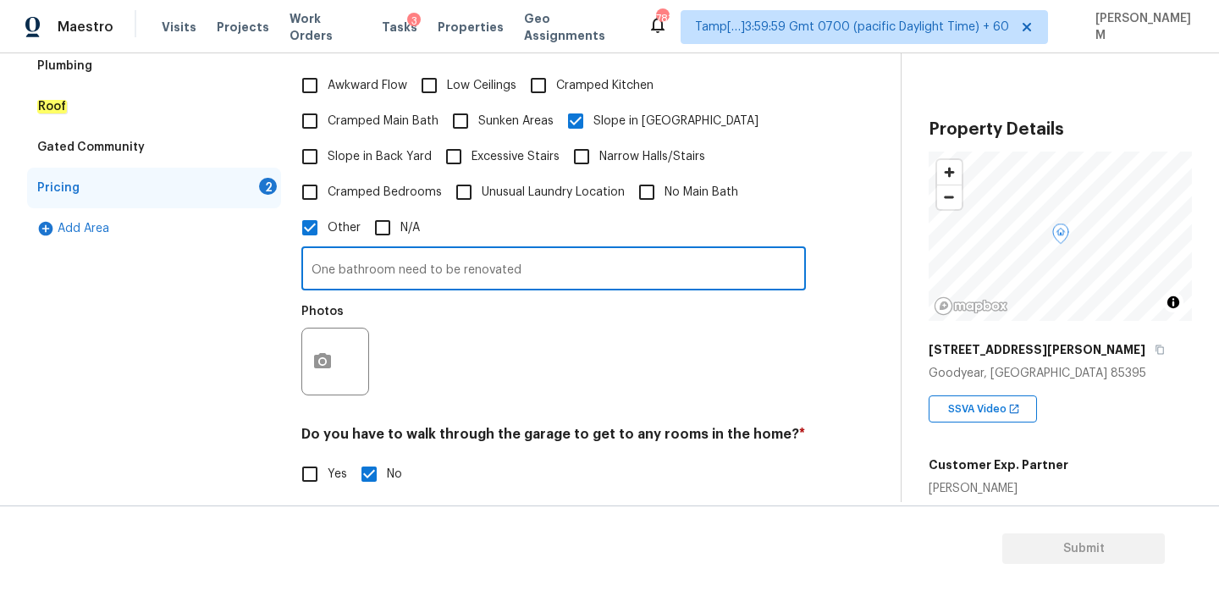
type input "One bathroom need to be renovated"
click at [330, 333] on button "button" at bounding box center [322, 362] width 41 height 66
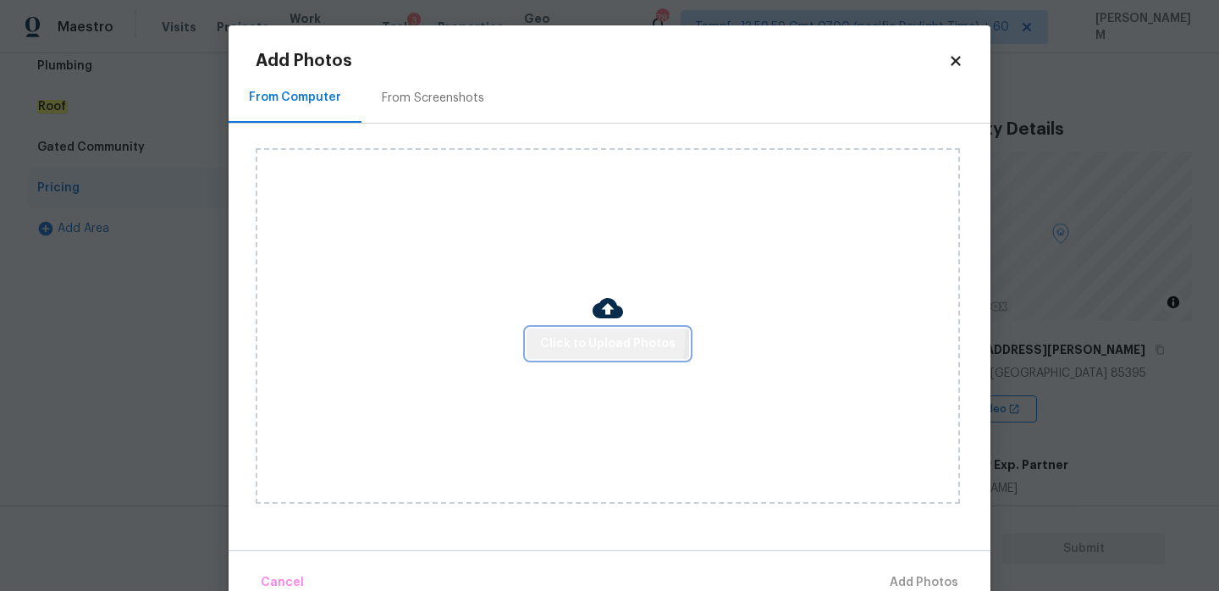
click at [564, 331] on button "Click to Upload Photos" at bounding box center [608, 344] width 163 height 31
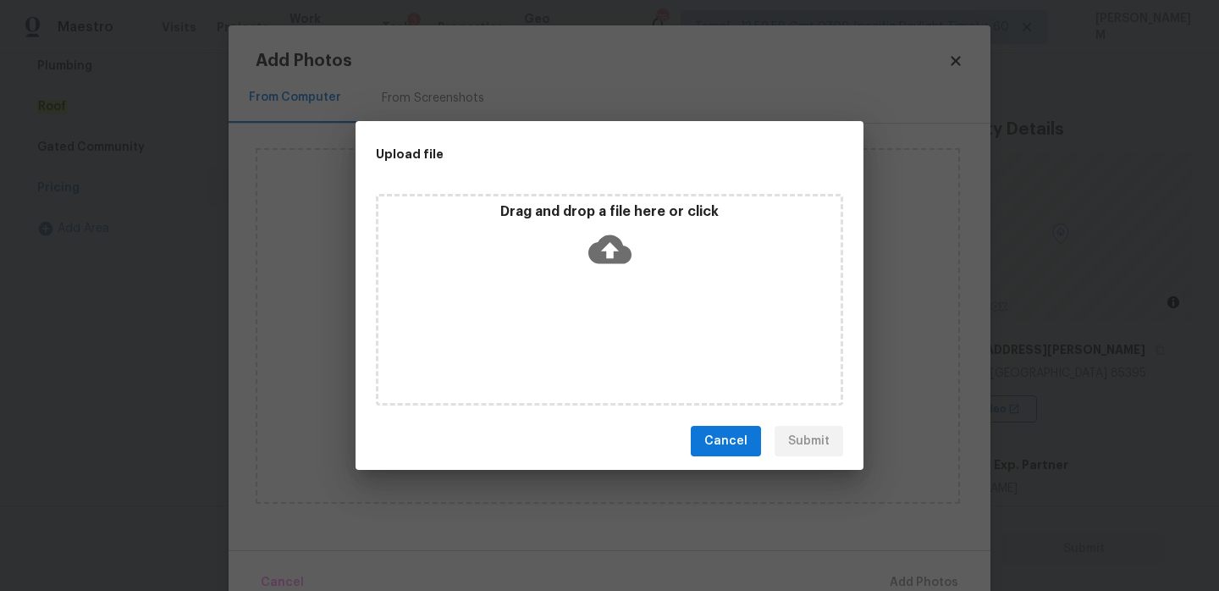
click at [613, 246] on icon at bounding box center [610, 249] width 43 height 43
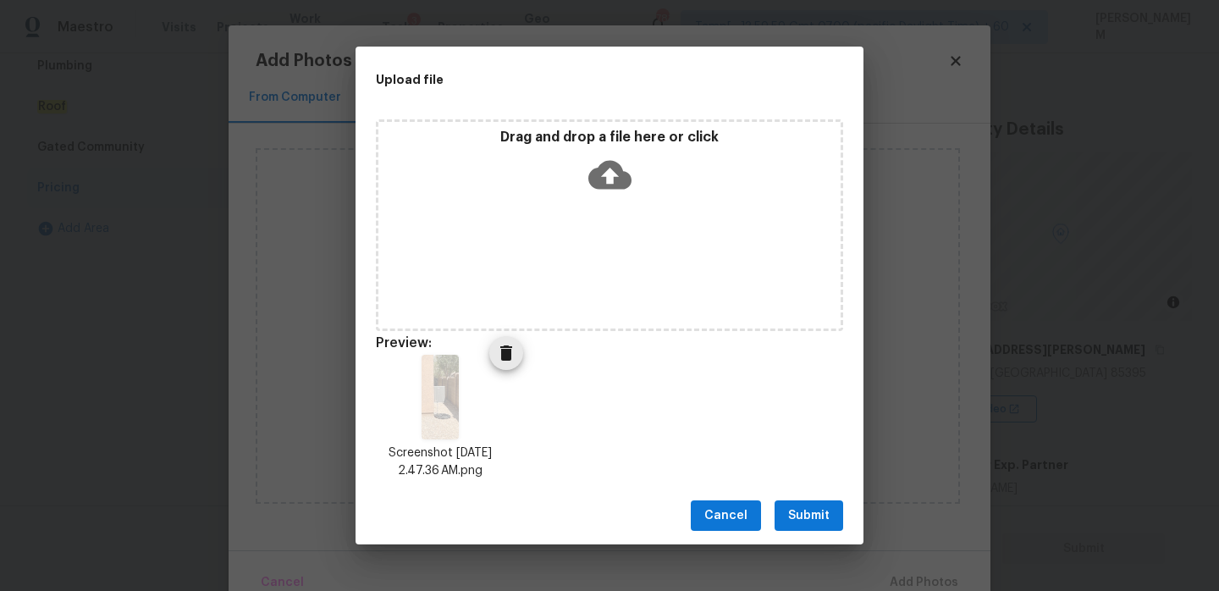
click at [499, 345] on icon "Delete" at bounding box center [506, 353] width 20 height 20
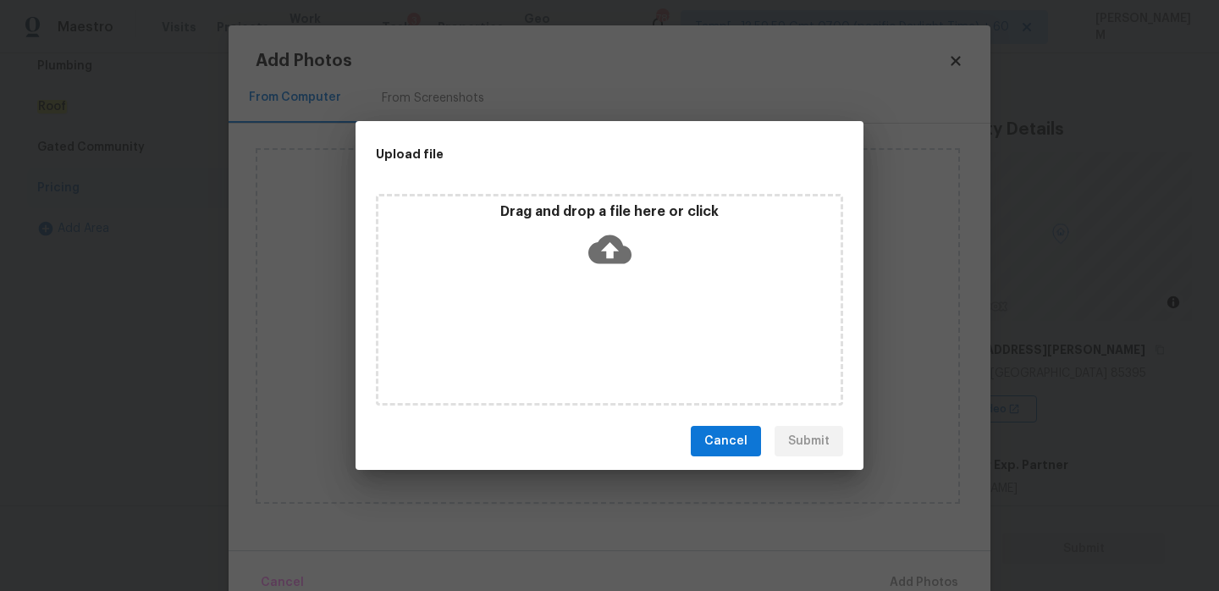
click at [622, 262] on icon at bounding box center [610, 249] width 43 height 29
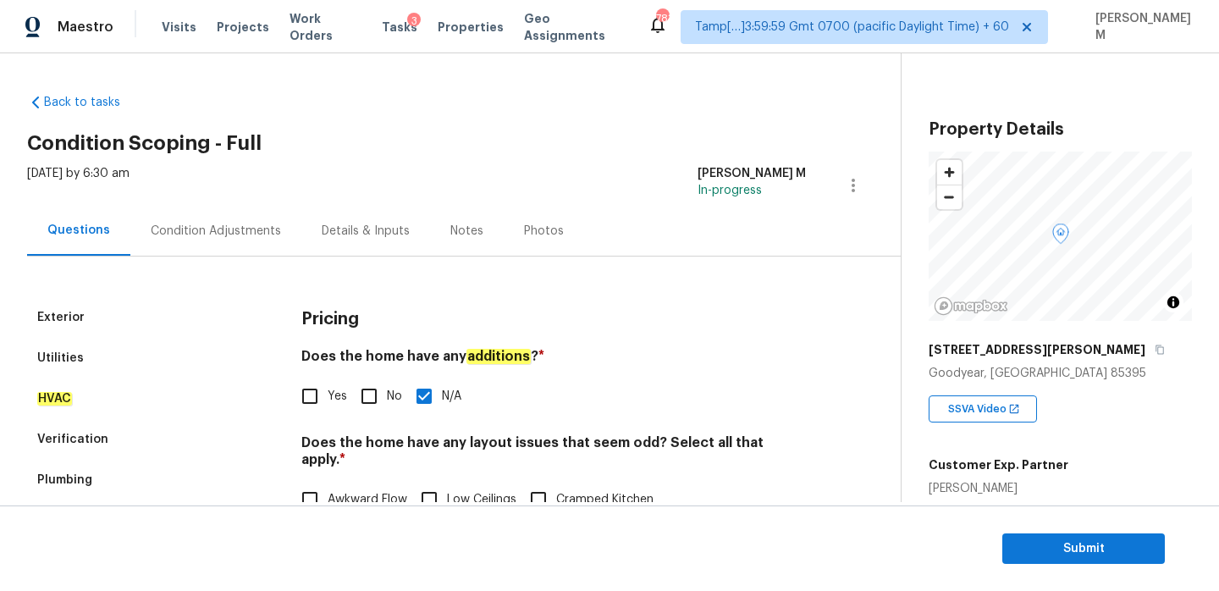
click at [186, 254] on div "Condition Adjustments" at bounding box center [215, 231] width 171 height 50
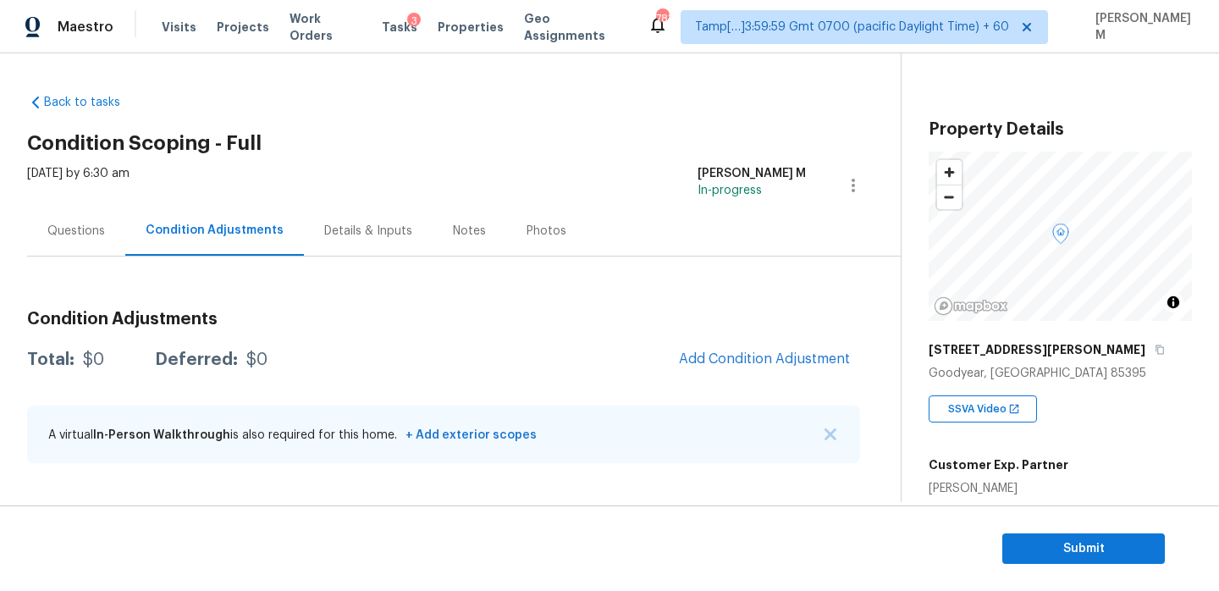
click at [85, 227] on div "Questions" at bounding box center [76, 231] width 58 height 17
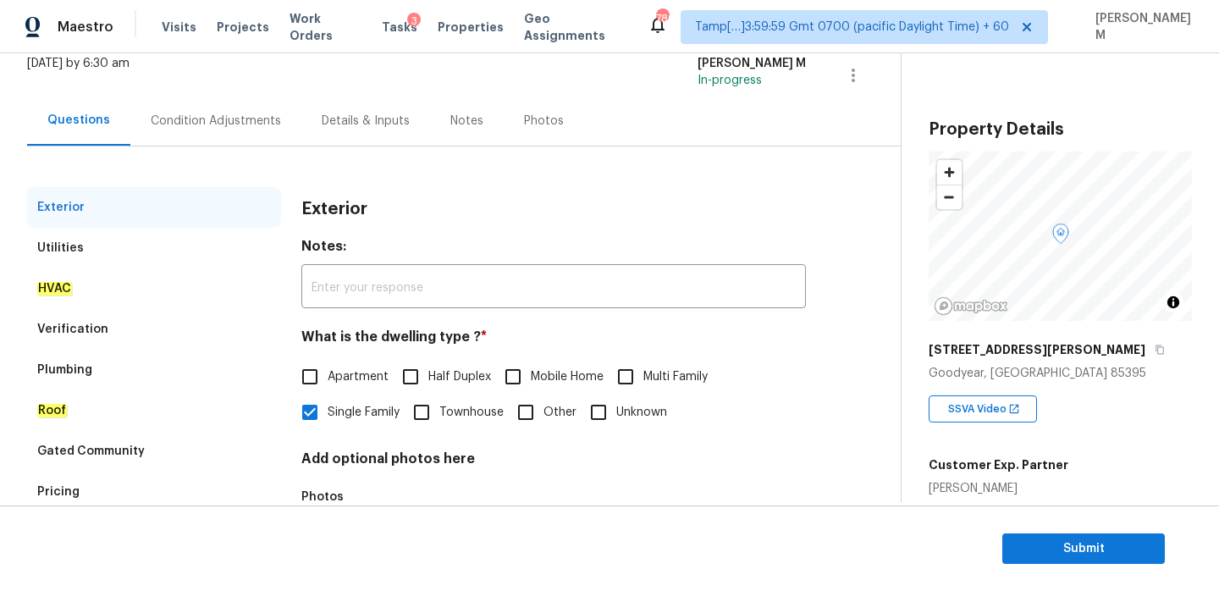
scroll to position [113, 0]
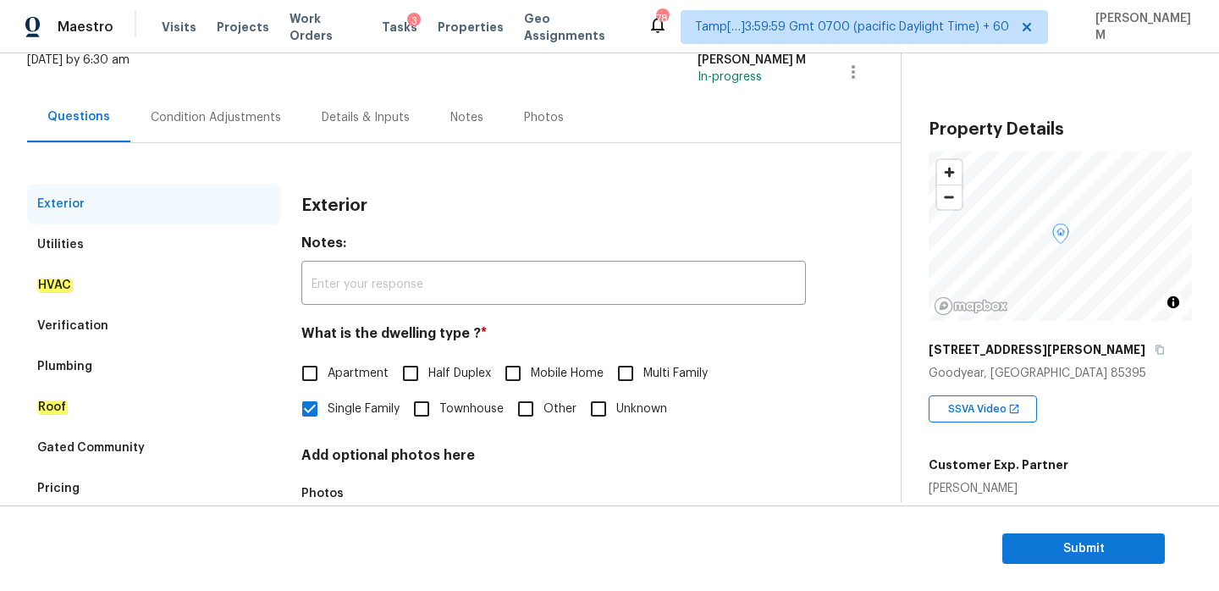
click at [185, 242] on div "Utilities" at bounding box center [154, 244] width 254 height 41
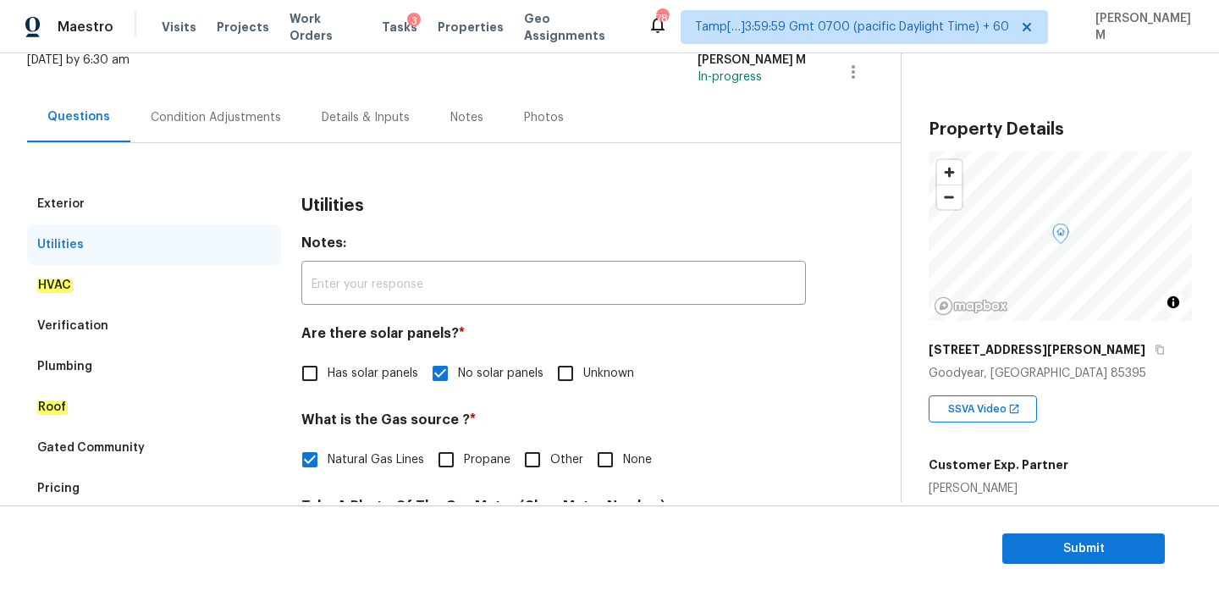
click at [178, 296] on div "HVAC" at bounding box center [154, 285] width 254 height 41
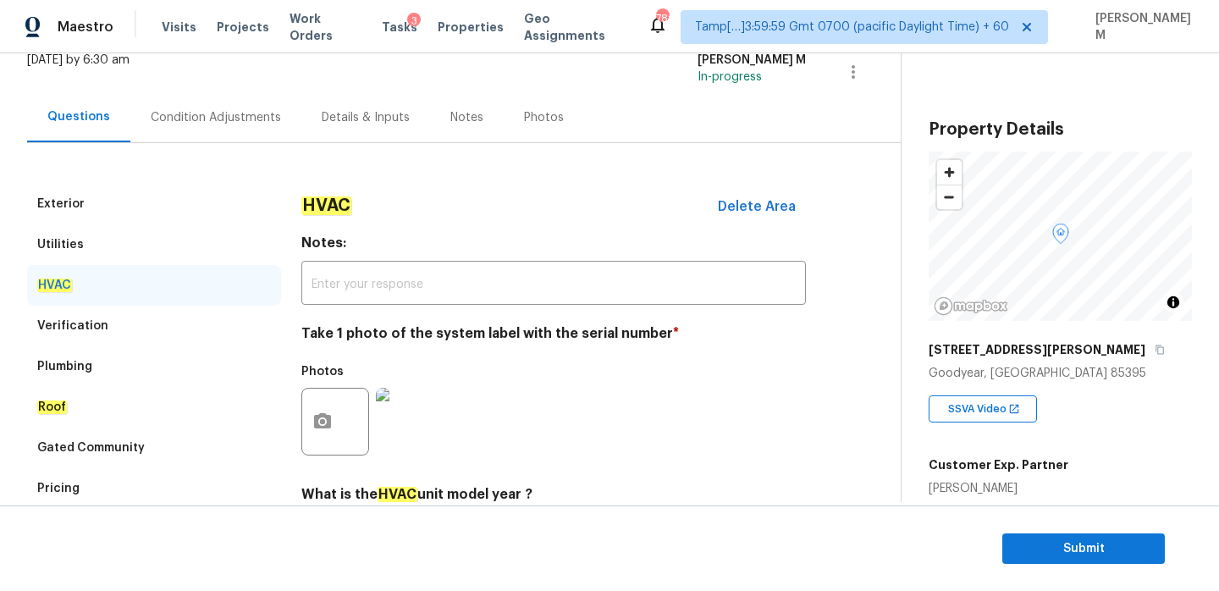
click at [172, 323] on div "Verification" at bounding box center [154, 326] width 254 height 41
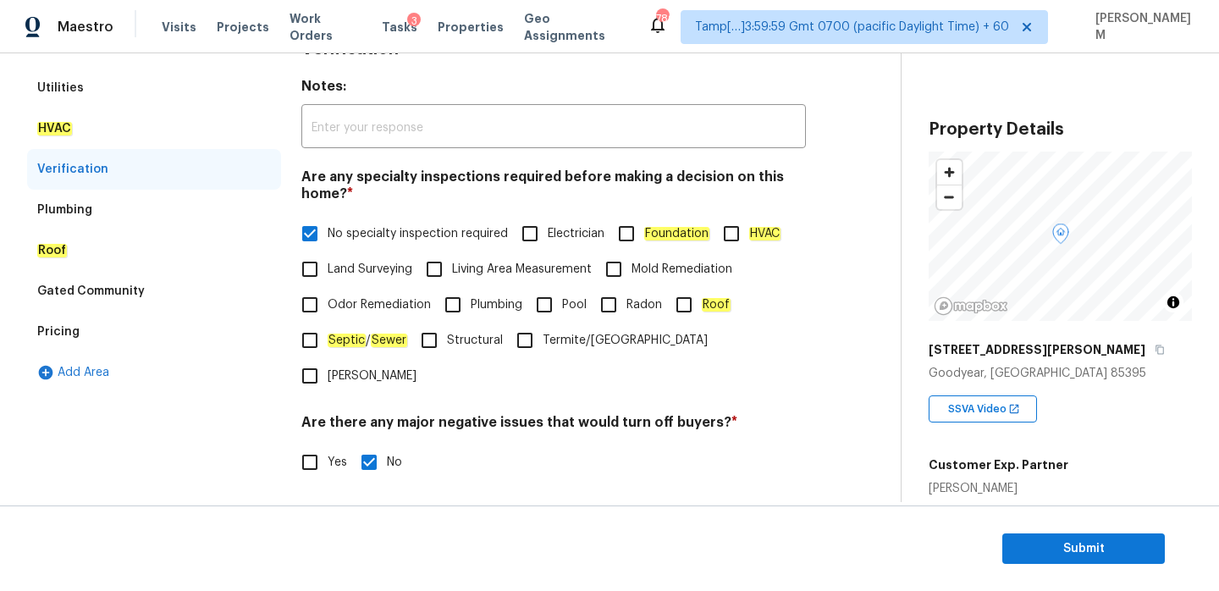
click at [128, 204] on div "Plumbing" at bounding box center [154, 210] width 254 height 41
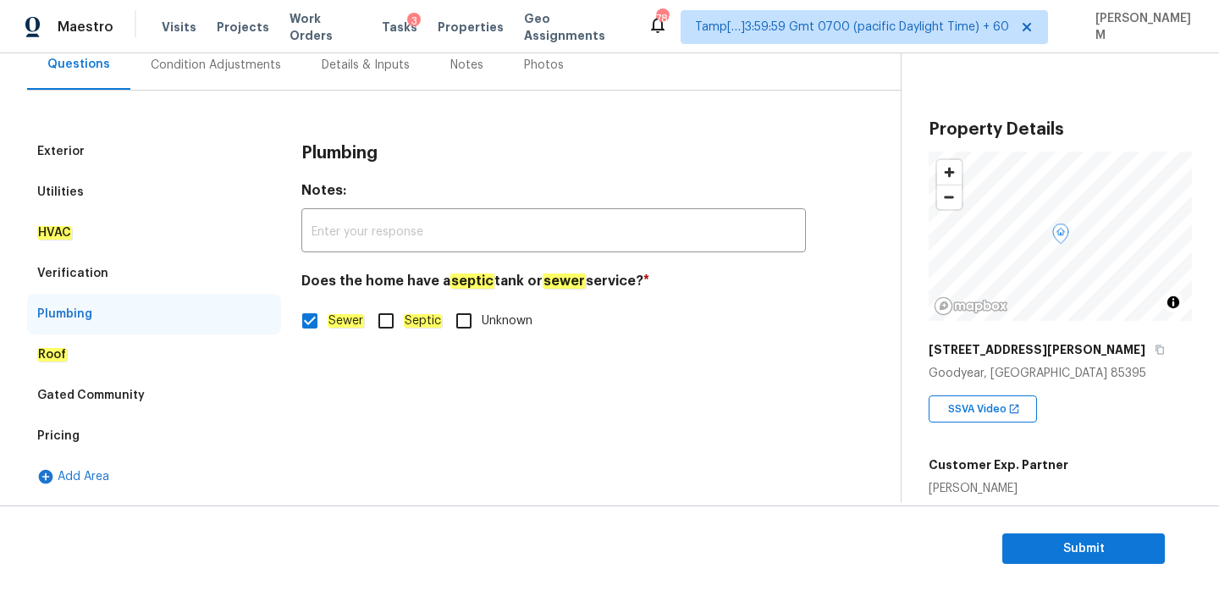
click at [148, 345] on div "Roof" at bounding box center [154, 355] width 254 height 41
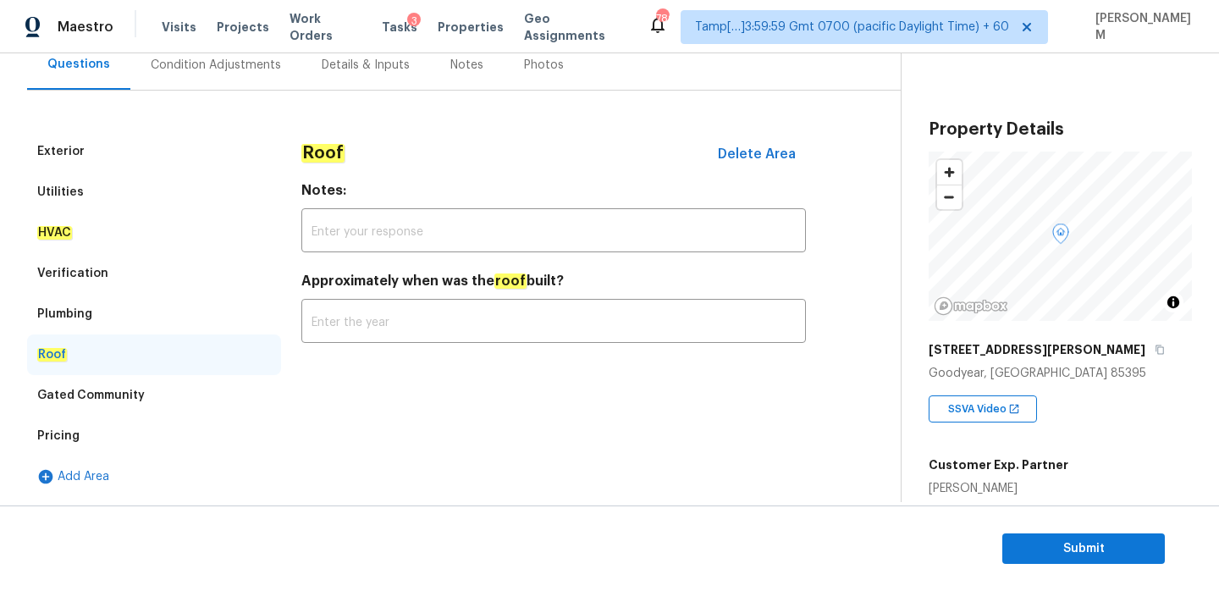
click at [150, 395] on div "Gated Community" at bounding box center [154, 395] width 254 height 41
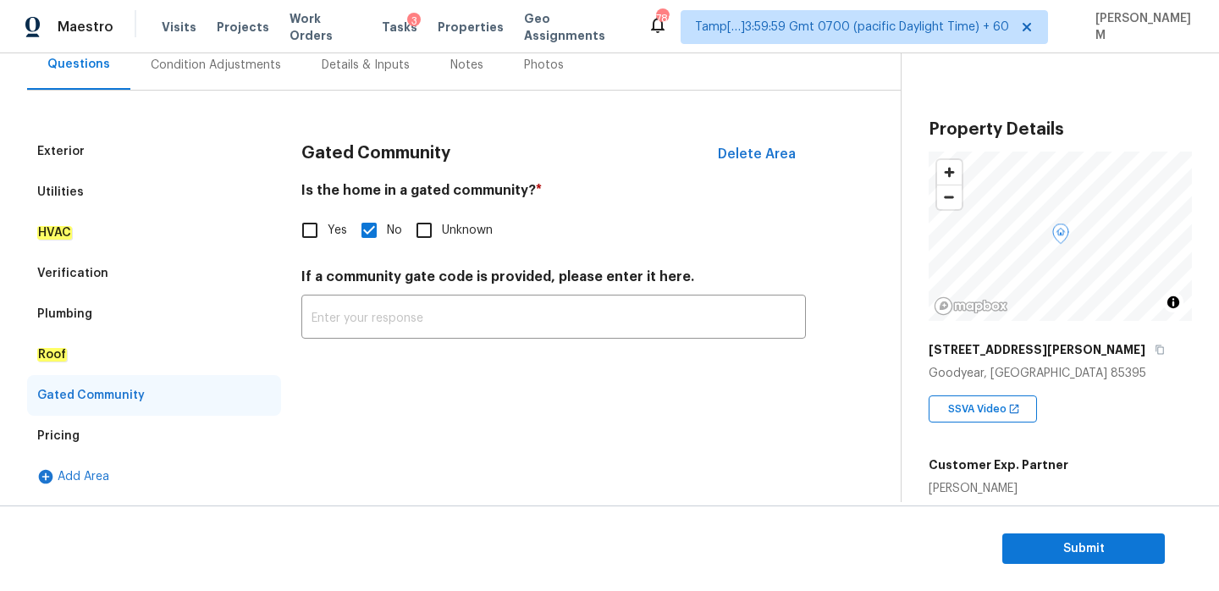
click at [181, 75] on div "Condition Adjustments" at bounding box center [215, 65] width 171 height 50
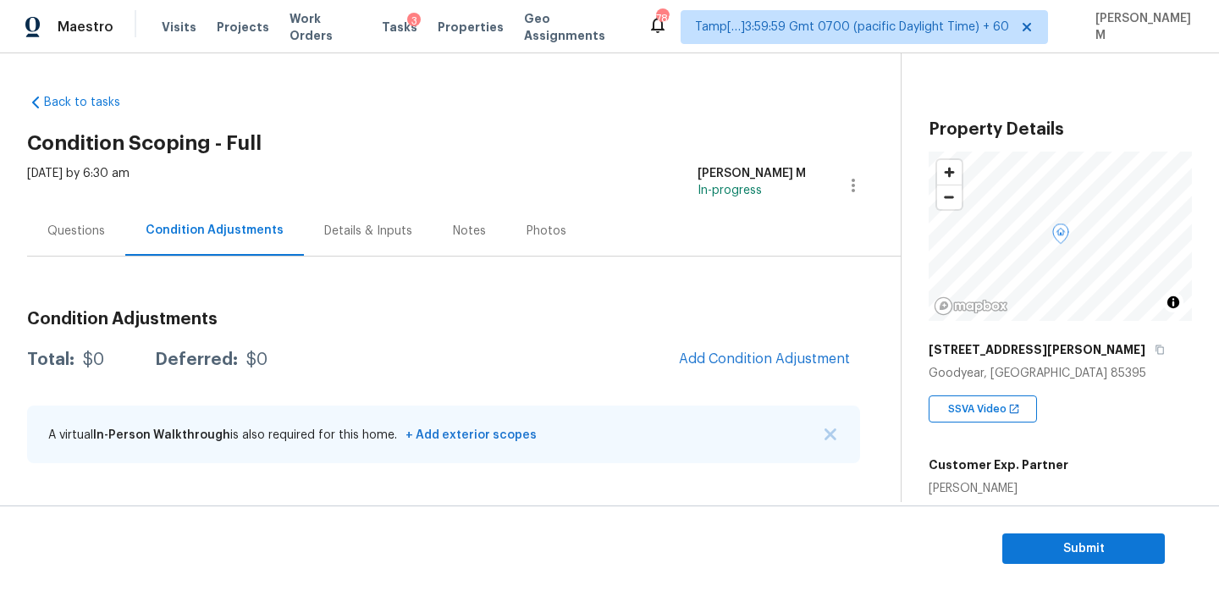
click at [793, 338] on div "Condition Adjustments Total: $0 Deferred: $0 Add Condition Adjustment A virtual…" at bounding box center [443, 387] width 833 height 181
click at [784, 351] on span "Add Condition Adjustment" at bounding box center [764, 358] width 171 height 15
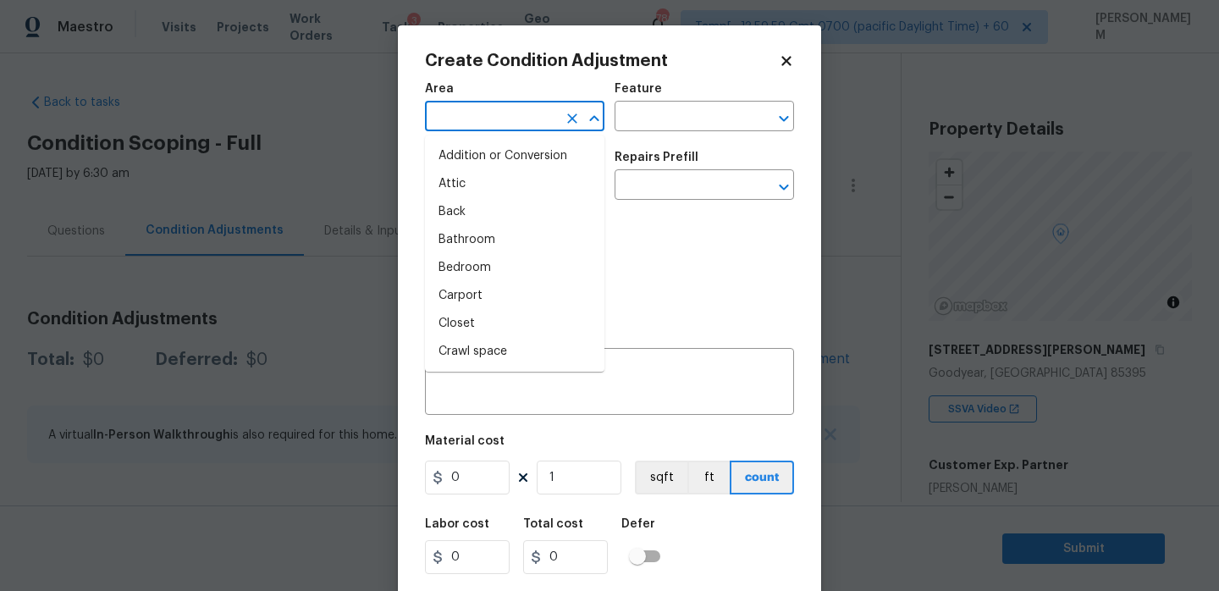
click at [536, 117] on input "text" at bounding box center [491, 118] width 132 height 26
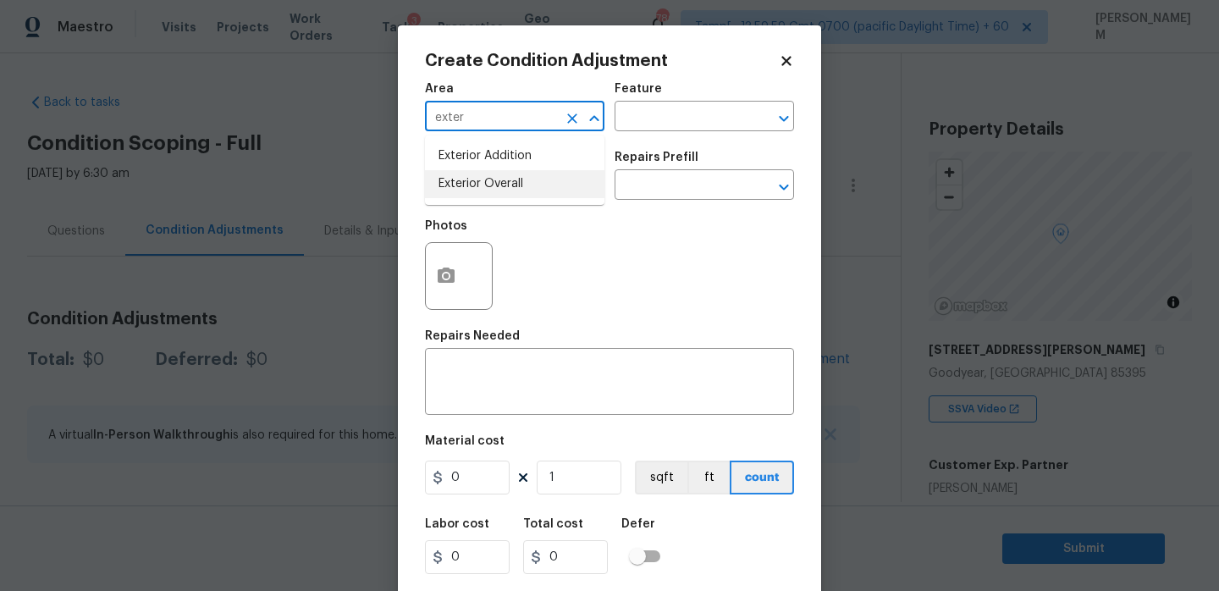
click at [539, 185] on li "Exterior Overall" at bounding box center [515, 184] width 180 height 28
type input "Exterior Overall"
click at [651, 106] on input "text" at bounding box center [681, 118] width 132 height 26
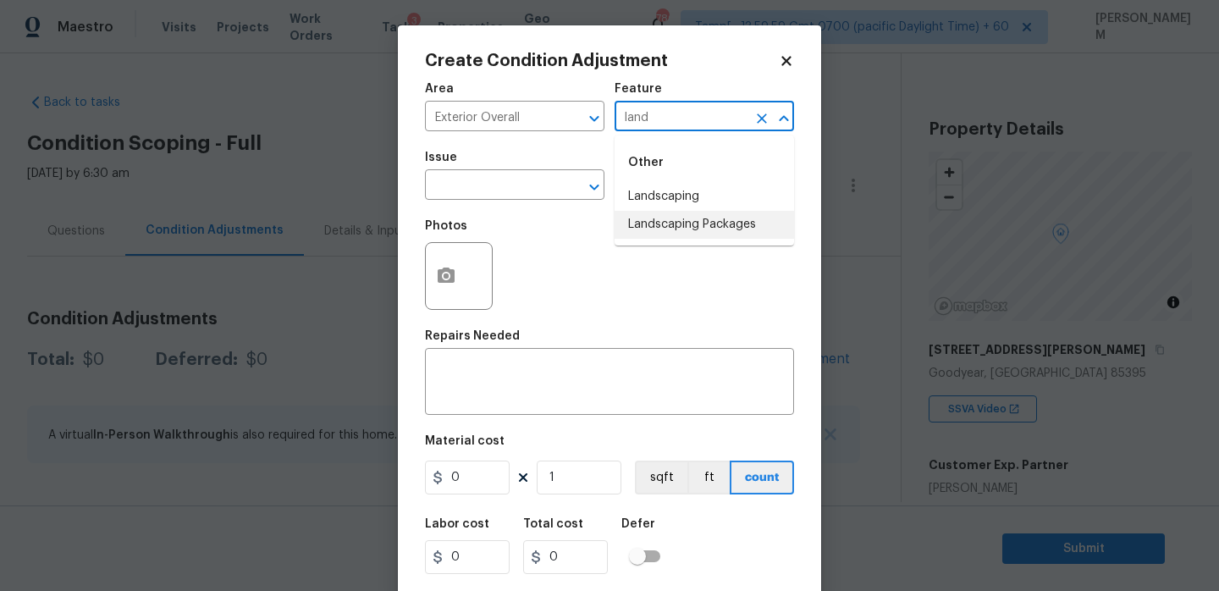
click at [693, 218] on li "Landscaping Packages" at bounding box center [705, 225] width 180 height 28
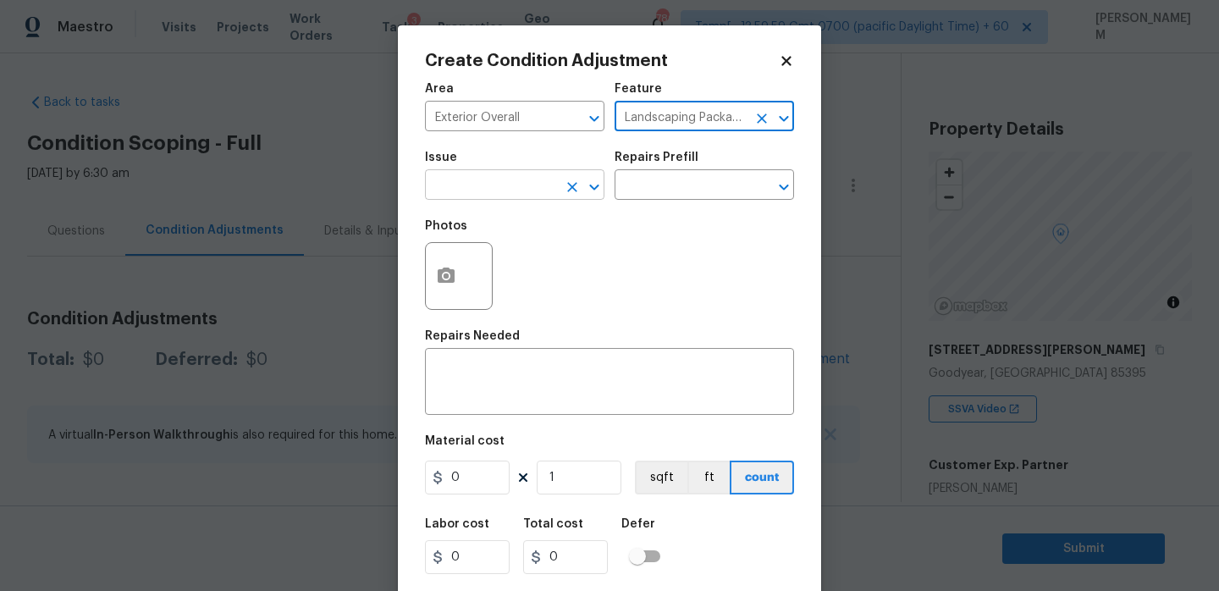
type input "Landscaping Packages"
click at [487, 182] on input "text" at bounding box center [491, 187] width 132 height 26
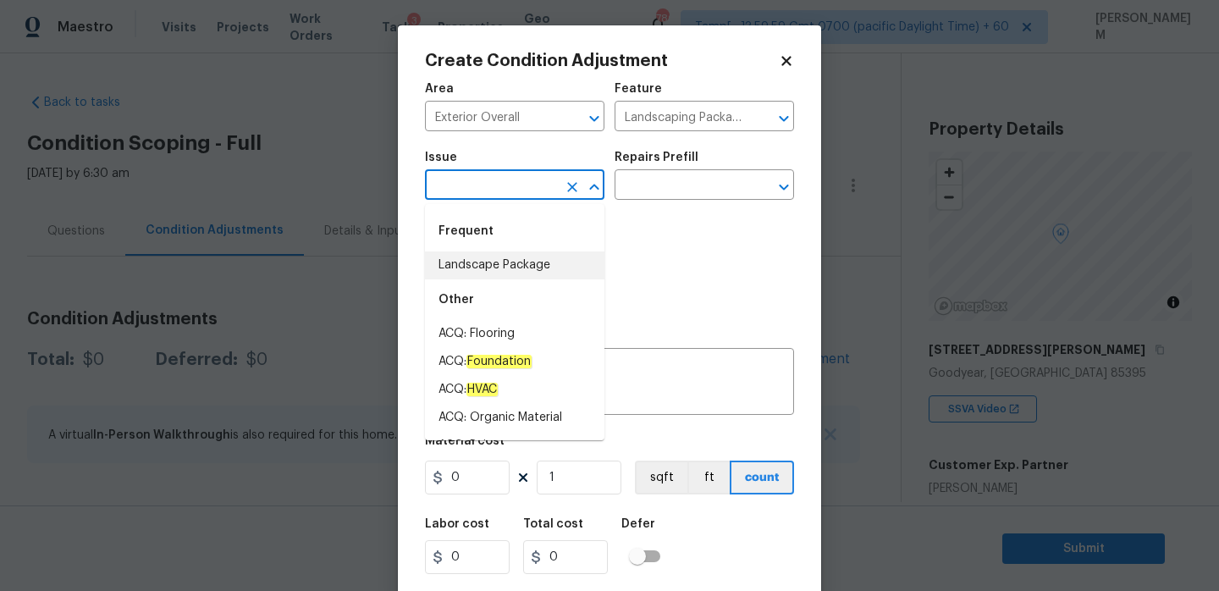
click at [512, 262] on li "Landscape Package" at bounding box center [515, 266] width 180 height 28
type input "Landscape Package"
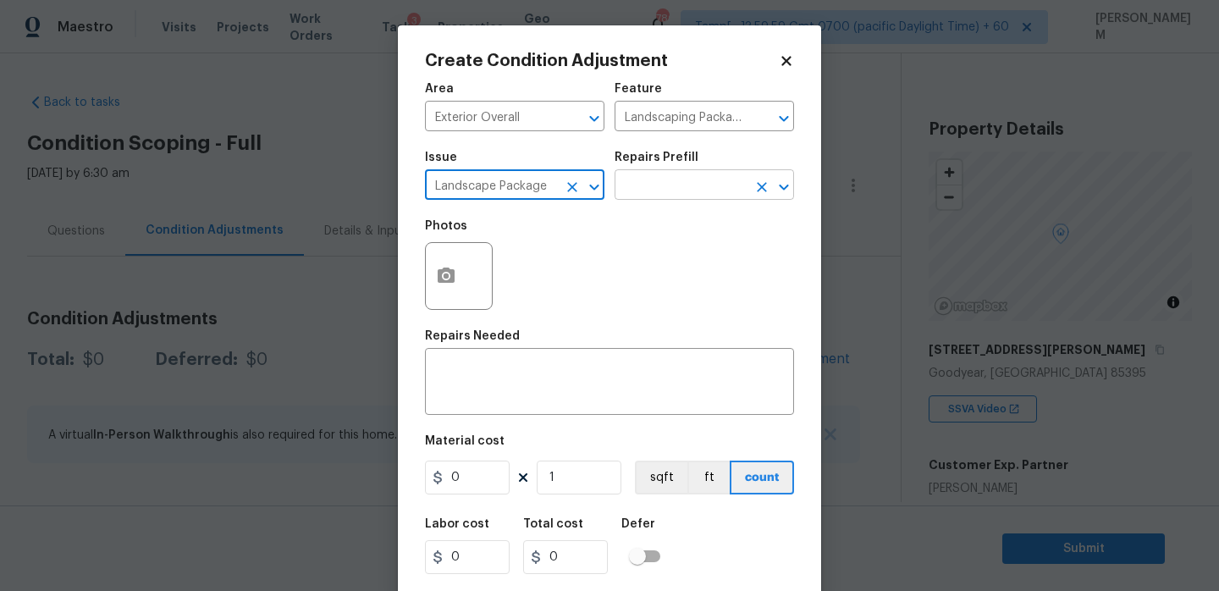
click at [638, 191] on input "text" at bounding box center [681, 187] width 132 height 26
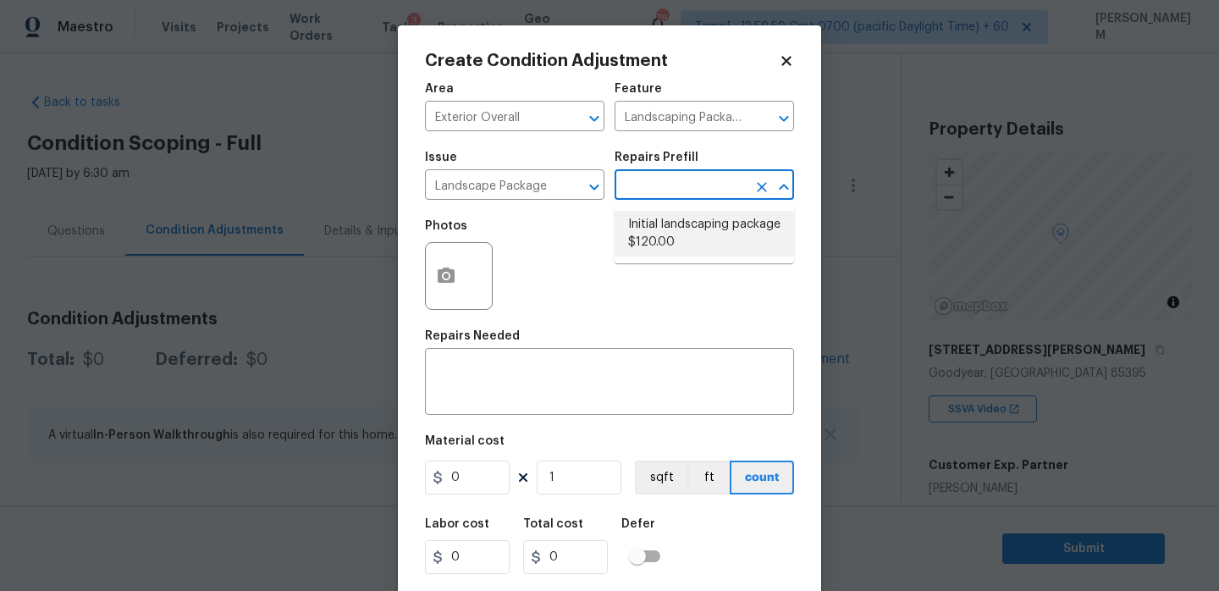
click at [688, 235] on li "Initial landscaping package $120.00" at bounding box center [705, 234] width 180 height 46
type input "Home Readiness Packages"
type textarea "Mowing of grass up to 6" in height. Mow, edge along driveways & sidewalks, trim…"
type input "120"
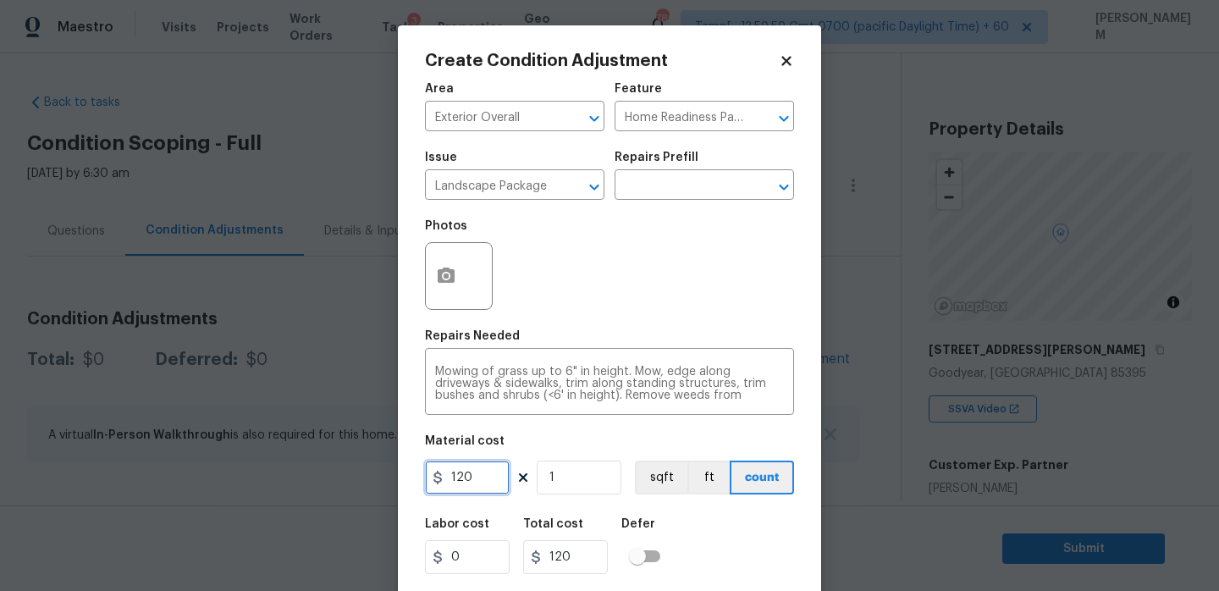
drag, startPoint x: 491, startPoint y: 472, endPoint x: 329, endPoint y: 456, distance: 163.4
click at [329, 457] on div "Create Condition Adjustment Area Exterior Overall ​ Feature Home Readiness Pack…" at bounding box center [609, 295] width 1219 height 591
click at [460, 478] on input "200" at bounding box center [467, 478] width 85 height 34
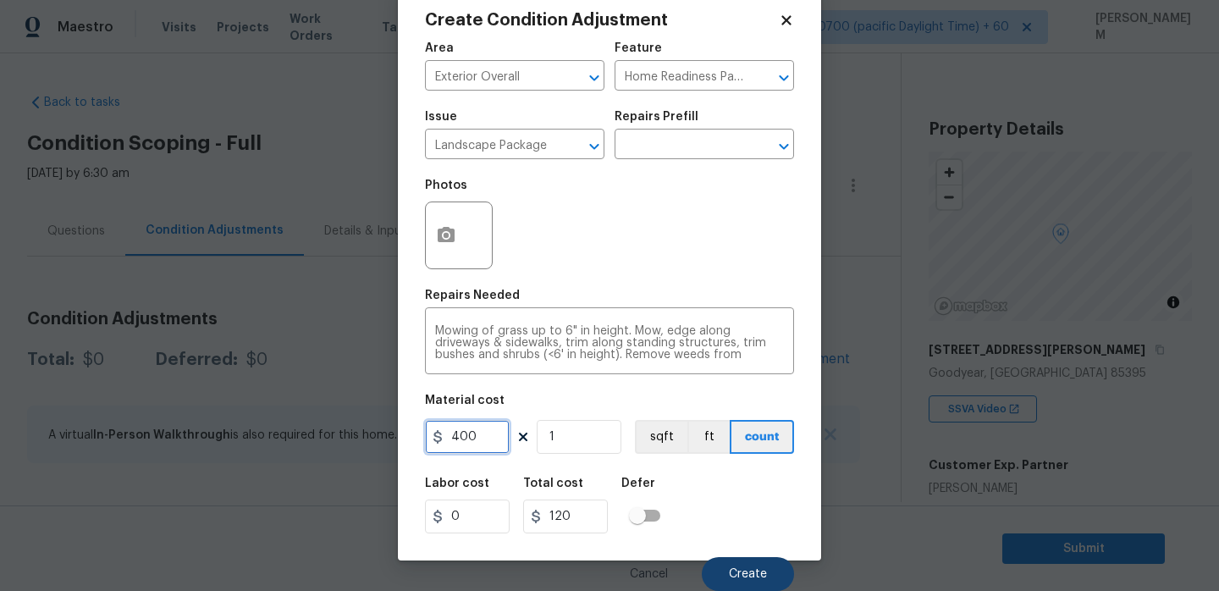
type input "400"
click at [773, 567] on button "Create" at bounding box center [748, 574] width 92 height 34
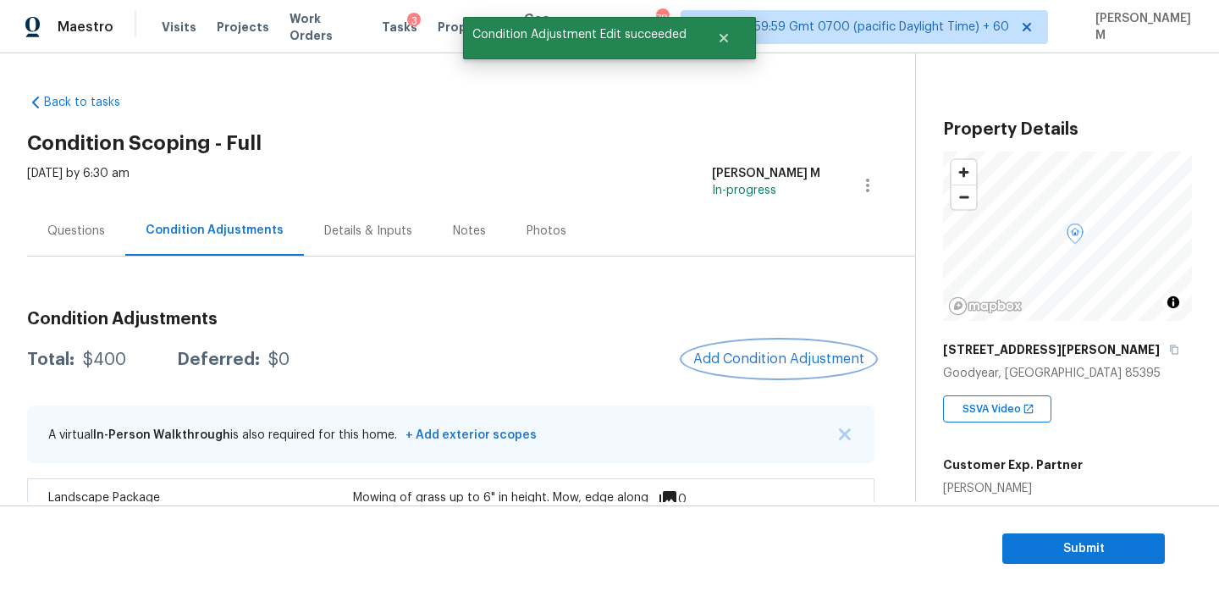
scroll to position [139, 0]
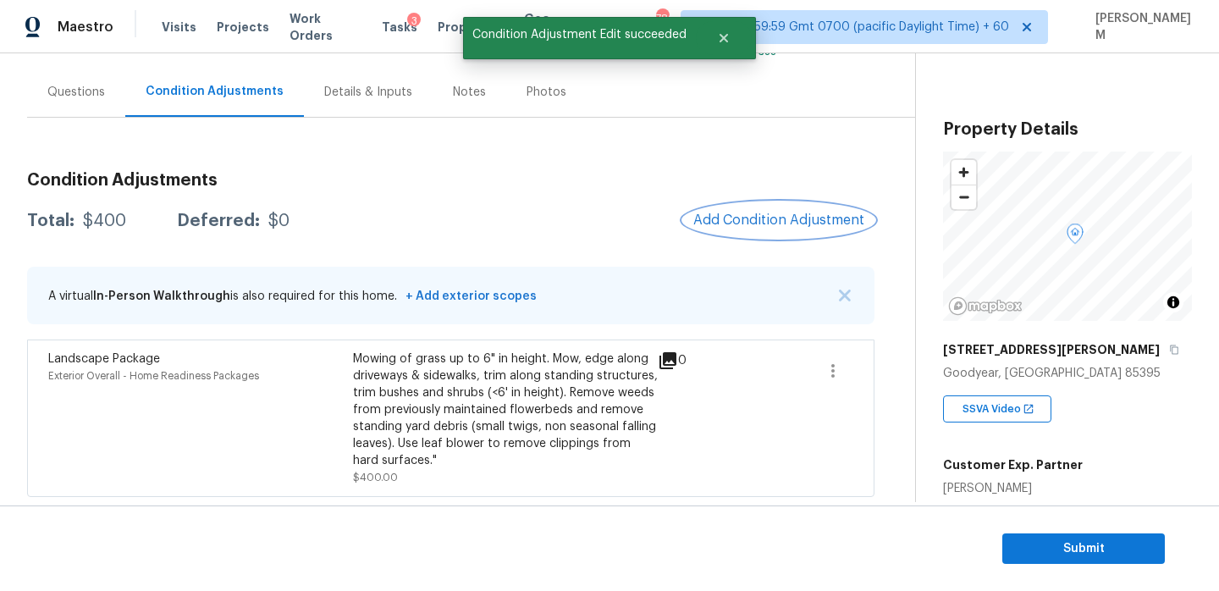
click at [760, 218] on span "Add Condition Adjustment" at bounding box center [779, 220] width 171 height 15
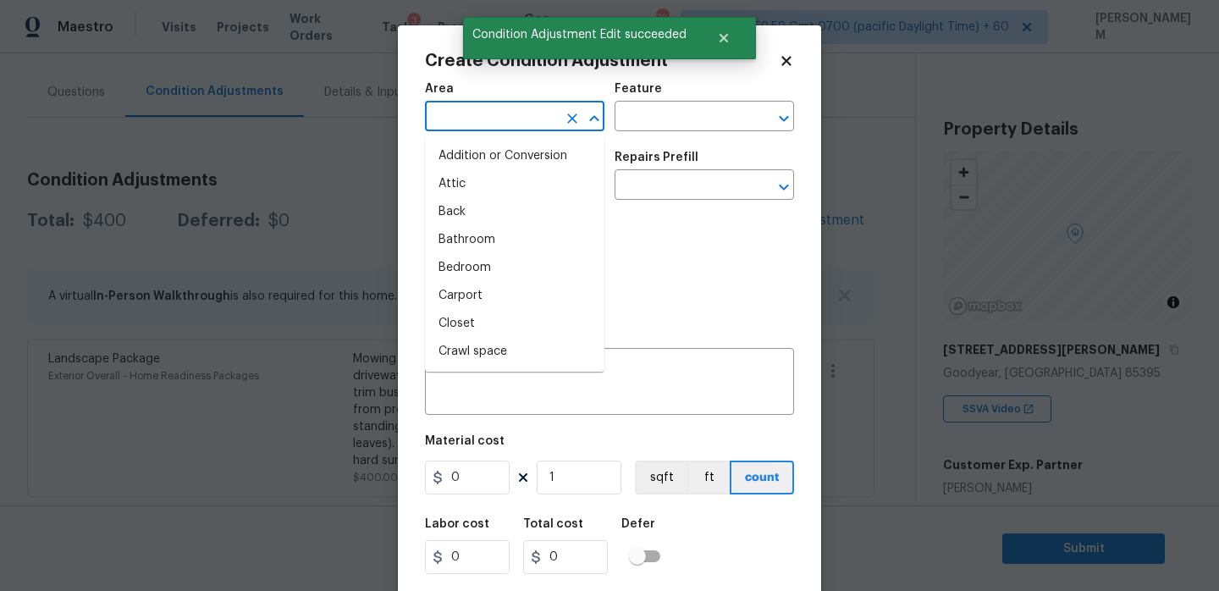
click at [553, 116] on input "text" at bounding box center [491, 118] width 132 height 26
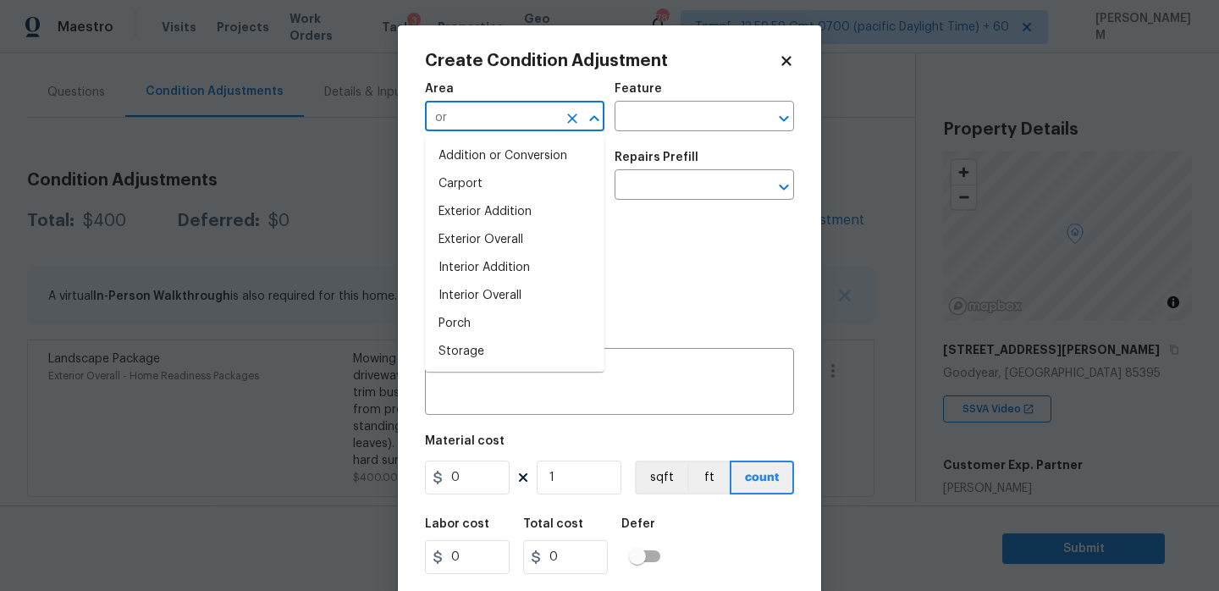
type input "o"
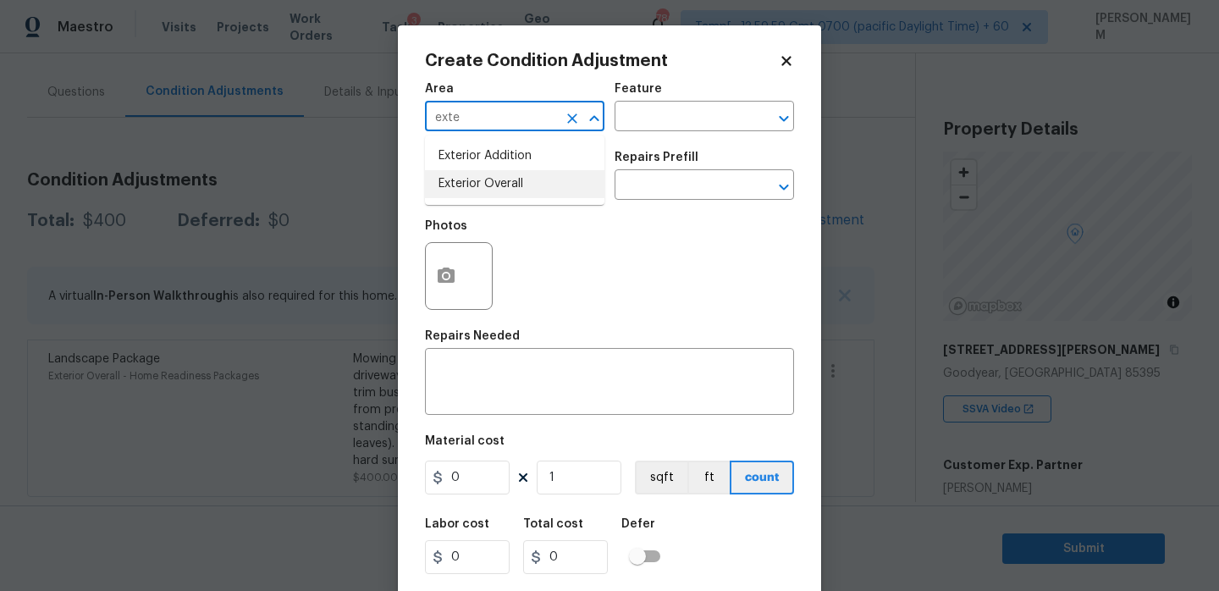
click at [506, 177] on li "Exterior Overall" at bounding box center [515, 184] width 180 height 28
type input "Exterior Overall"
click at [643, 121] on input "text" at bounding box center [681, 118] width 132 height 26
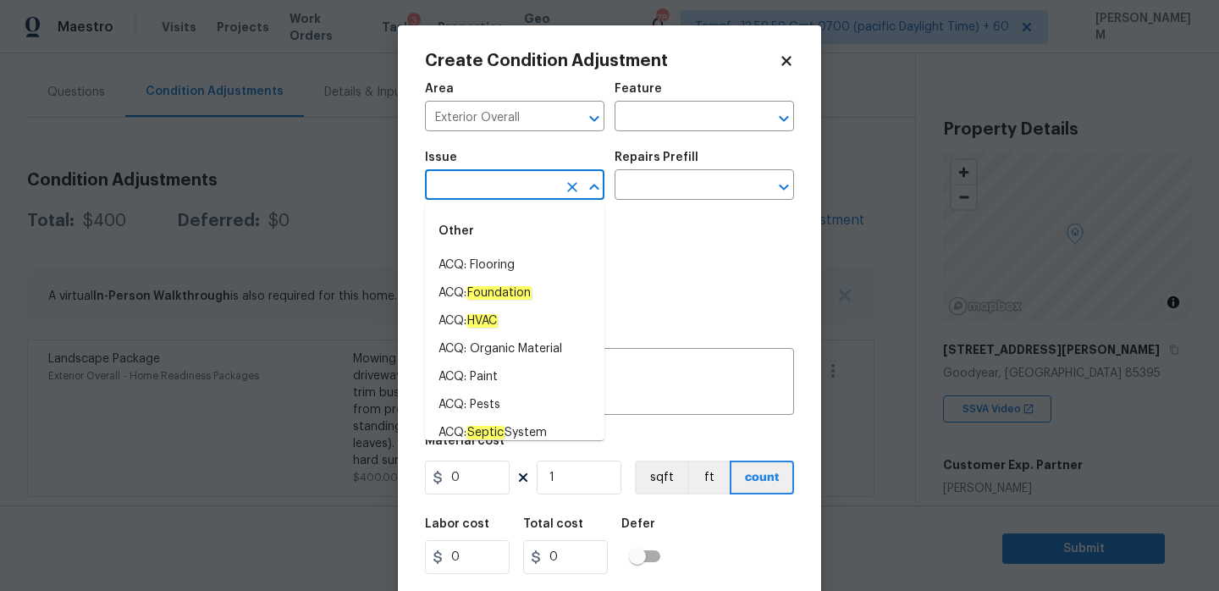
click at [512, 195] on input "text" at bounding box center [491, 187] width 132 height 26
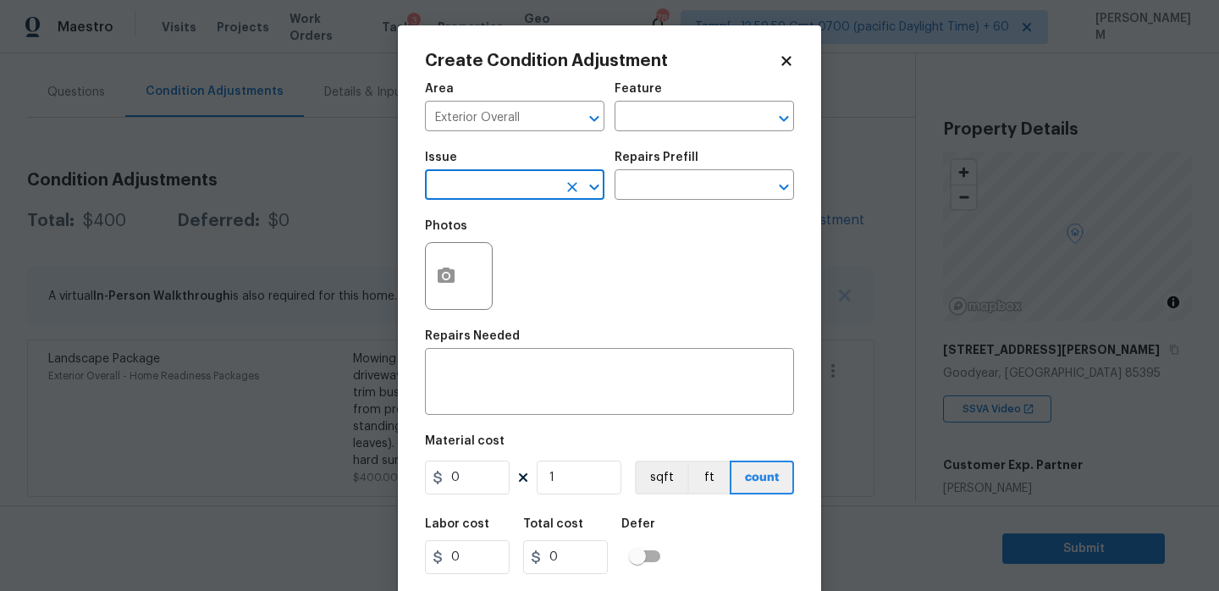
click at [512, 195] on input "text" at bounding box center [491, 187] width 132 height 26
click at [534, 258] on li "Pressure Washing" at bounding box center [515, 266] width 180 height 28
type input "Pressure Washing"
click at [650, 177] on input "text" at bounding box center [681, 187] width 132 height 26
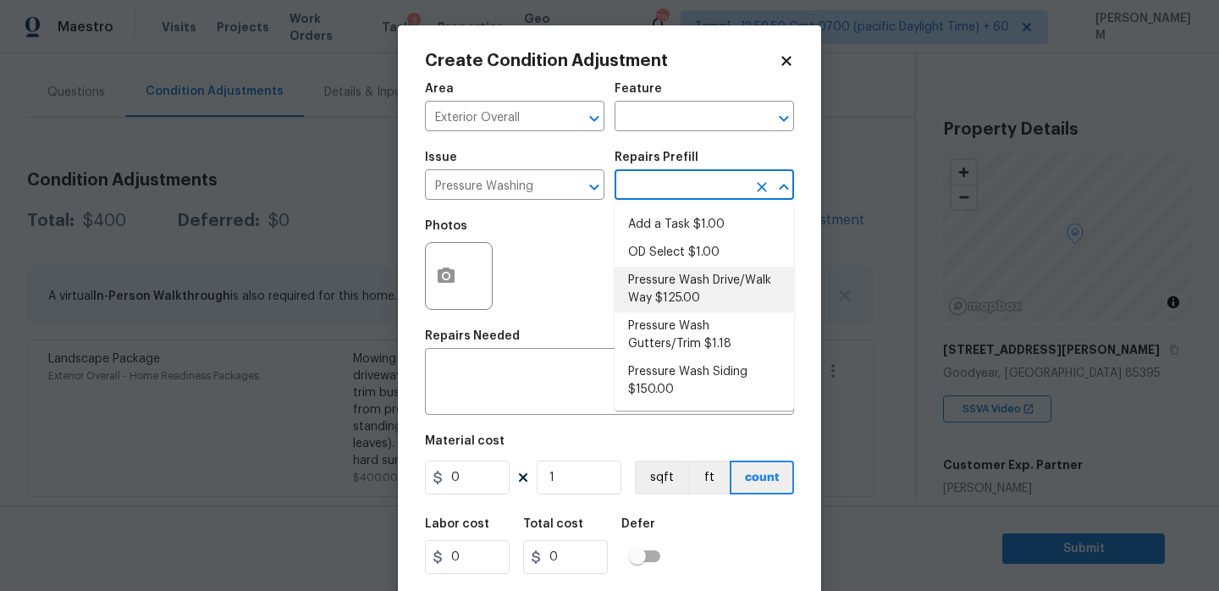
click at [695, 290] on li "Pressure Wash Drive/Walk Way $125.00" at bounding box center [705, 290] width 180 height 46
type input "Siding"
type textarea "Pressure wash the driveways/walkways as directed by the PM. Ensure that all deb…"
type input "125"
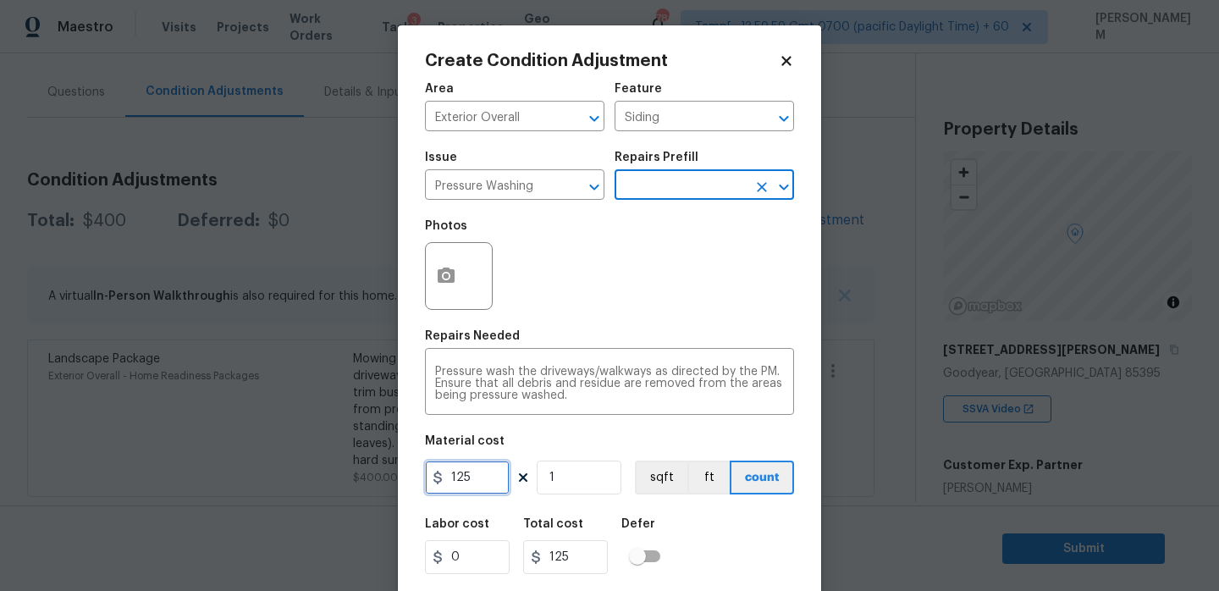
click at [481, 477] on input "125" at bounding box center [467, 478] width 85 height 34
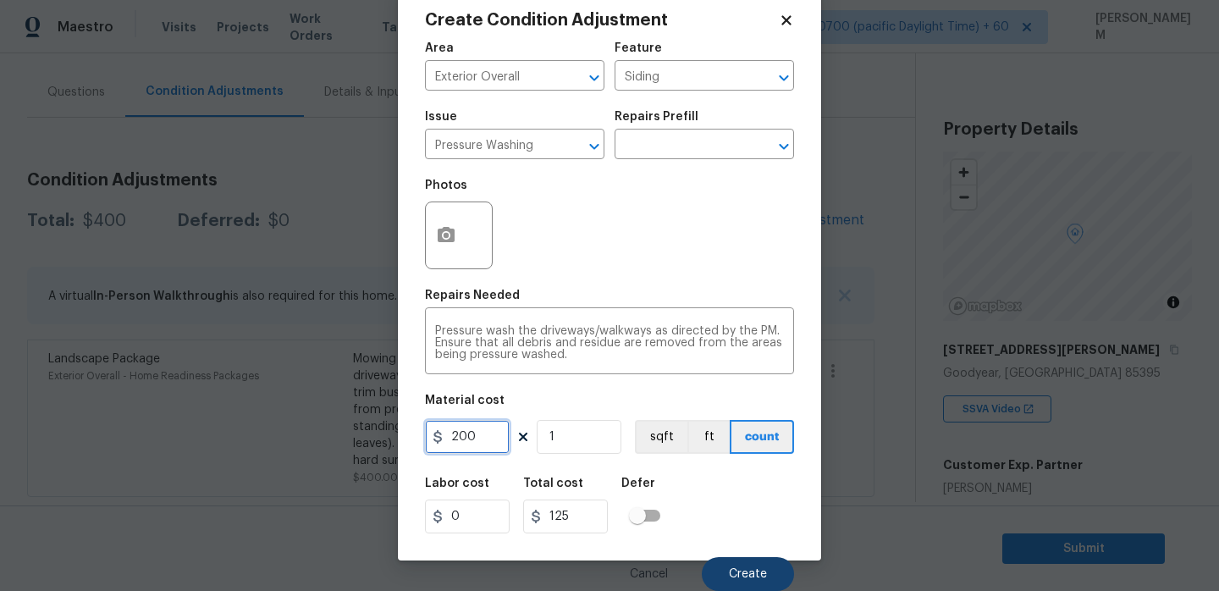
type input "200"
click at [773, 572] on button "Create" at bounding box center [748, 574] width 92 height 34
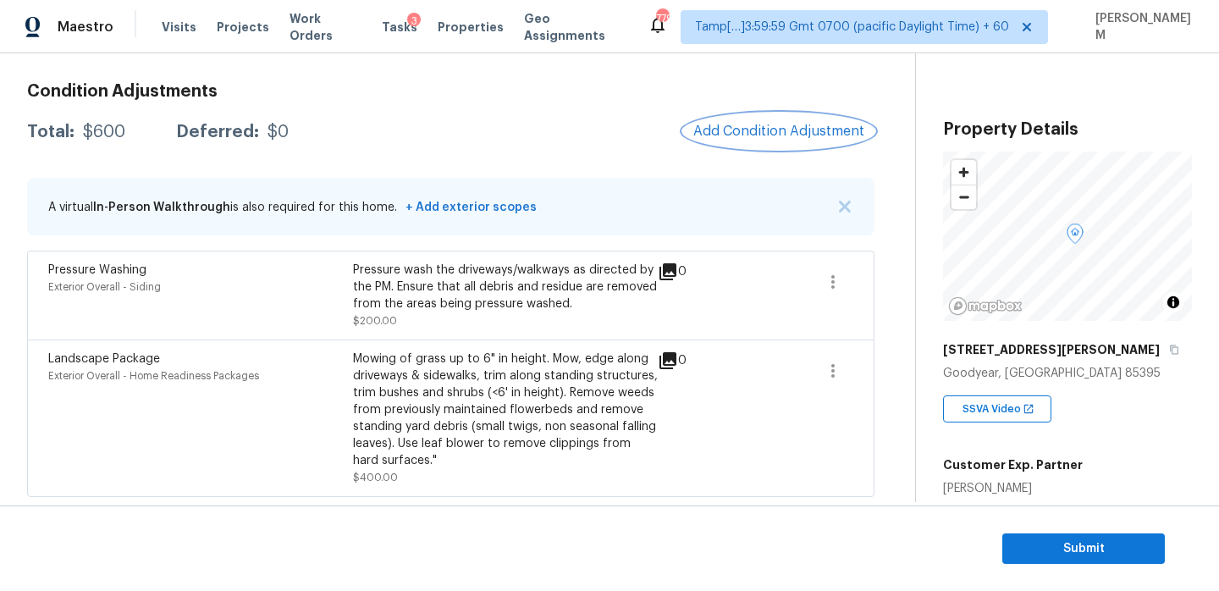
scroll to position [103, 0]
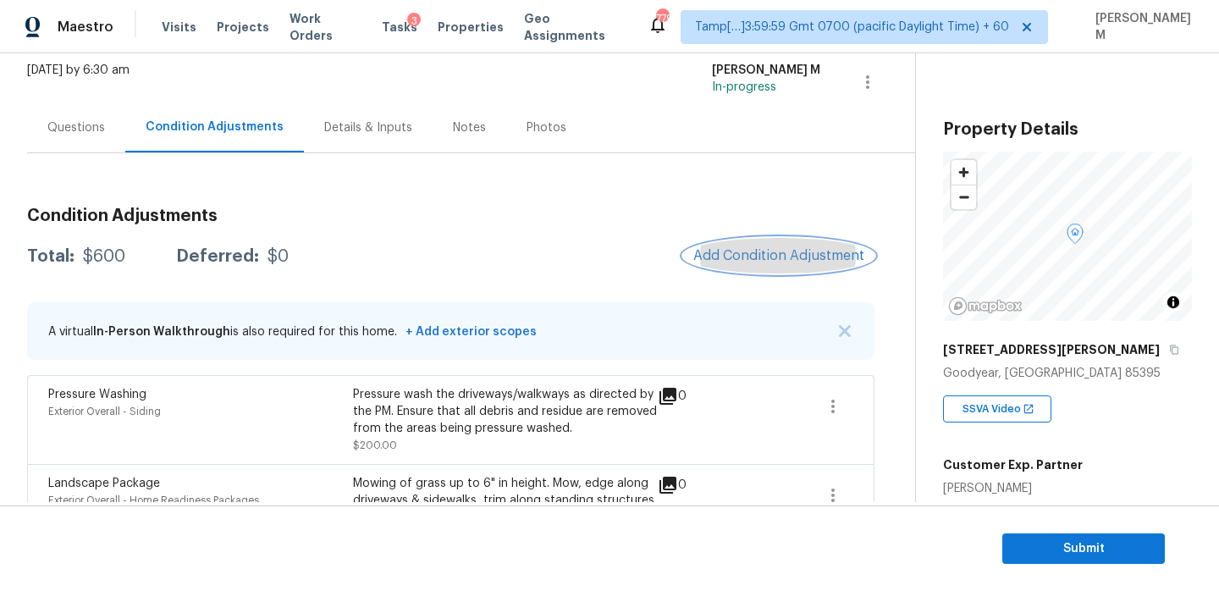
click at [732, 251] on span "Add Condition Adjustment" at bounding box center [779, 255] width 171 height 15
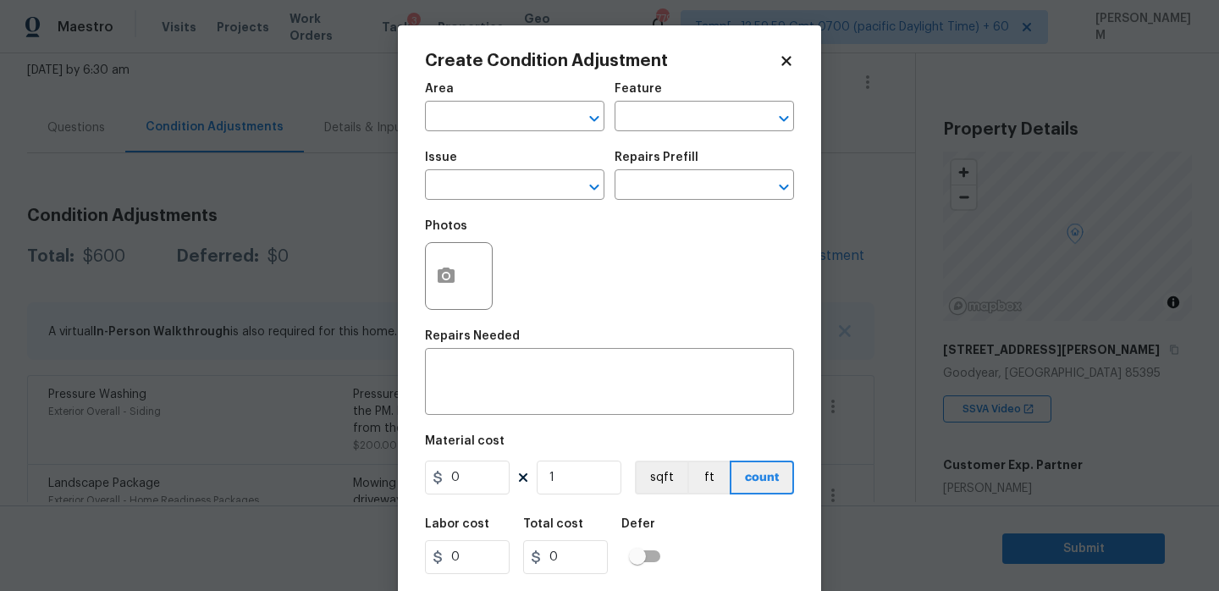
click at [502, 98] on div "Area" at bounding box center [515, 94] width 180 height 22
click at [502, 106] on input "text" at bounding box center [491, 118] width 132 height 26
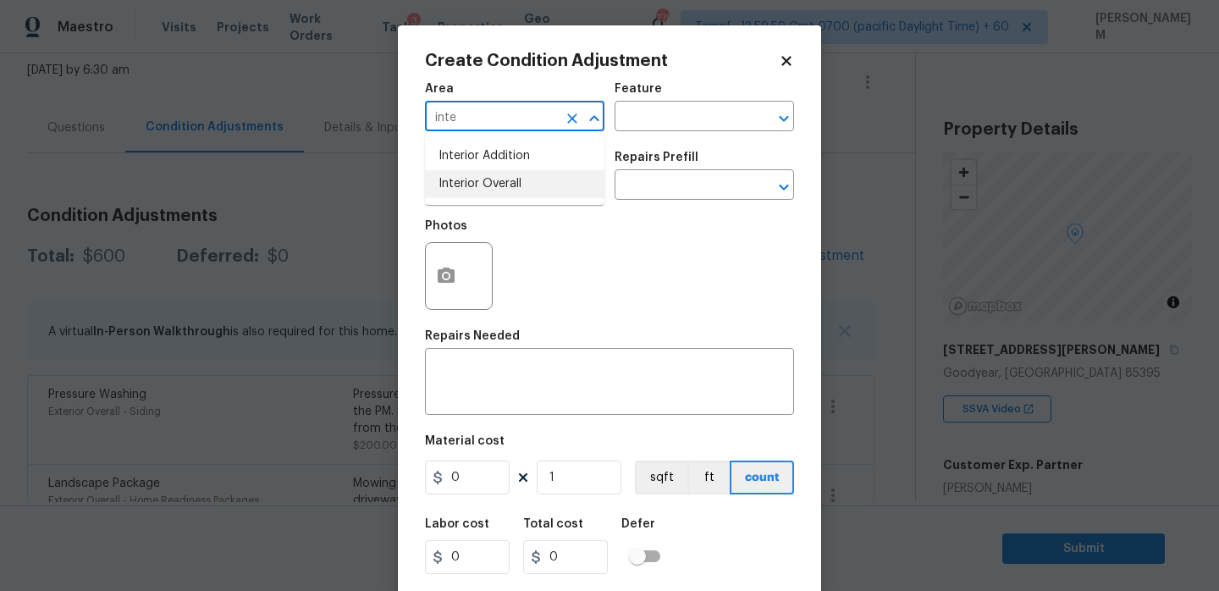
click at [526, 170] on li "Interior Overall" at bounding box center [515, 184] width 180 height 28
type input "Interior Overall"
click at [682, 120] on input "text" at bounding box center [681, 118] width 132 height 26
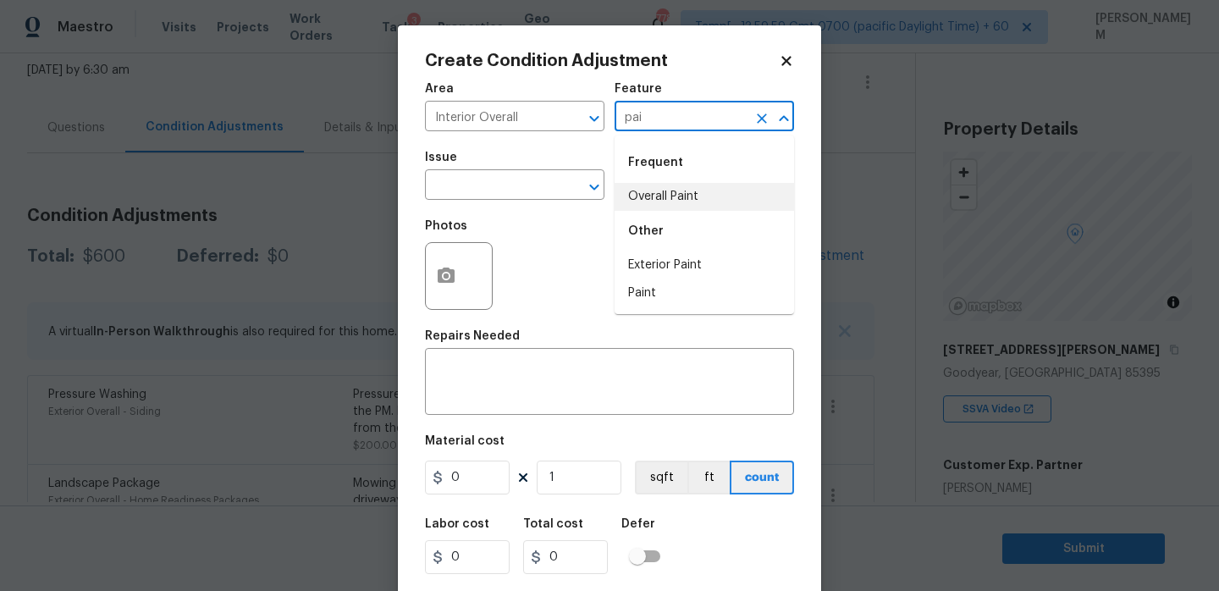
click at [707, 194] on li "Overall Paint" at bounding box center [705, 197] width 180 height 28
type input "Overall Paint"
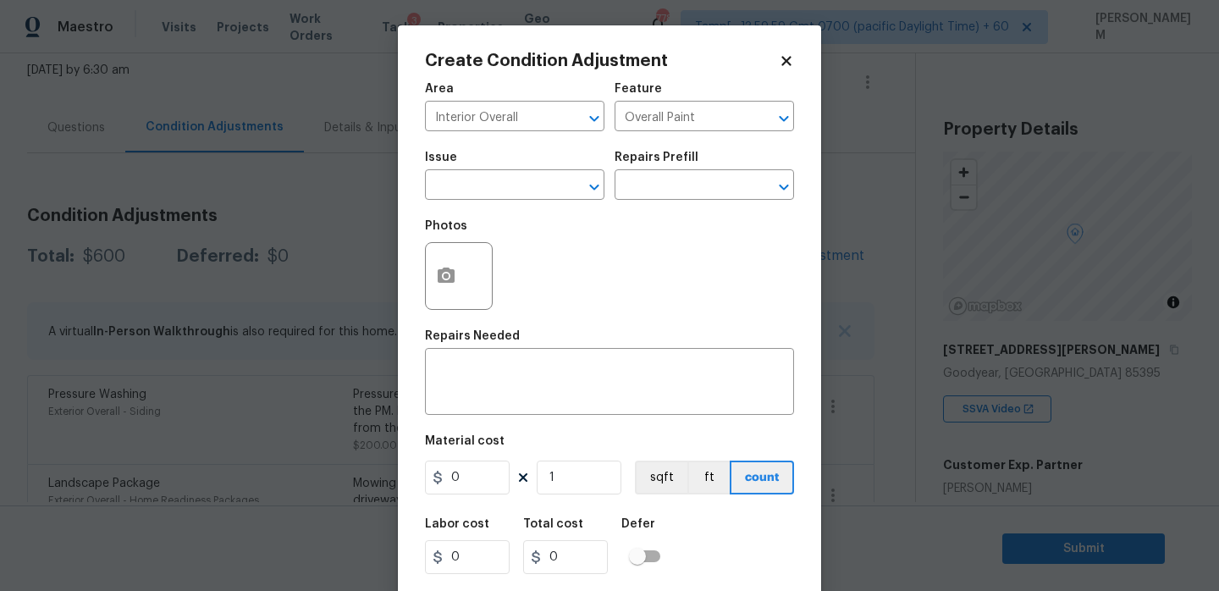
click at [466, 204] on span "Issue ​" at bounding box center [515, 175] width 180 height 69
click at [474, 188] on input "text" at bounding box center [491, 187] width 132 height 26
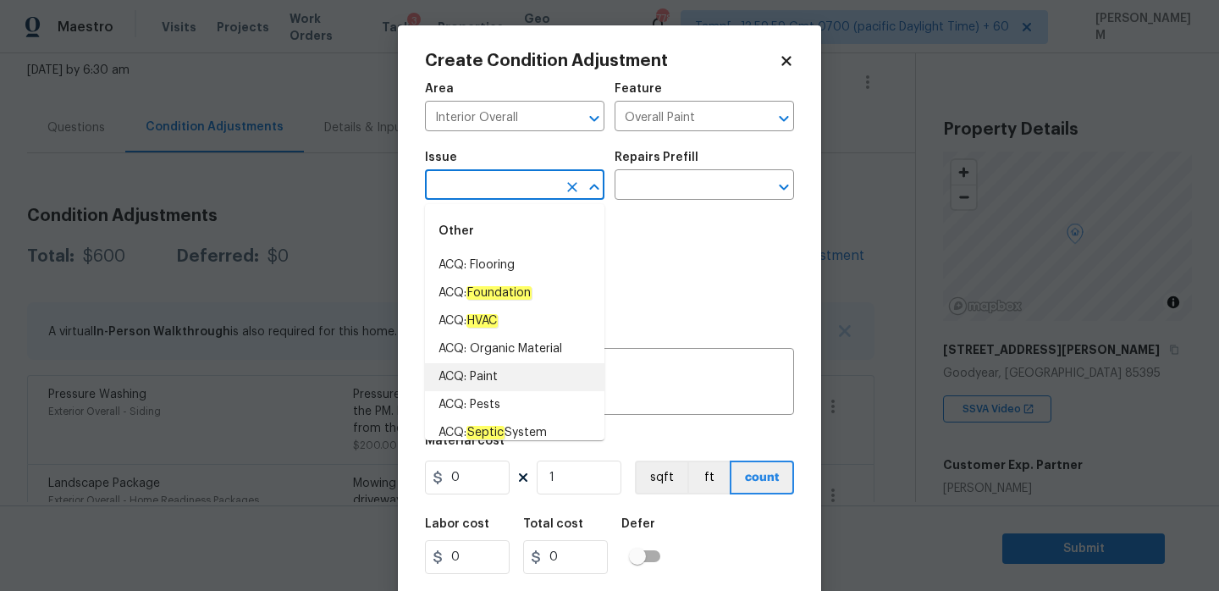
click at [531, 373] on li "ACQ: Paint" at bounding box center [515, 377] width 180 height 28
type input "ACQ: Paint"
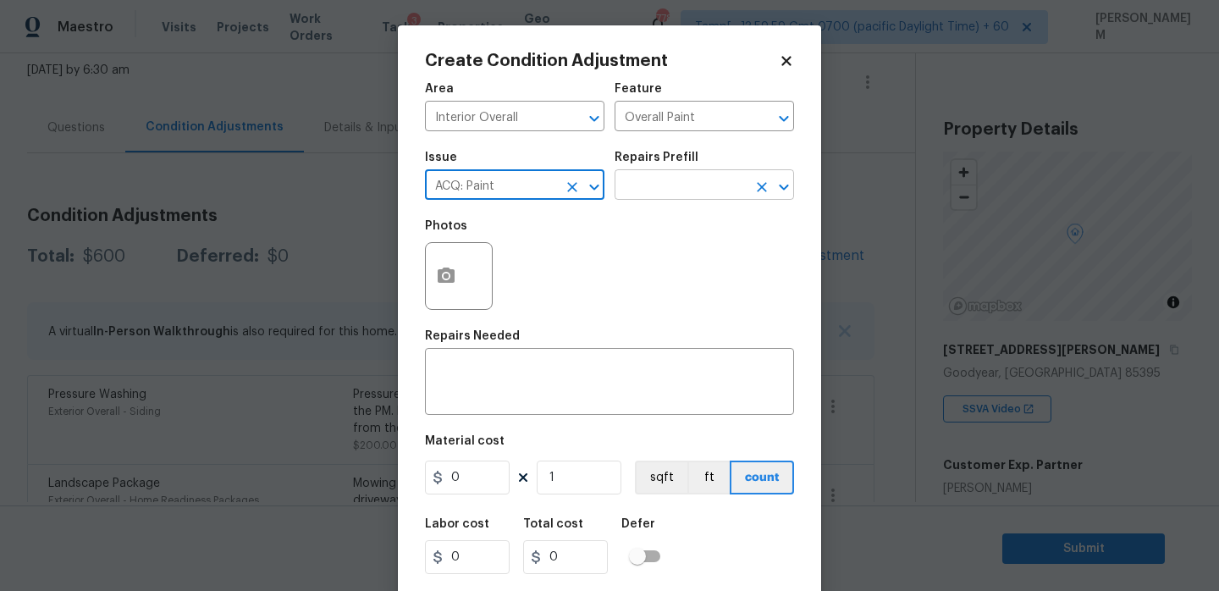
click at [642, 182] on input "text" at bounding box center [681, 187] width 132 height 26
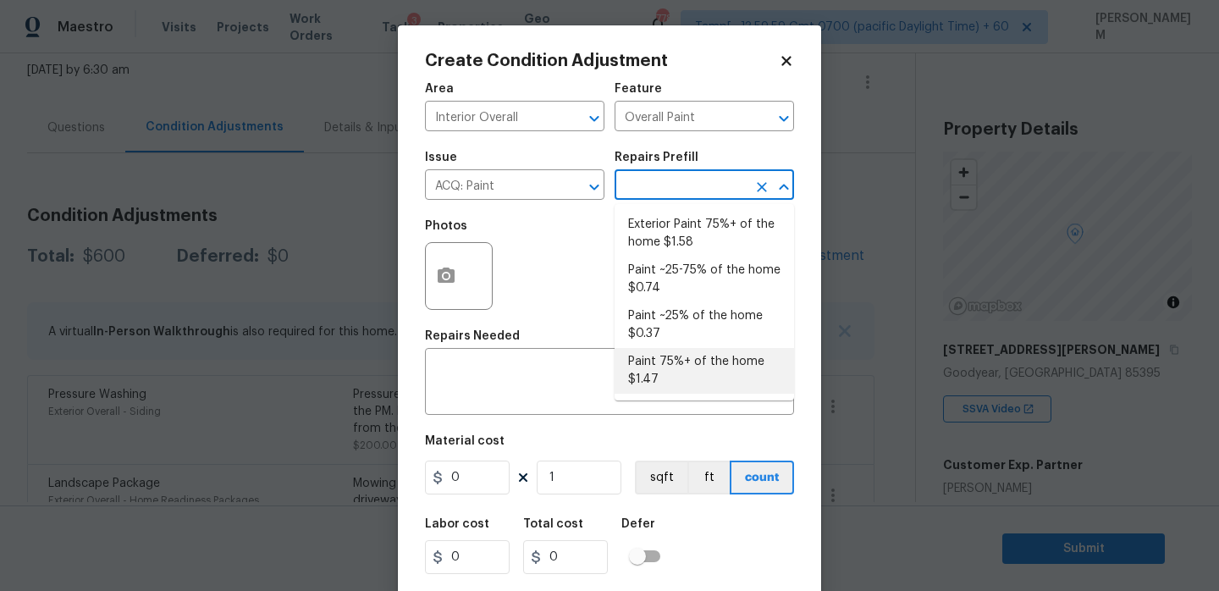
click at [687, 364] on li "Paint 75%+ of the home $1.47" at bounding box center [705, 371] width 180 height 46
type input "Acquisition"
type textarea "Acquisition Scope: 75%+ of the home will likely require interior paint"
type input "1.47"
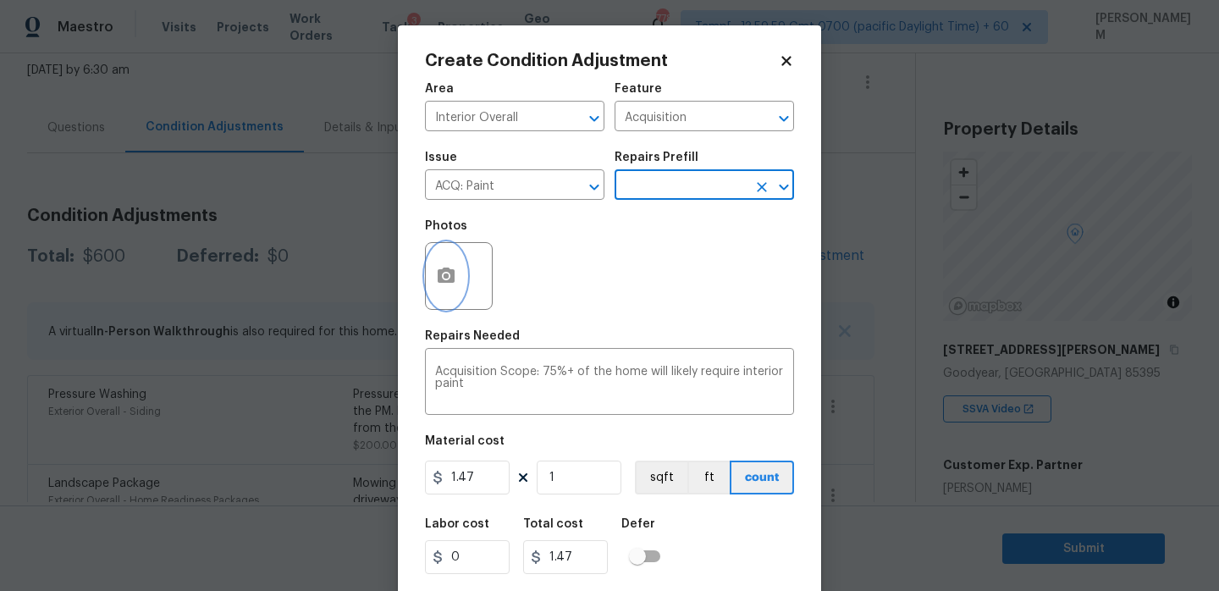
click at [435, 257] on button "button" at bounding box center [446, 276] width 41 height 66
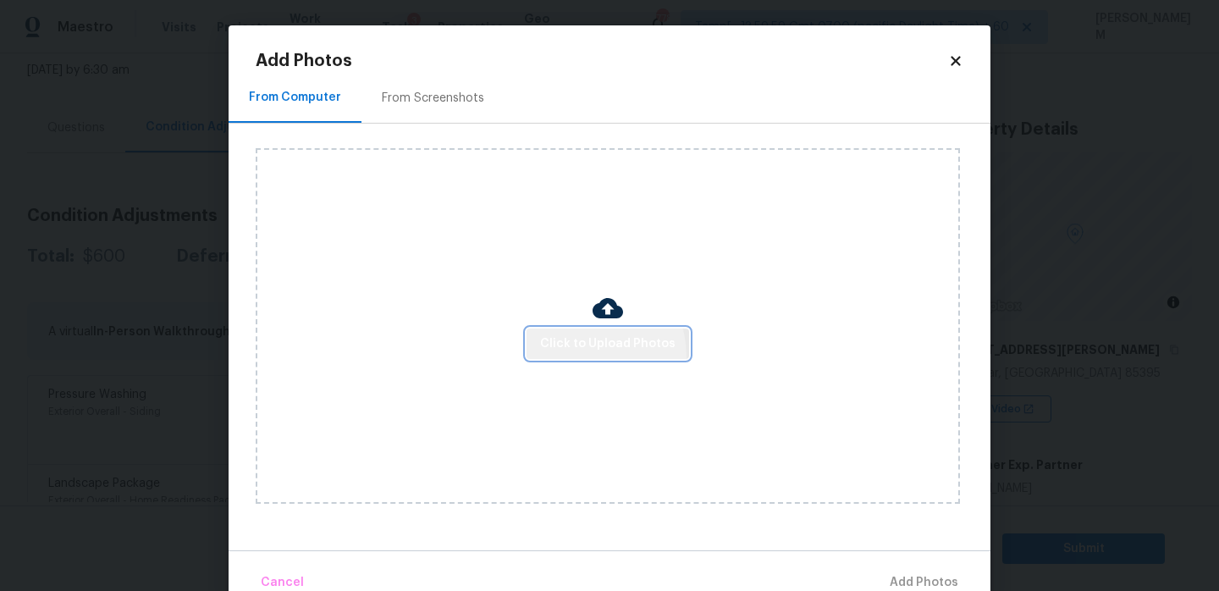
click at [584, 356] on button "Click to Upload Photos" at bounding box center [608, 344] width 163 height 31
